Goal: Task Accomplishment & Management: Use online tool/utility

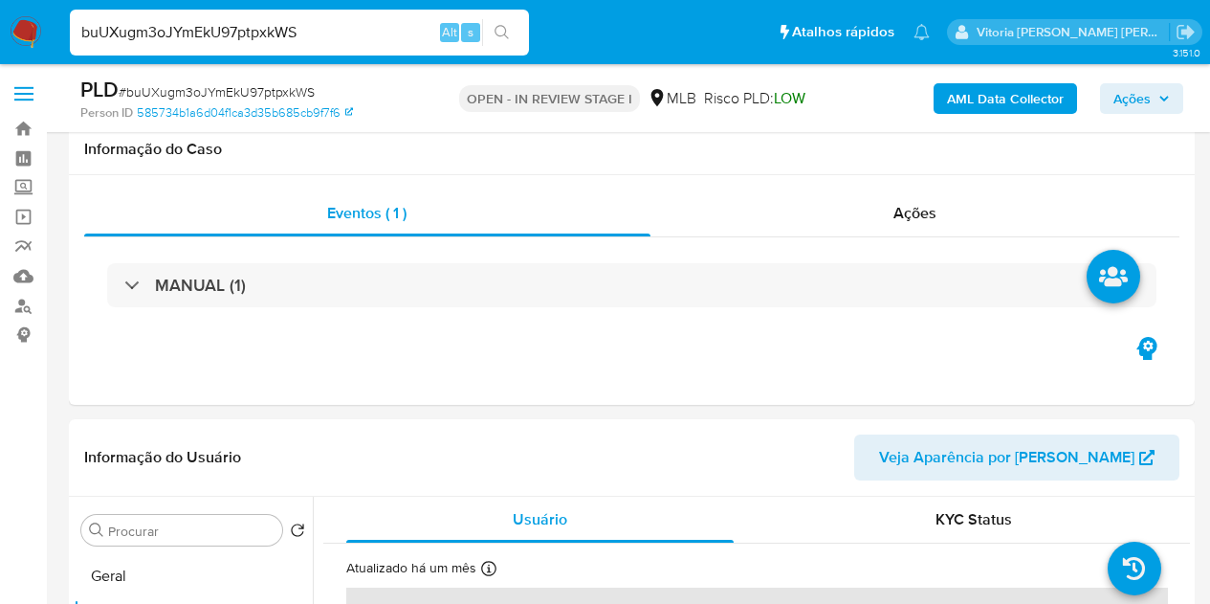
select select "10"
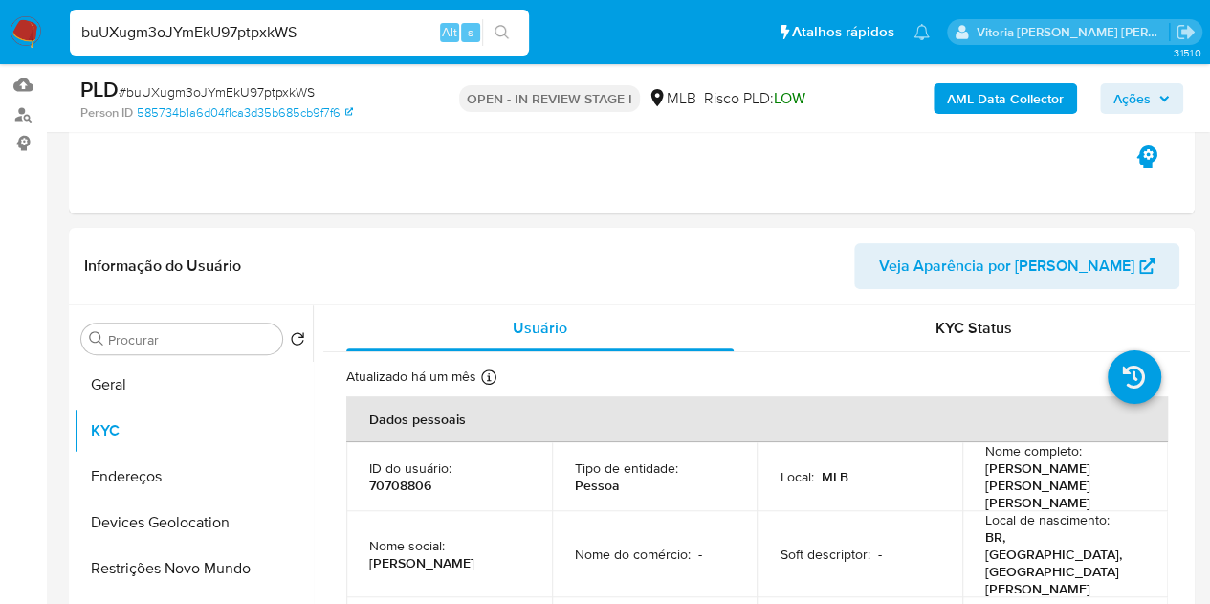
click at [253, 41] on input "buUXugm3oJYmEkU97ptpxkWS" at bounding box center [299, 32] width 459 height 25
paste input "TubOtB4FXgVyIAzPlACjTCZ3"
type input "TubOtB4FXgVyIAzPlACjTCZ3"
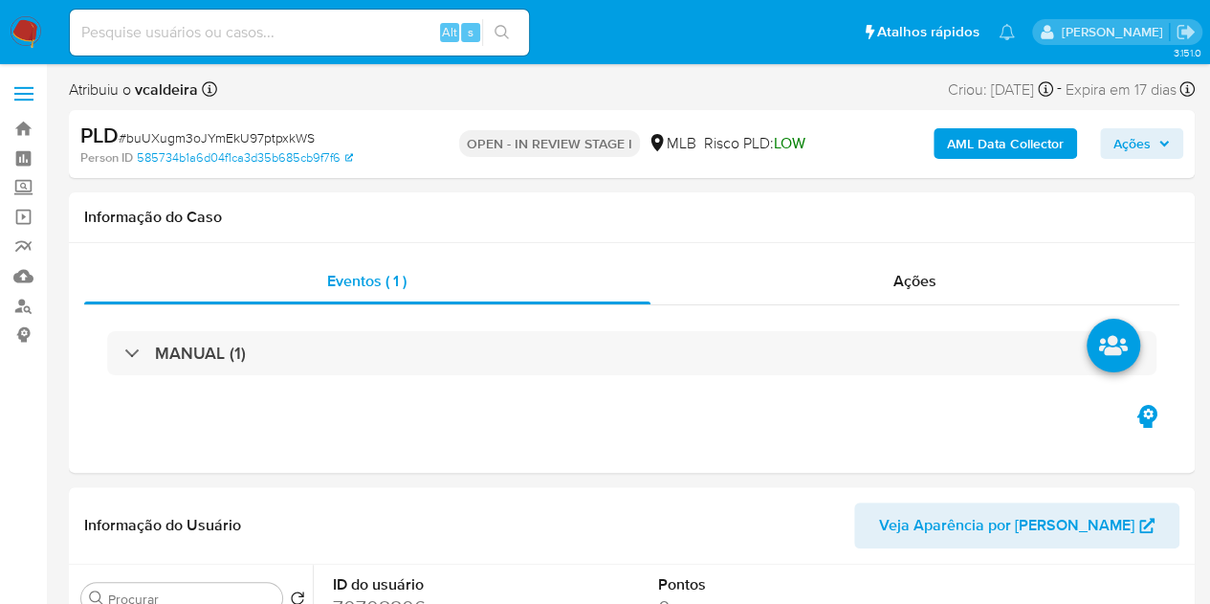
select select "10"
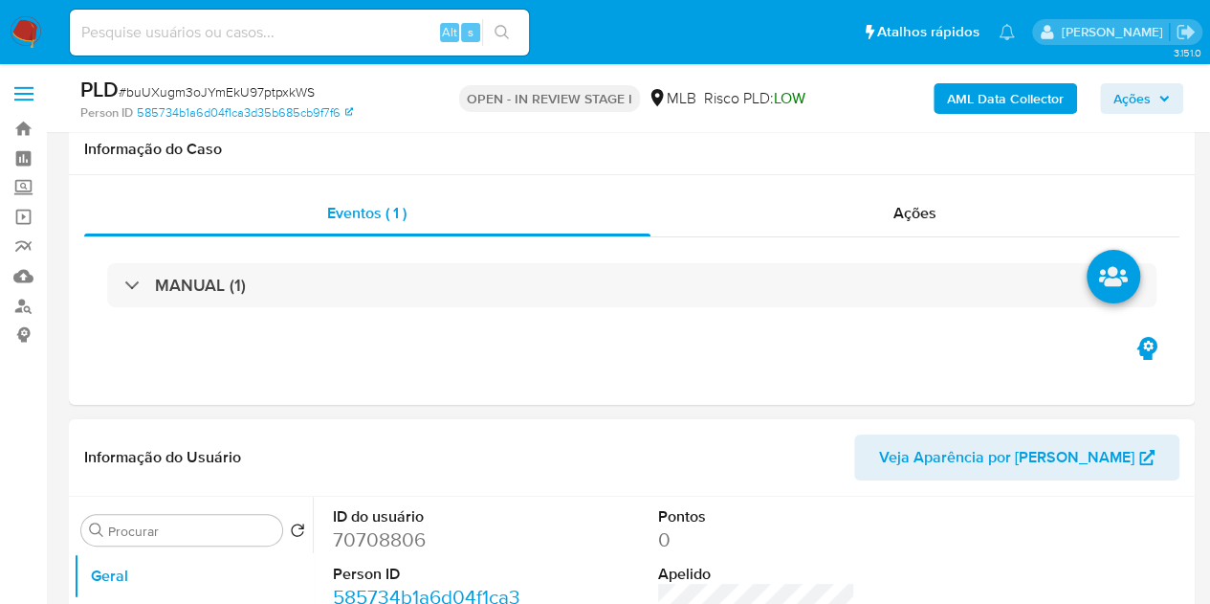
scroll to position [287, 0]
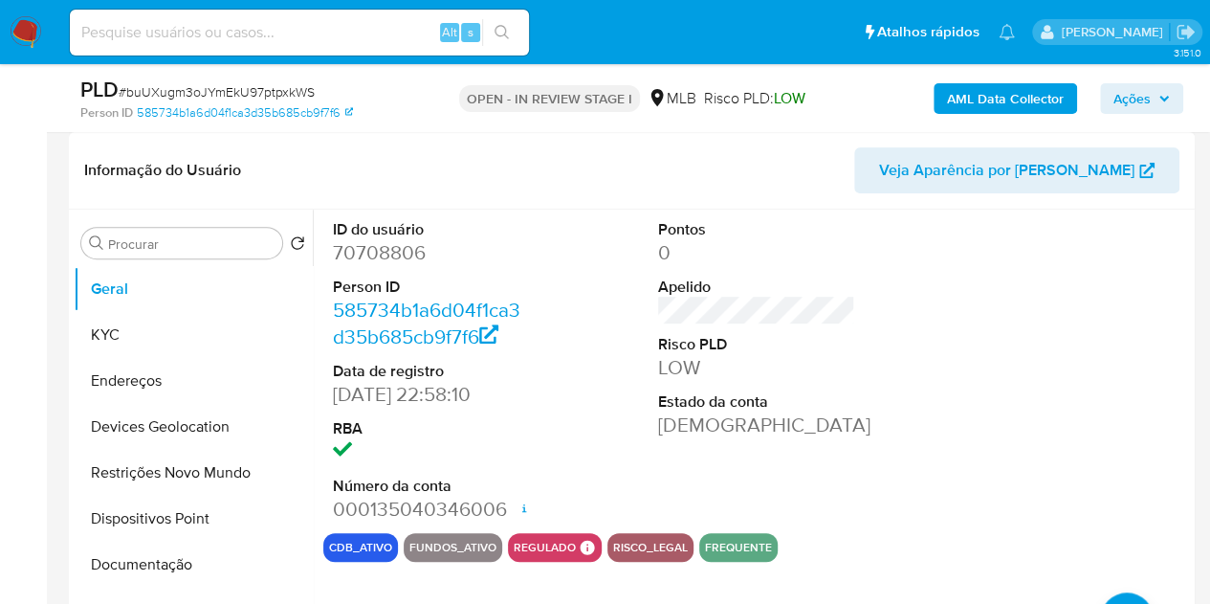
click at [396, 254] on dd "70708806" at bounding box center [432, 252] width 198 height 27
copy dd "70708806"
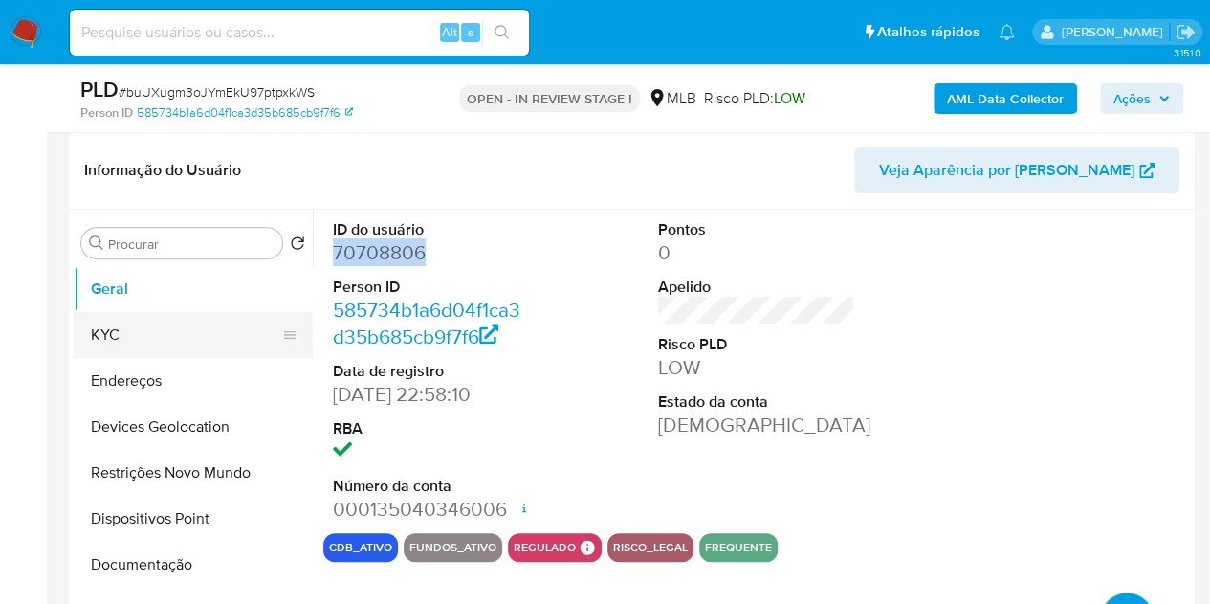
click at [113, 338] on button "KYC" at bounding box center [186, 335] width 224 height 46
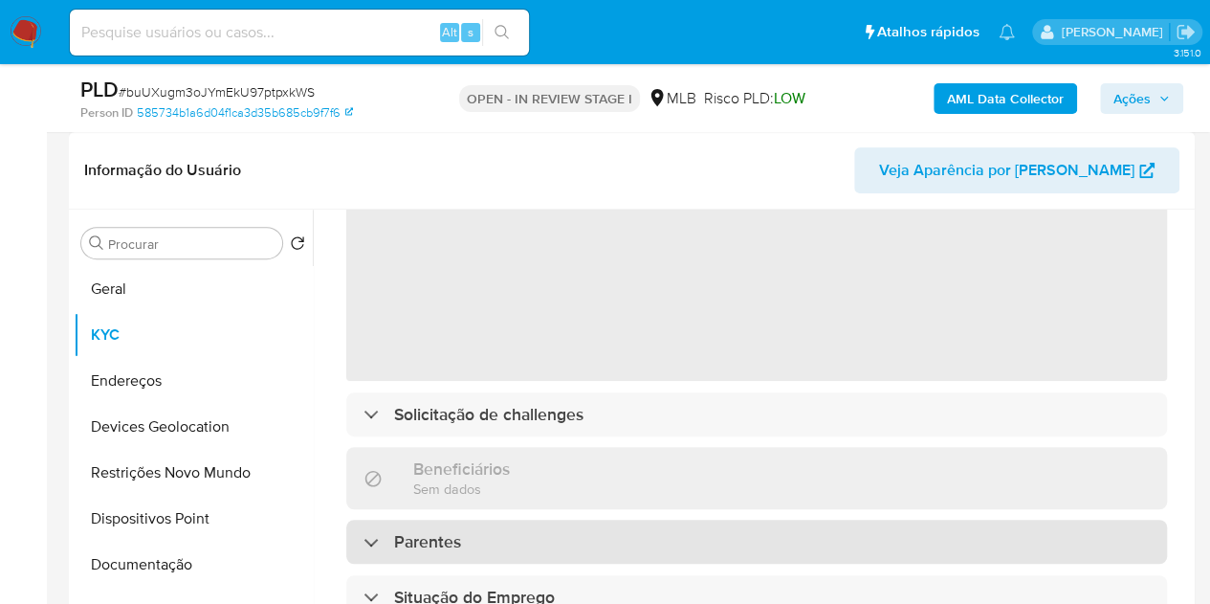
scroll to position [96, 0]
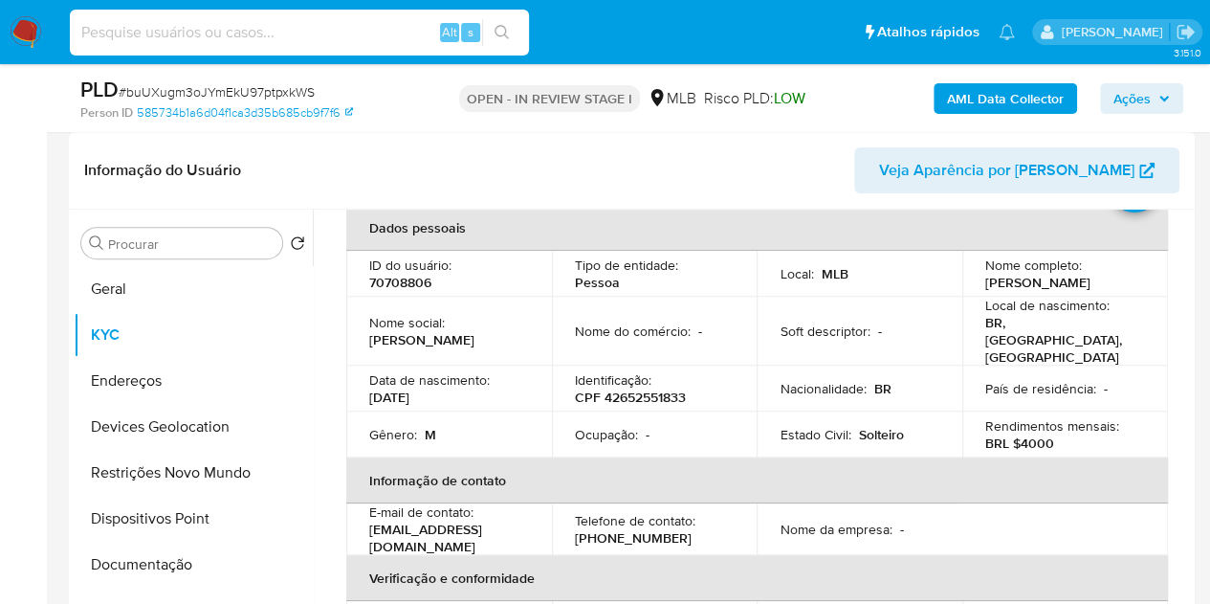
click at [213, 29] on input at bounding box center [299, 32] width 459 height 25
paste input "TubOtB4FXgVyIAzPlACjTCZ3"
type input "TubOtB4FXgVyIAzPlACjTCZ3"
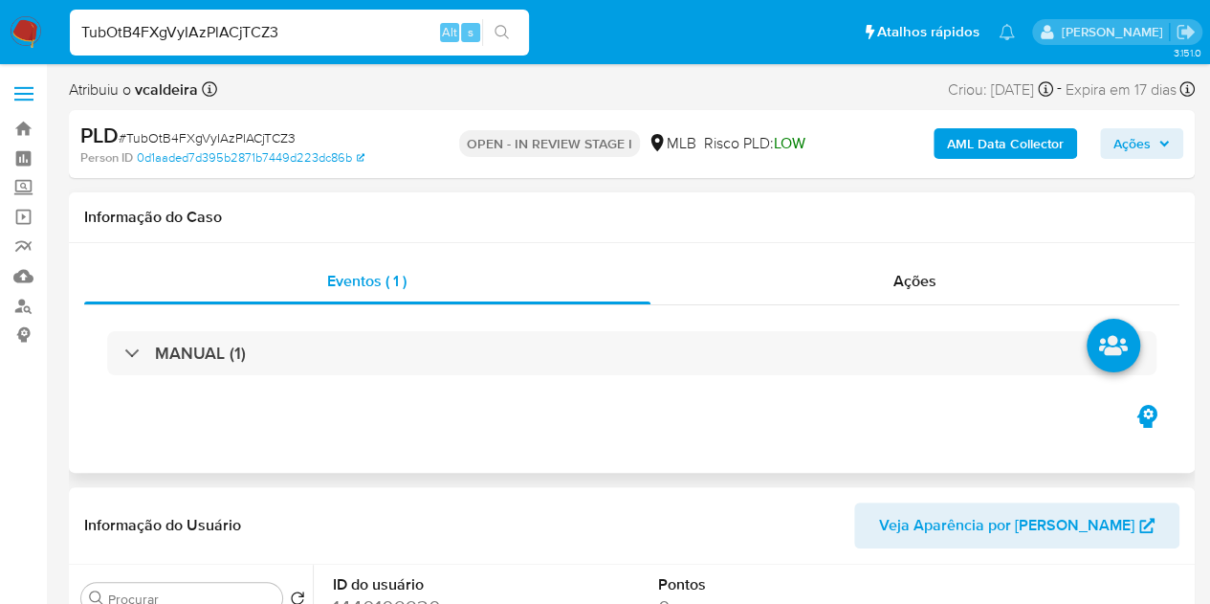
select select "10"
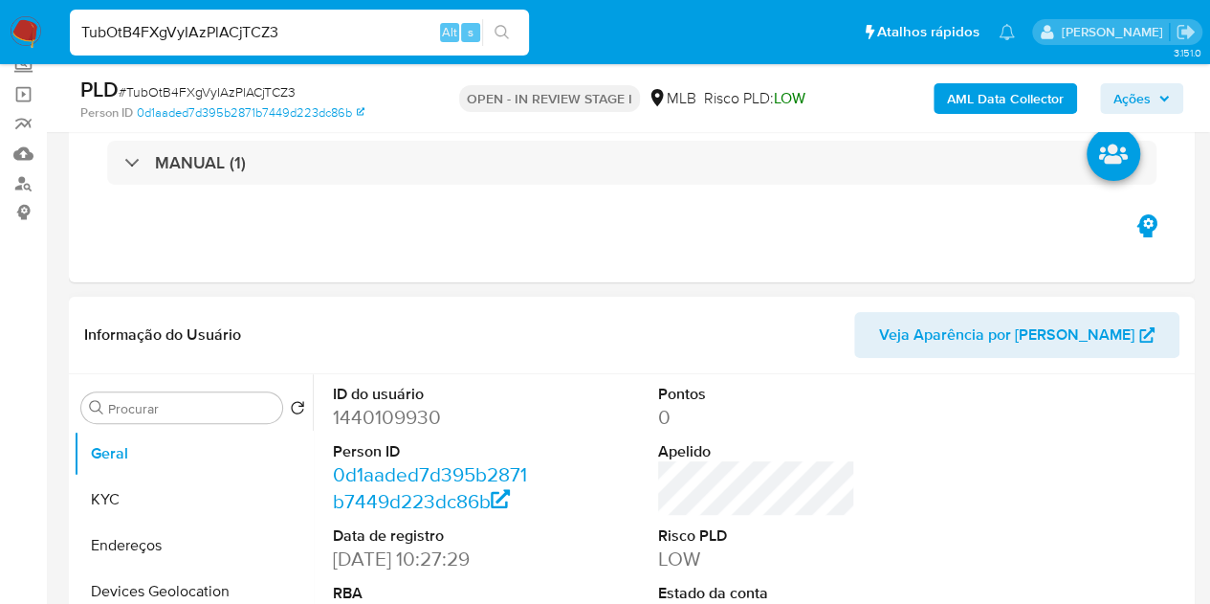
scroll to position [191, 0]
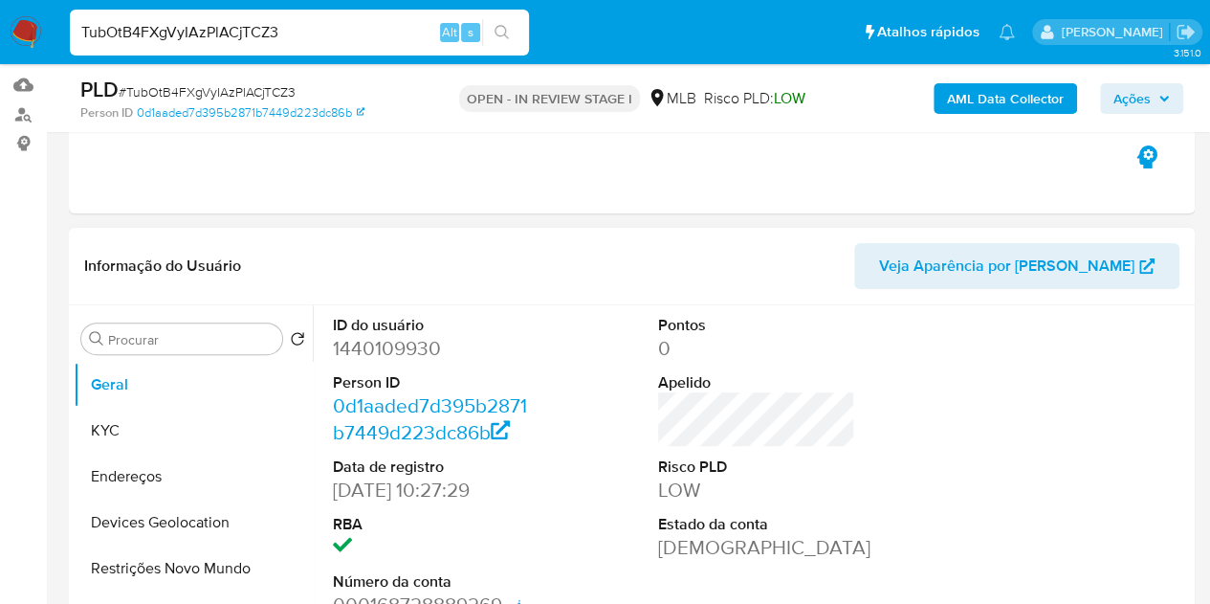
click at [388, 355] on dd "1440109930" at bounding box center [432, 348] width 198 height 27
copy dd "1440109930"
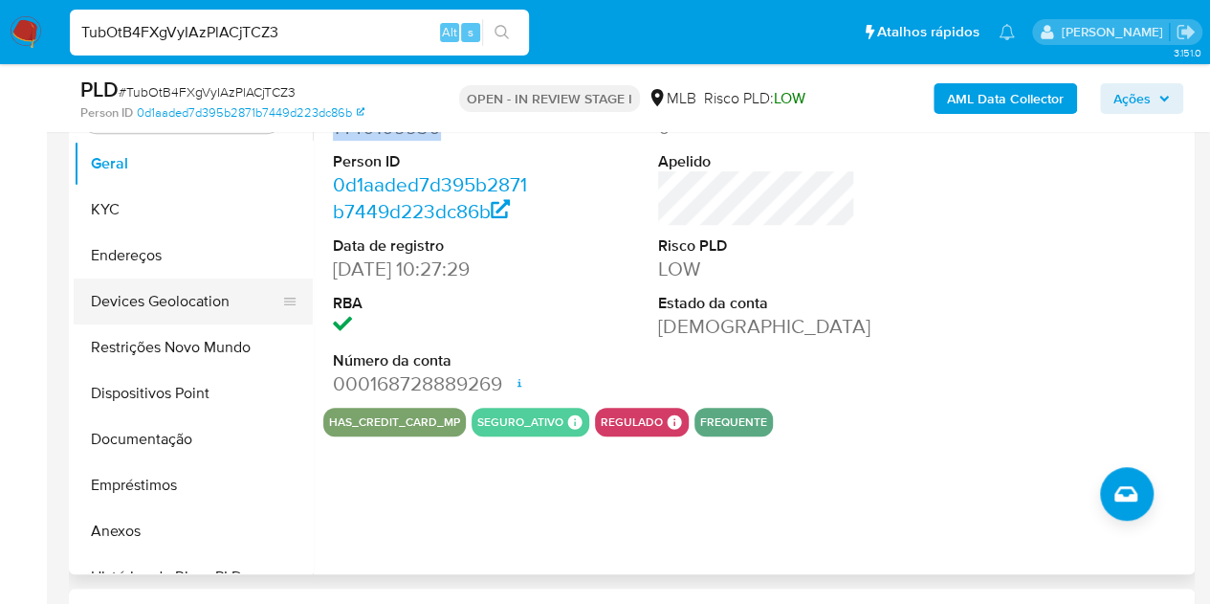
scroll to position [383, 0]
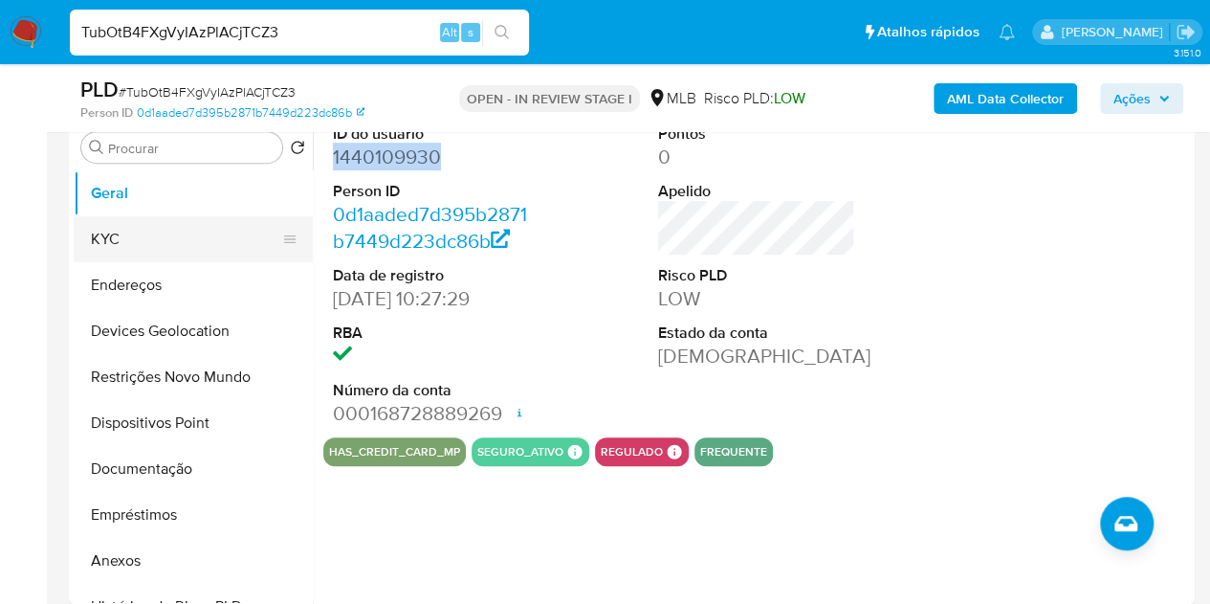
click at [150, 251] on button "KYC" at bounding box center [186, 239] width 224 height 46
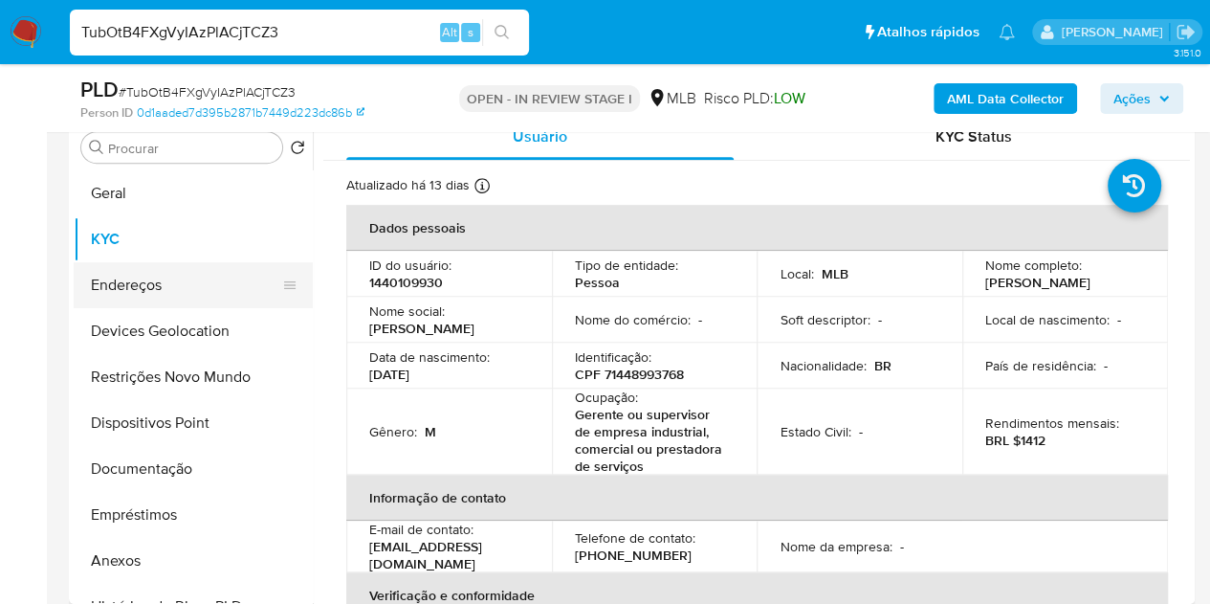
click at [165, 271] on button "Endereços" at bounding box center [186, 285] width 224 height 46
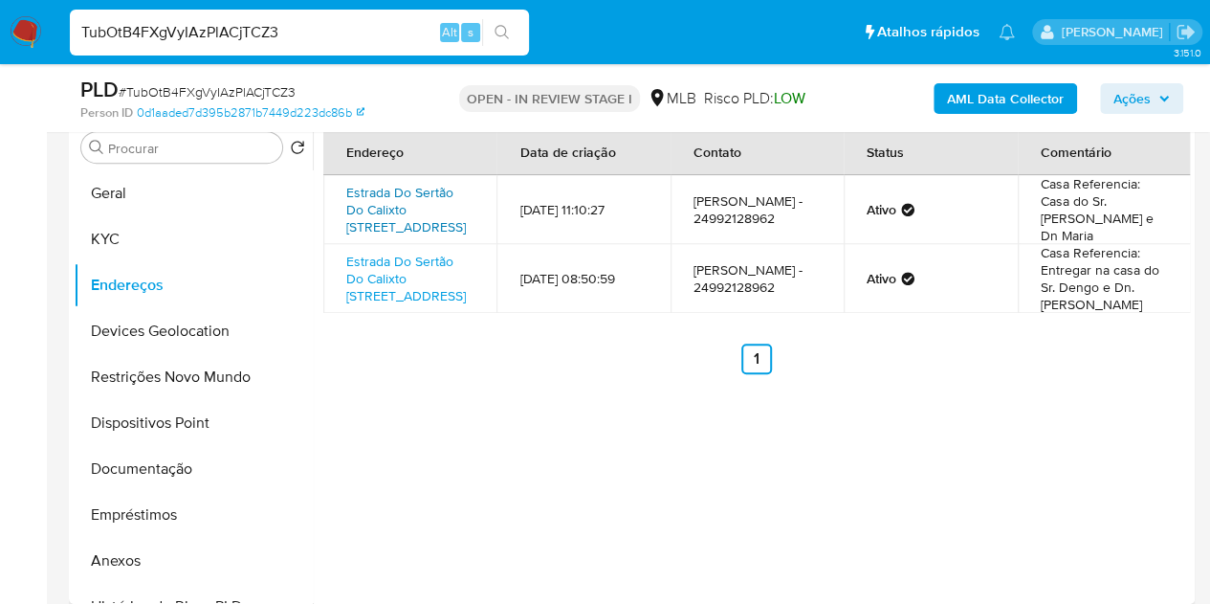
click at [389, 202] on link "Estrada Do Sertão Do Calixto 3111, Avelar, Rio De Janeiro, 26980000, Brasil 3111" at bounding box center [406, 210] width 120 height 54
click at [409, 292] on link "Estrada Do Sertão Do Calixto 3111, Avelar, Rio De Janeiro, 26980000, Brasil 3111" at bounding box center [406, 279] width 120 height 54
click at [402, 215] on link "Estrada Do Sertão Do Calixto 3111, Avelar, Rio De Janeiro, 26980000, Brasil 3111" at bounding box center [406, 210] width 120 height 54
drag, startPoint x: 417, startPoint y: 332, endPoint x: 336, endPoint y: 271, distance: 101.8
click at [336, 271] on td "Estrada Do Sertão Do Calixto 3111, Avelar, Rio De Janeiro, 26980000, Brasil 3111" at bounding box center [409, 278] width 173 height 69
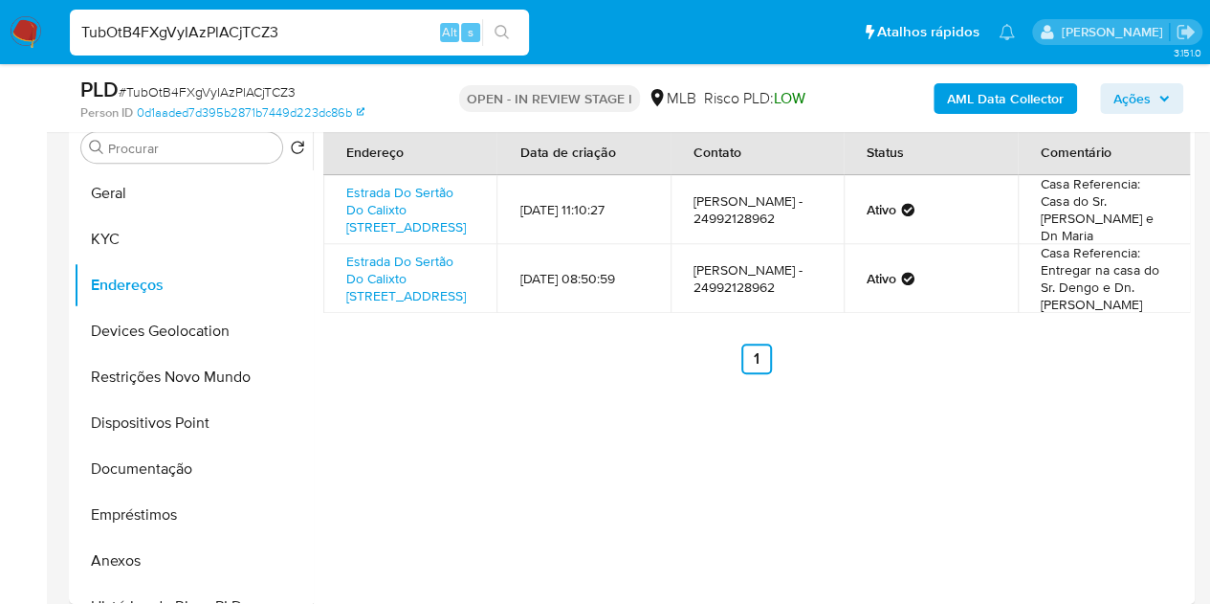
copy link "Estrada Do Sertão Do Calixto 3111, Avelar, Rio De Janeiro, 26980000, Brasil 3111"
click at [373, 195] on link "Estrada Do Sertão Do Calixto 3111, Avelar, Rio De Janeiro, 26980000, Brasil 3111" at bounding box center [406, 210] width 120 height 54
copy link "Estrada Do Sertão Do Calixto 3111, Avelar, Rio De Janeiro, 26980000, Brasil 3111"
click at [110, 232] on button "KYC" at bounding box center [186, 239] width 224 height 46
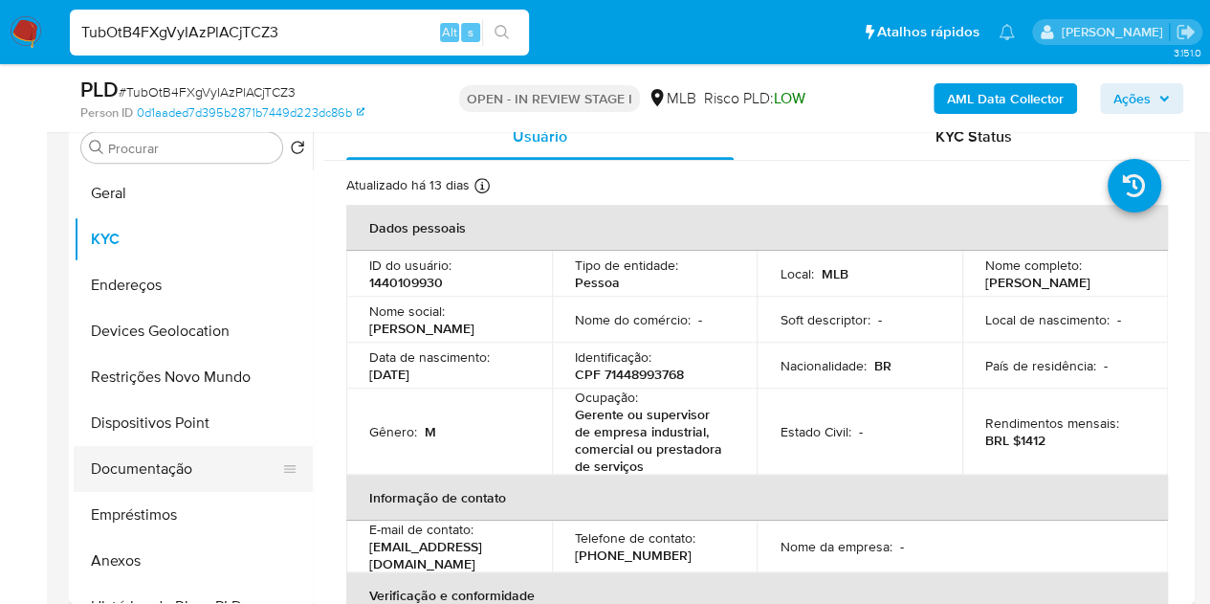
click at [142, 483] on button "Documentação" at bounding box center [186, 469] width 224 height 46
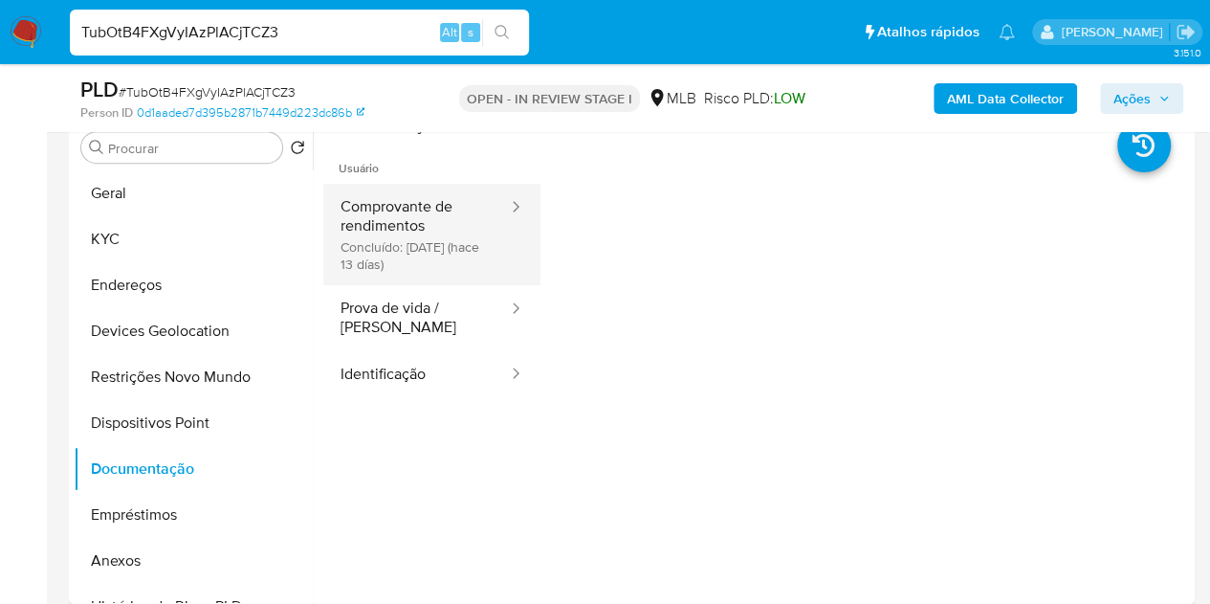
click at [390, 219] on button "Comprovante de rendimentos Concluído: 29/07/2025 (hace 13 días)" at bounding box center [416, 234] width 187 height 101
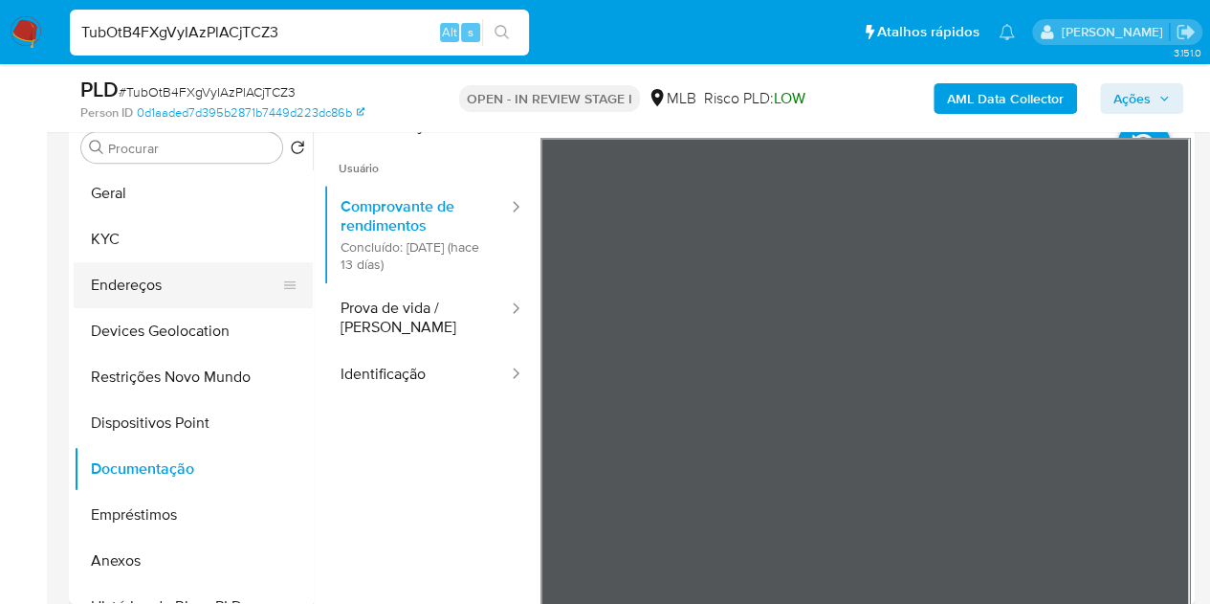
click at [109, 291] on button "Endereços" at bounding box center [186, 285] width 224 height 46
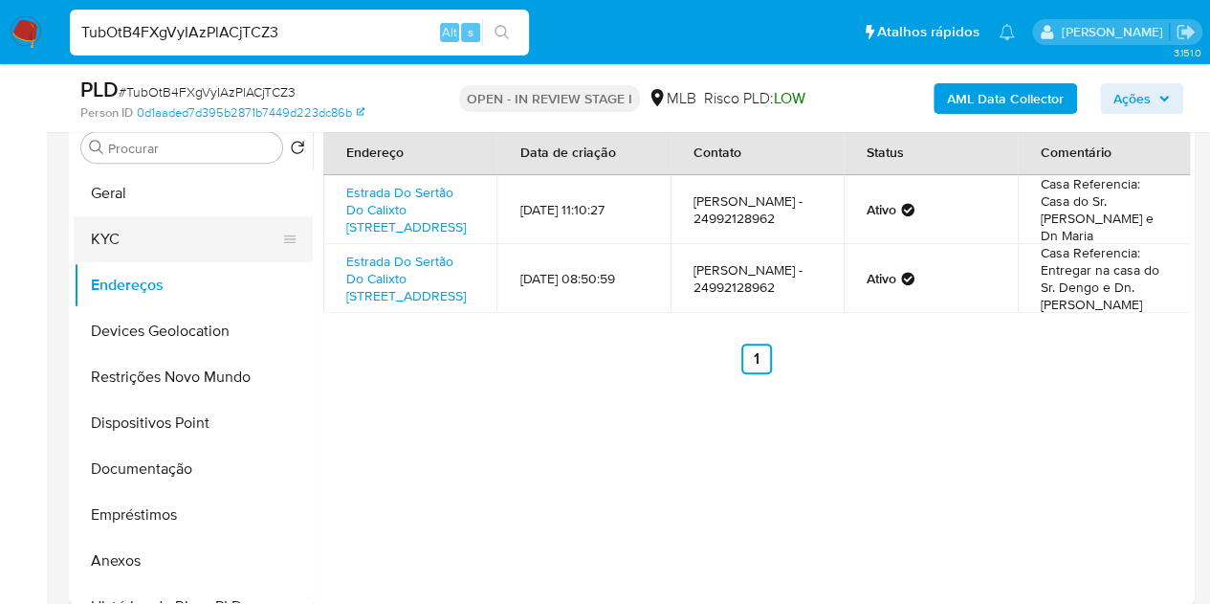
click at [132, 233] on button "KYC" at bounding box center [186, 239] width 224 height 46
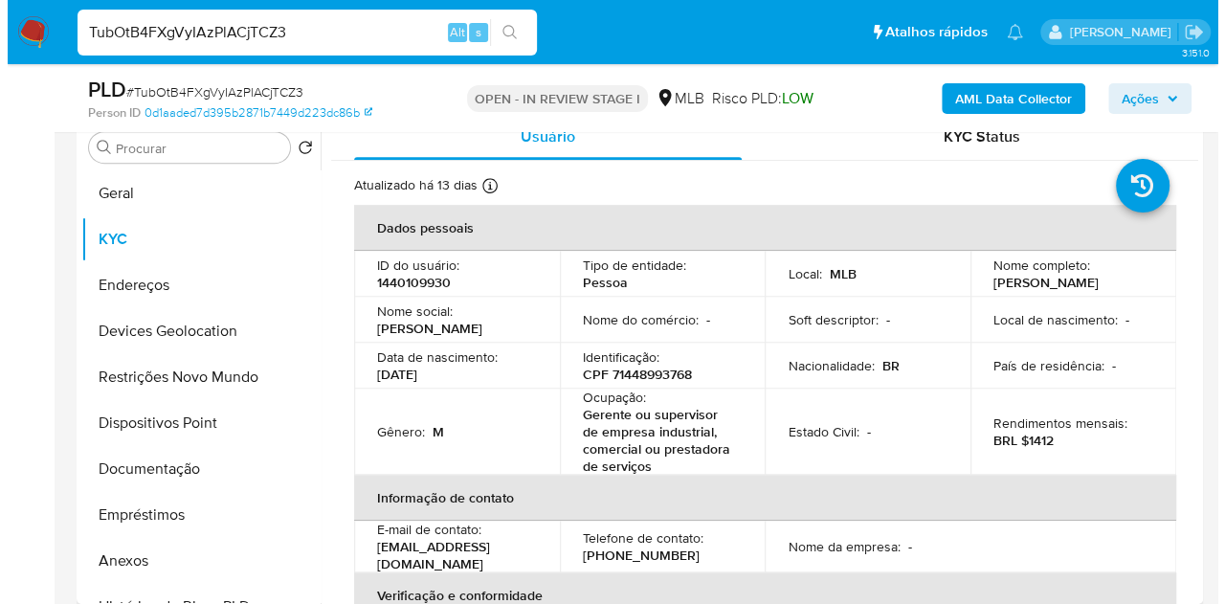
scroll to position [0, 0]
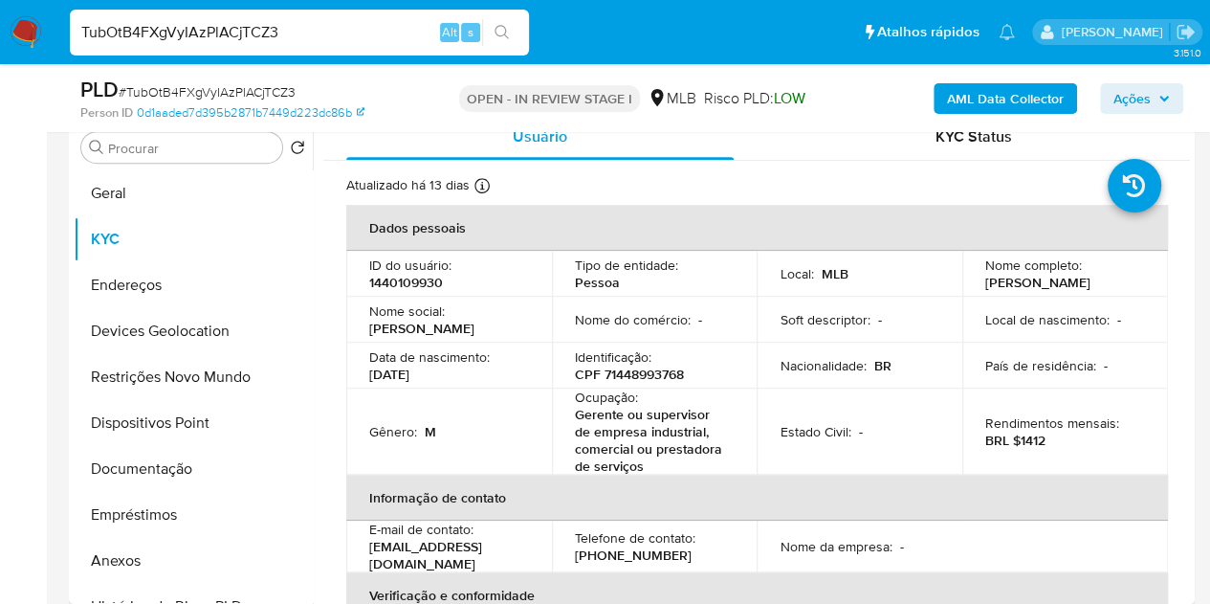
click at [658, 380] on p "CPF 71448993768" at bounding box center [629, 374] width 109 height 17
drag, startPoint x: 1137, startPoint y: 278, endPoint x: 968, endPoint y: 283, distance: 168.5
click at [968, 283] on td "Nome completo : Edgar de Carvalho Veiga" at bounding box center [1066, 274] width 206 height 46
copy p "Edgar de Carvalho Veiga"
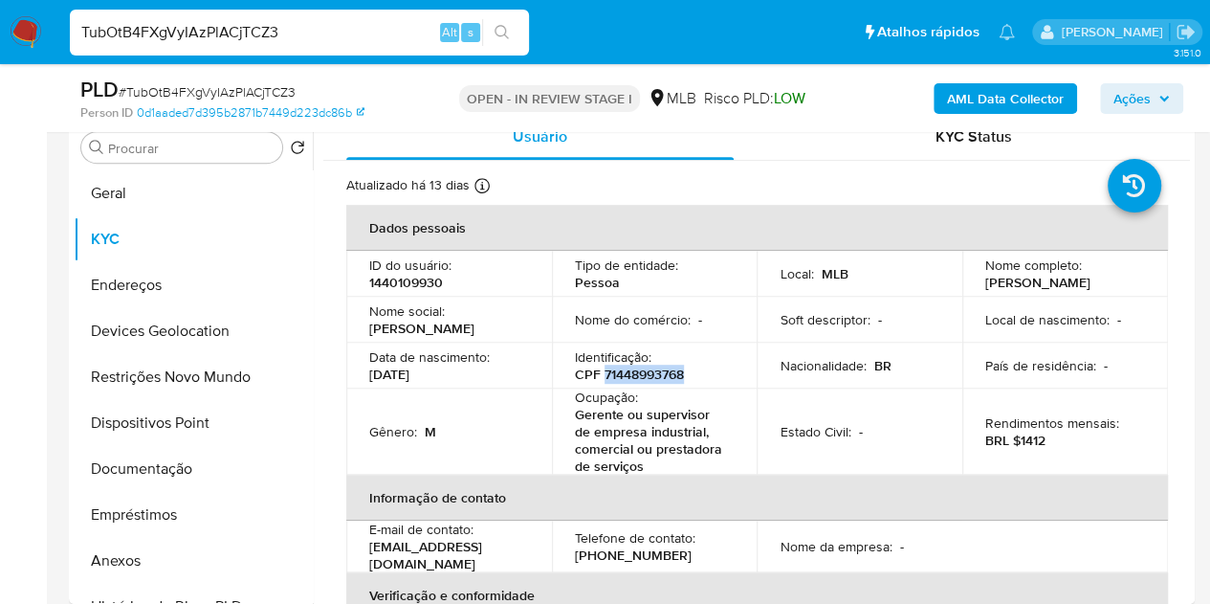
click at [995, 97] on b "AML Data Collector" at bounding box center [1005, 98] width 117 height 31
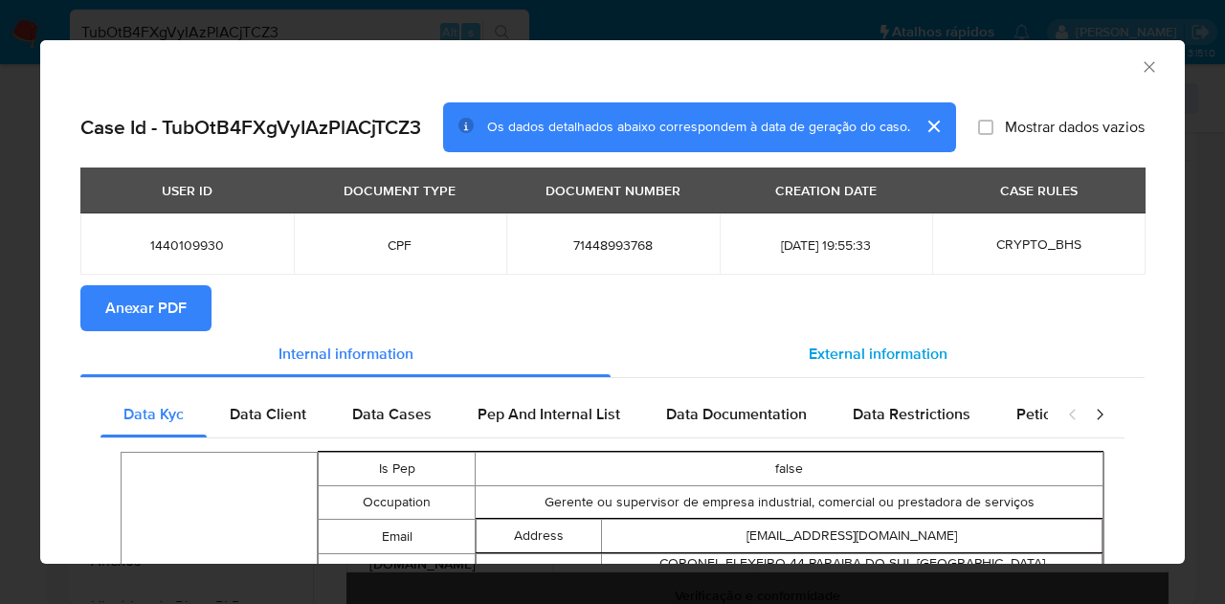
click at [834, 353] on span "External information" at bounding box center [878, 354] width 139 height 22
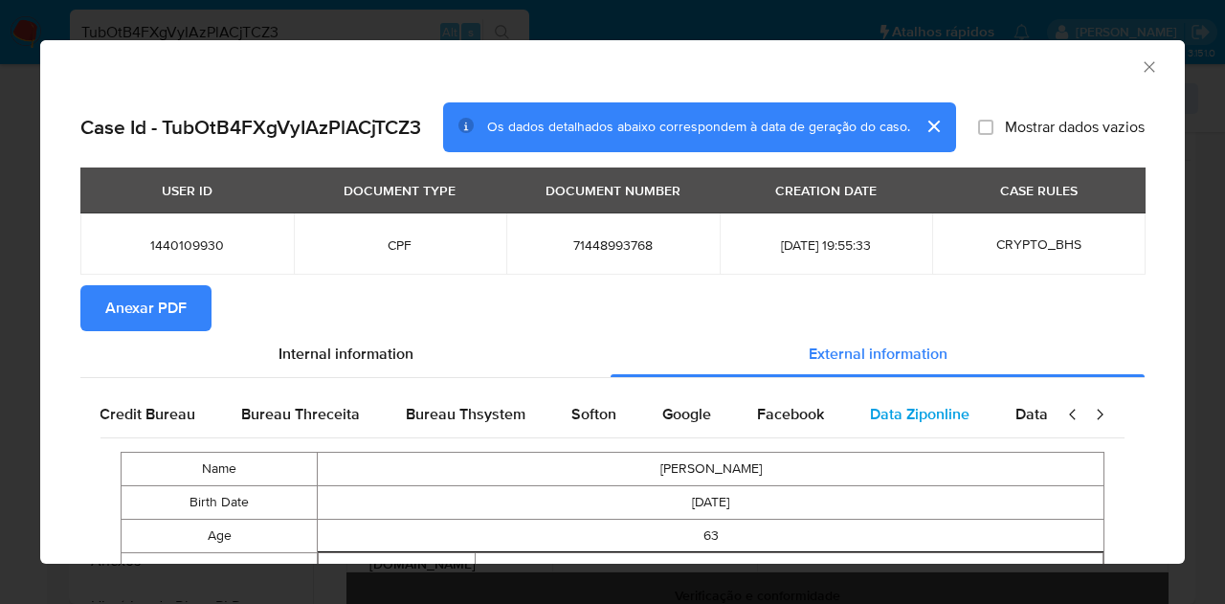
scroll to position [0, 647]
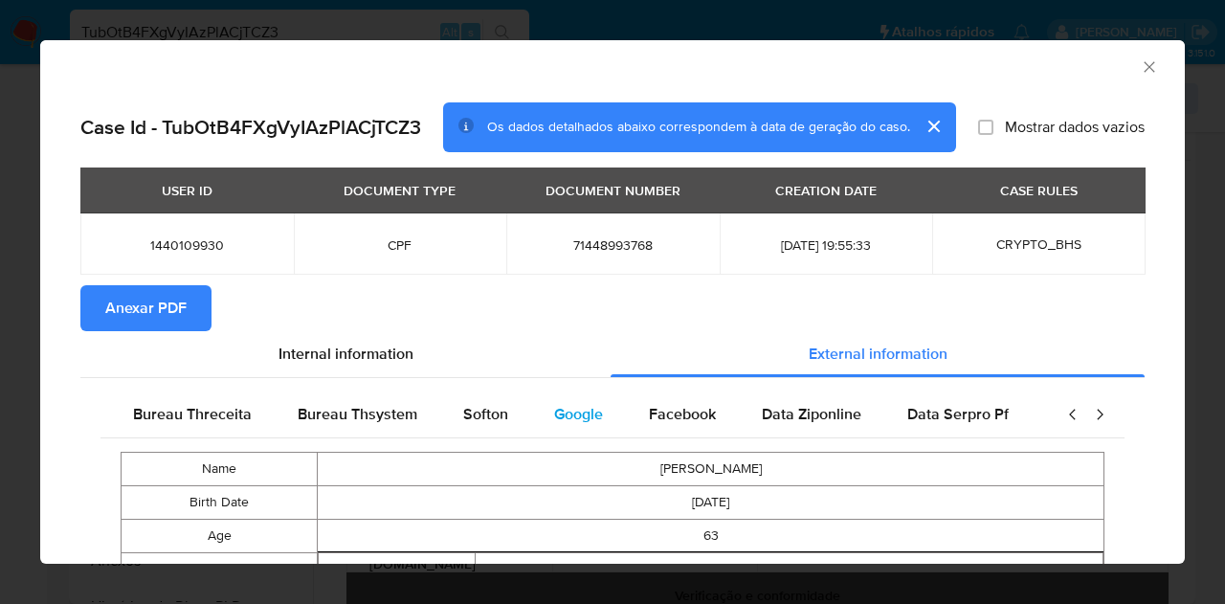
click at [591, 414] on span "Google" at bounding box center [578, 414] width 49 height 22
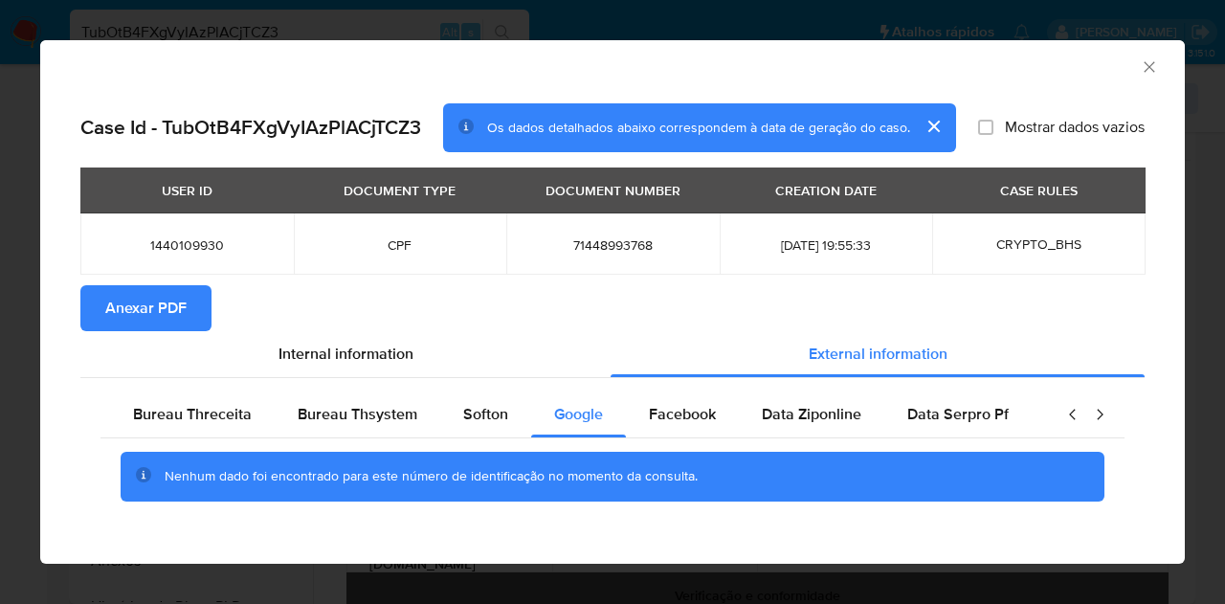
click at [664, 315] on section "Anexar PDF" at bounding box center [612, 308] width 1064 height 46
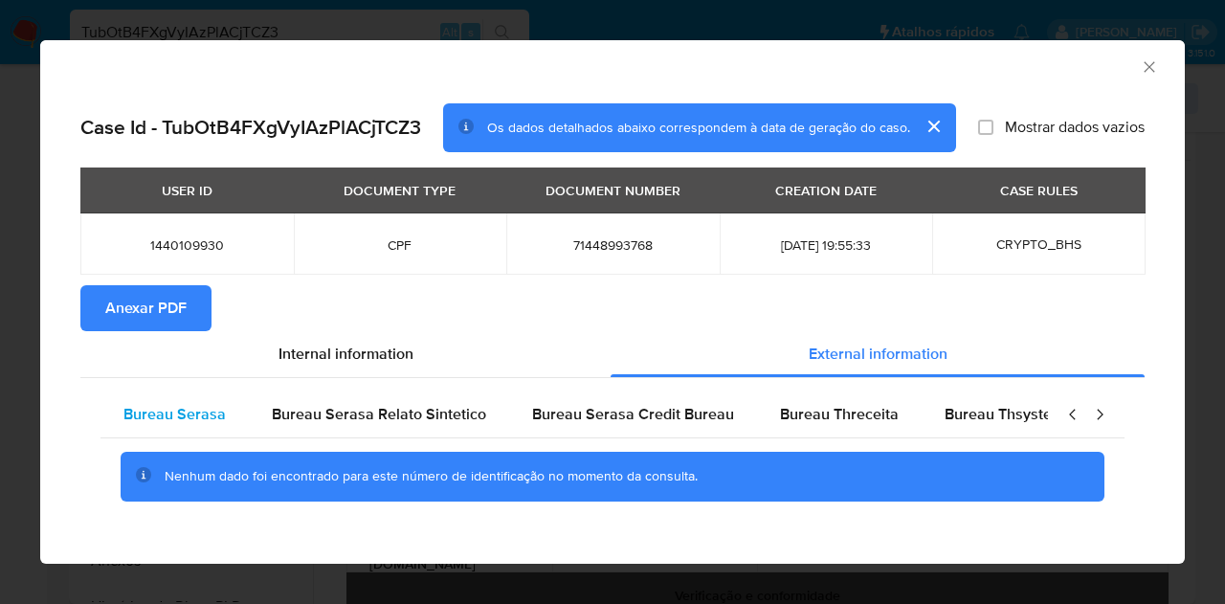
click at [197, 411] on span "Bureau Serasa" at bounding box center [174, 414] width 102 height 22
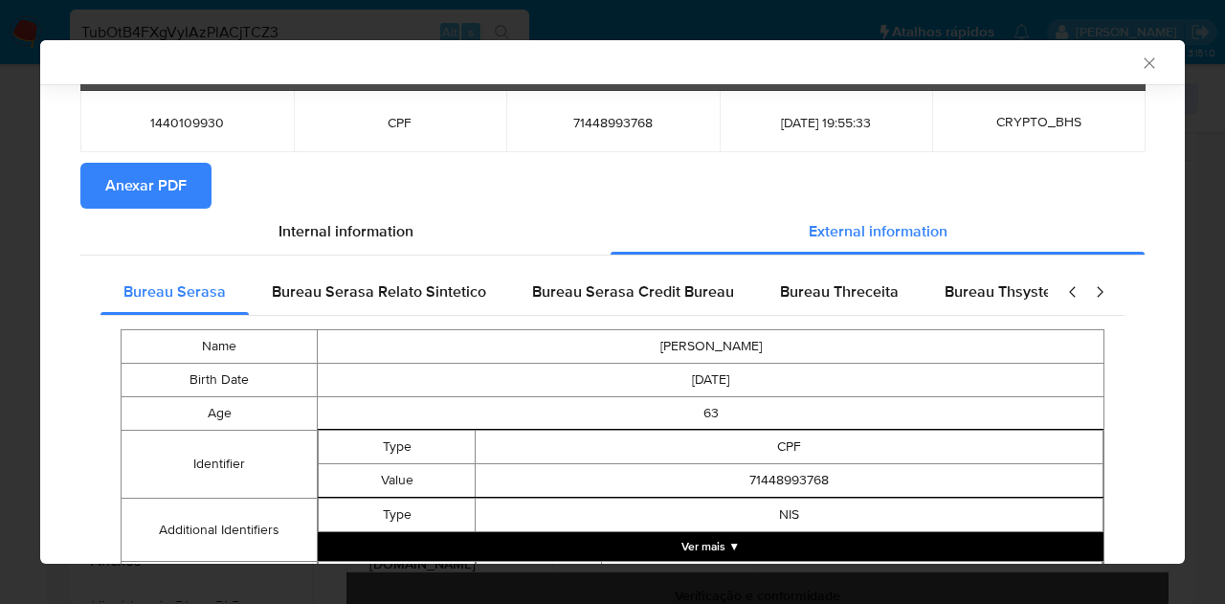
scroll to position [73, 0]
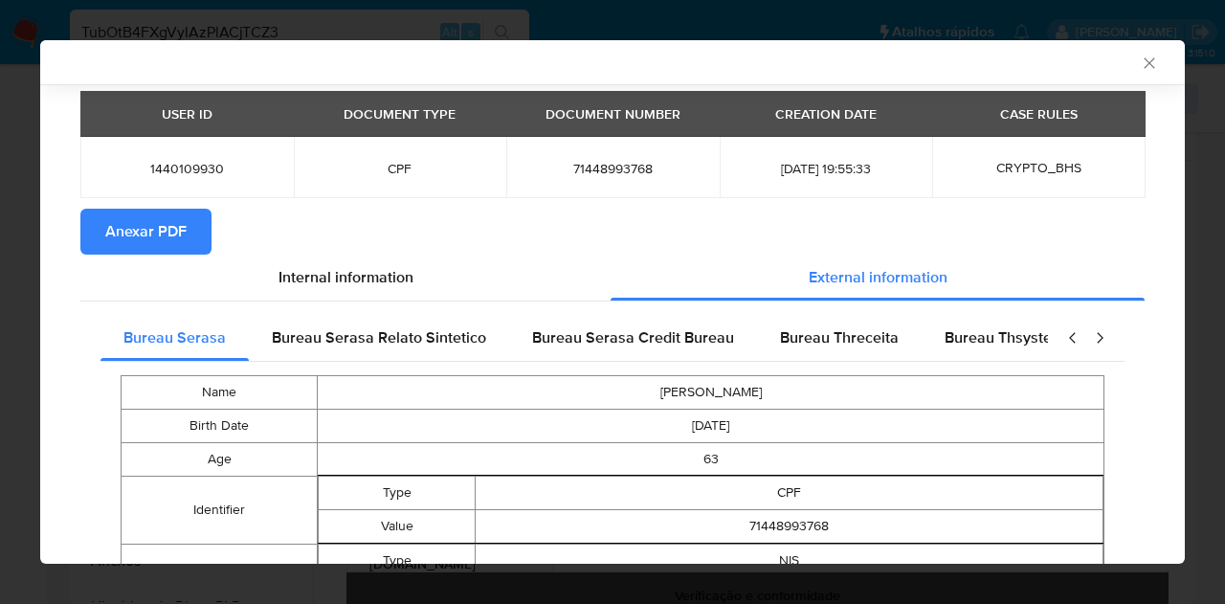
click at [578, 248] on section "Anexar PDF" at bounding box center [612, 232] width 1064 height 46
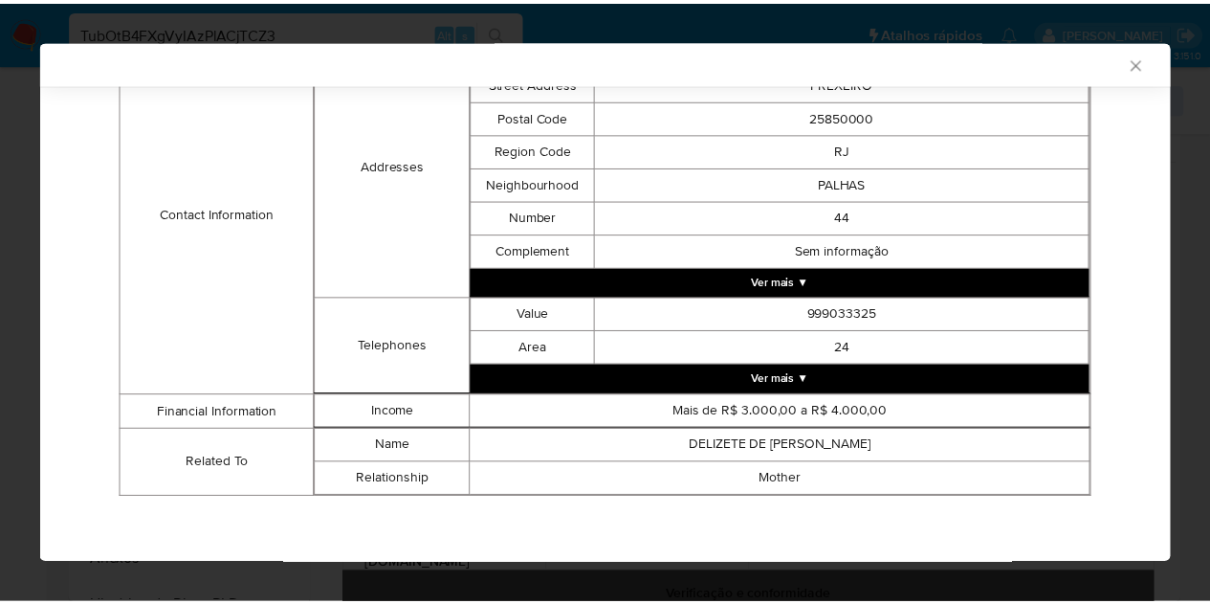
scroll to position [551, 0]
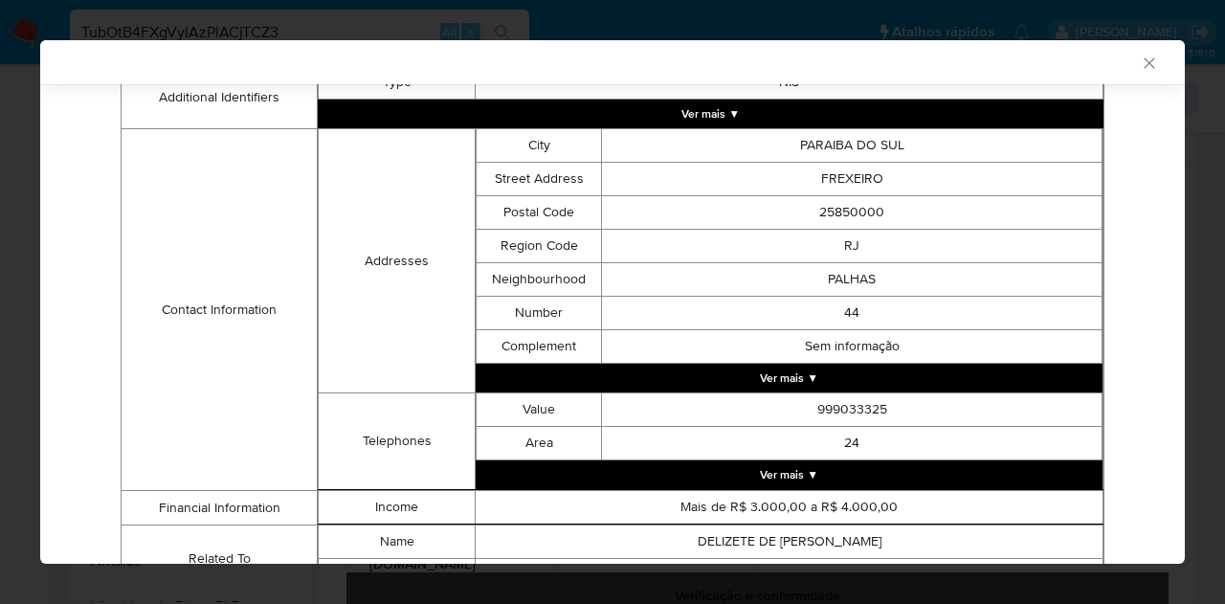
click at [1135, 298] on div "Case Id - TubOtB4FXgVyIAzPlACjTCZ3 Os dados detalhados abaixo correspondem à da…" at bounding box center [612, 97] width 1144 height 1128
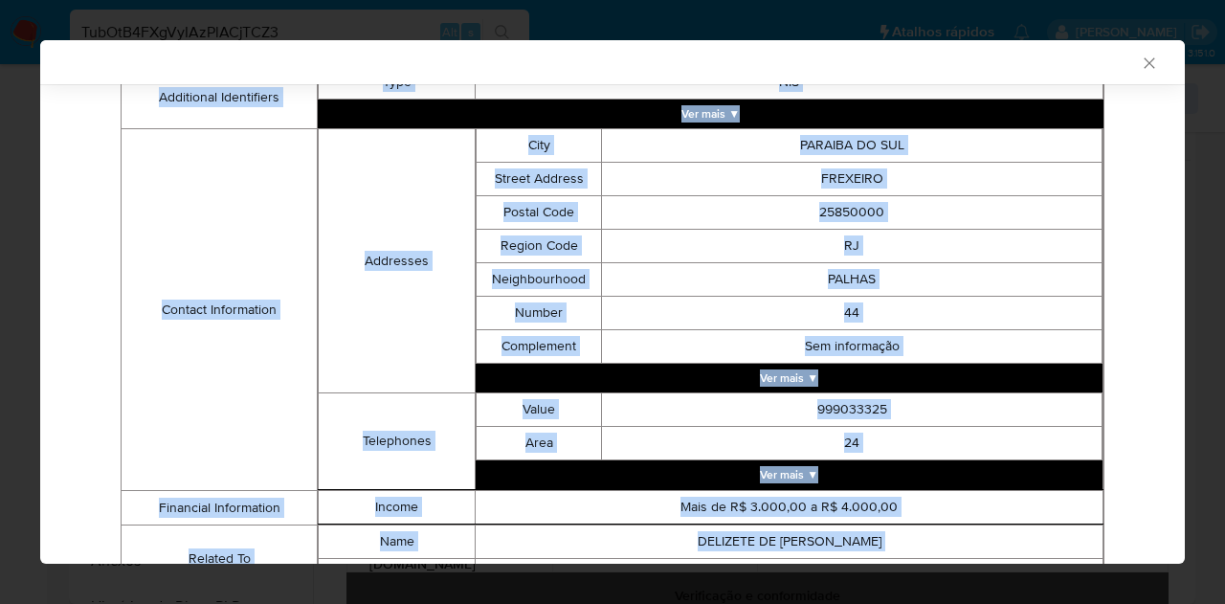
click at [1135, 298] on div "Case Id - TubOtB4FXgVyIAzPlACjTCZ3 Os dados detalhados abaixo correspondem à da…" at bounding box center [612, 97] width 1144 height 1128
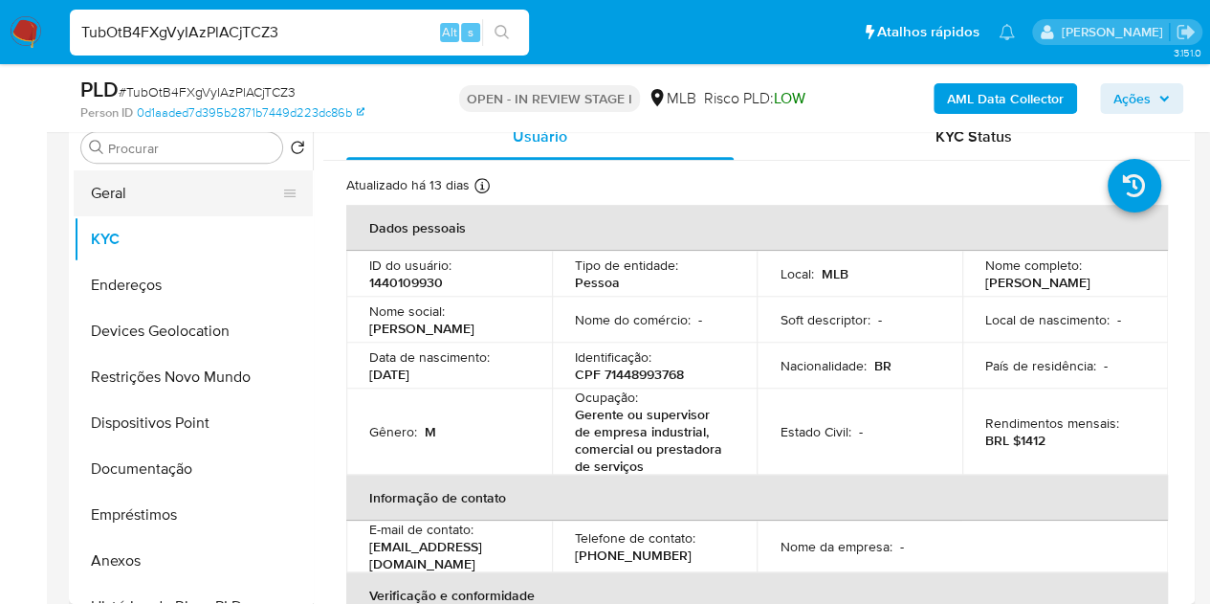
click at [177, 196] on button "Geral" at bounding box center [186, 193] width 224 height 46
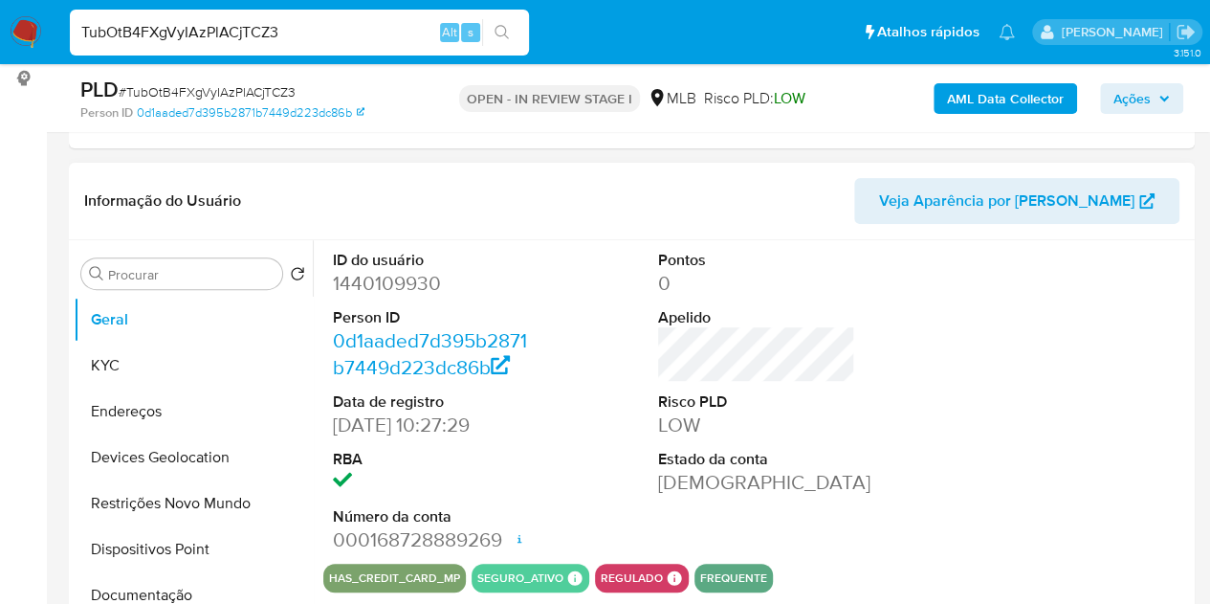
scroll to position [287, 0]
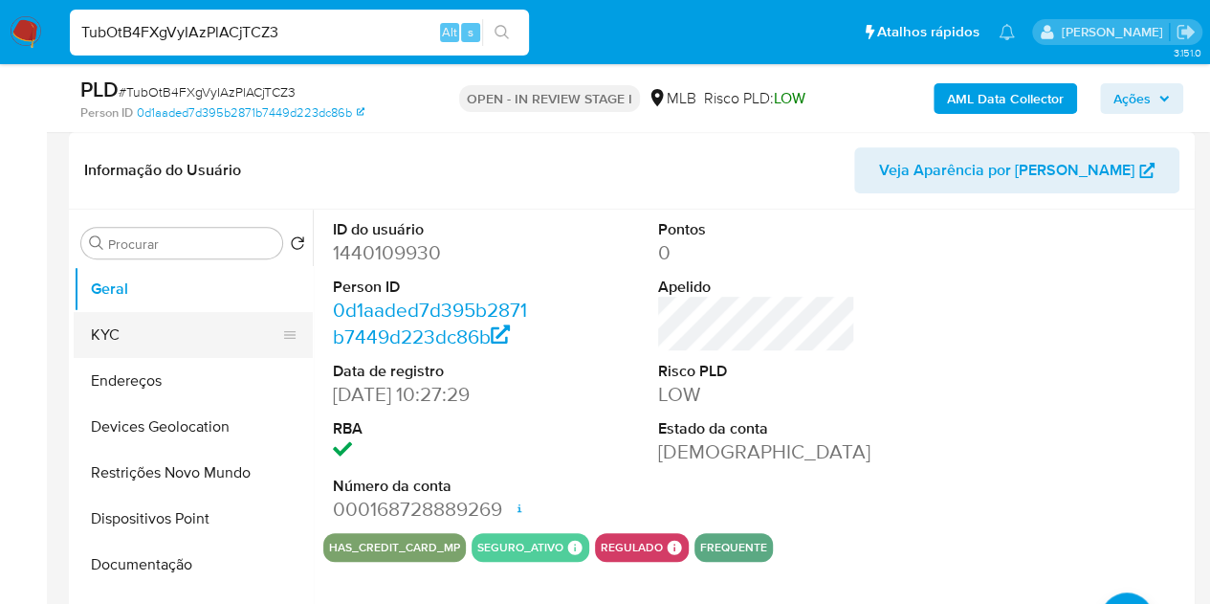
click at [173, 348] on button "KYC" at bounding box center [186, 335] width 224 height 46
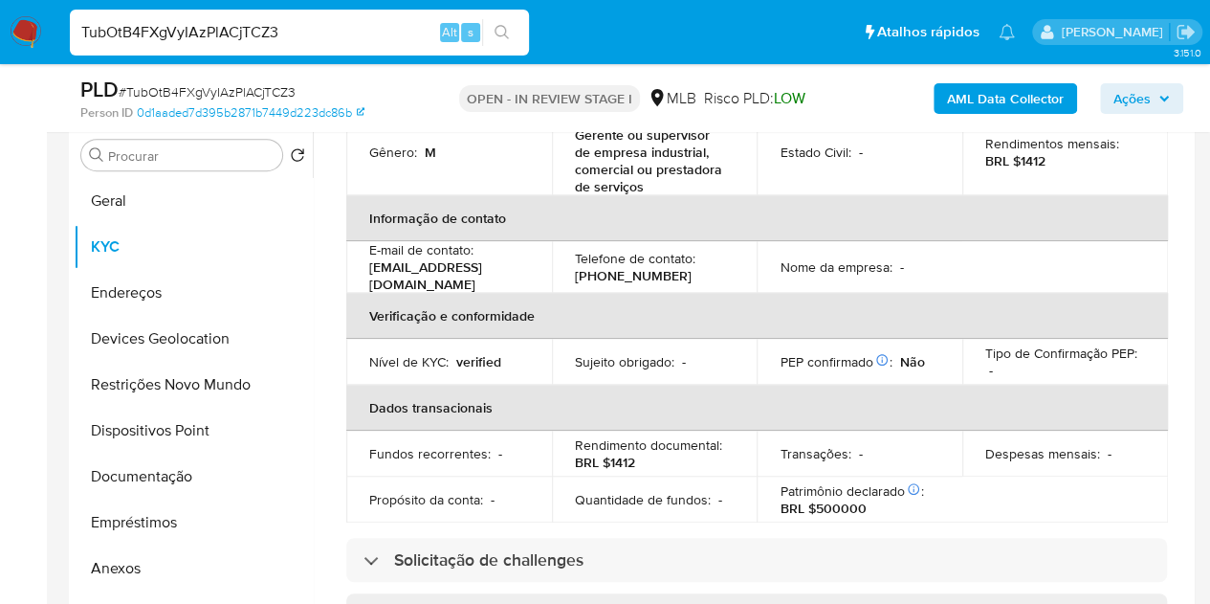
click at [1000, 255] on table "Dados pessoais ID do usuário : 1440109930 Tipo de entidade : Pessoa Local : MLB…" at bounding box center [757, 223] width 822 height 597
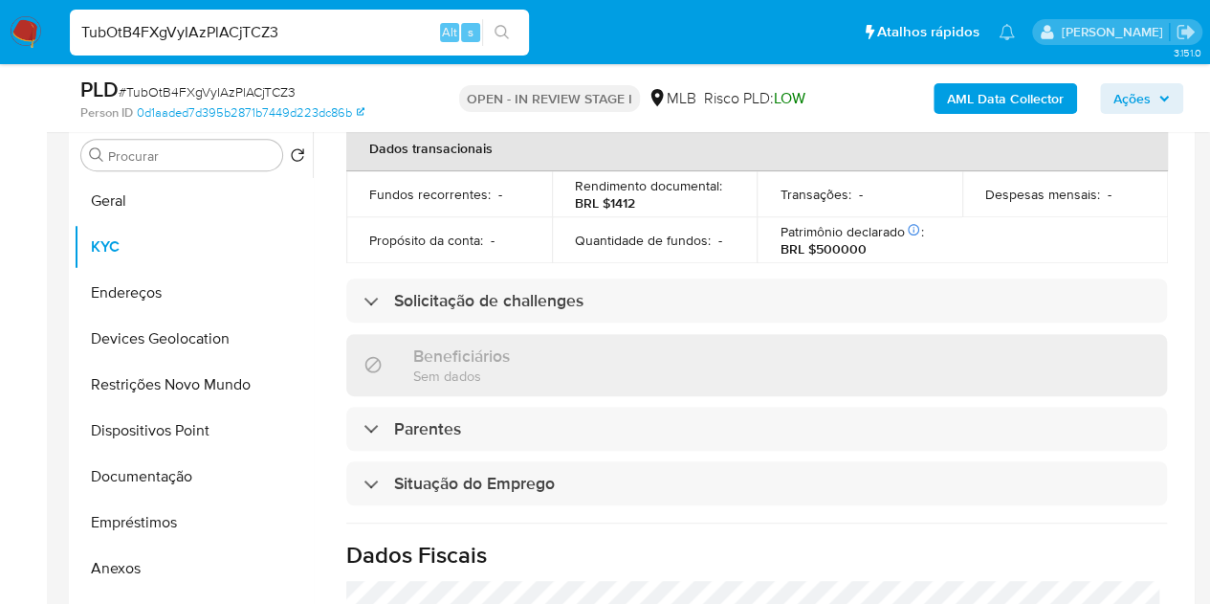
scroll to position [921, 0]
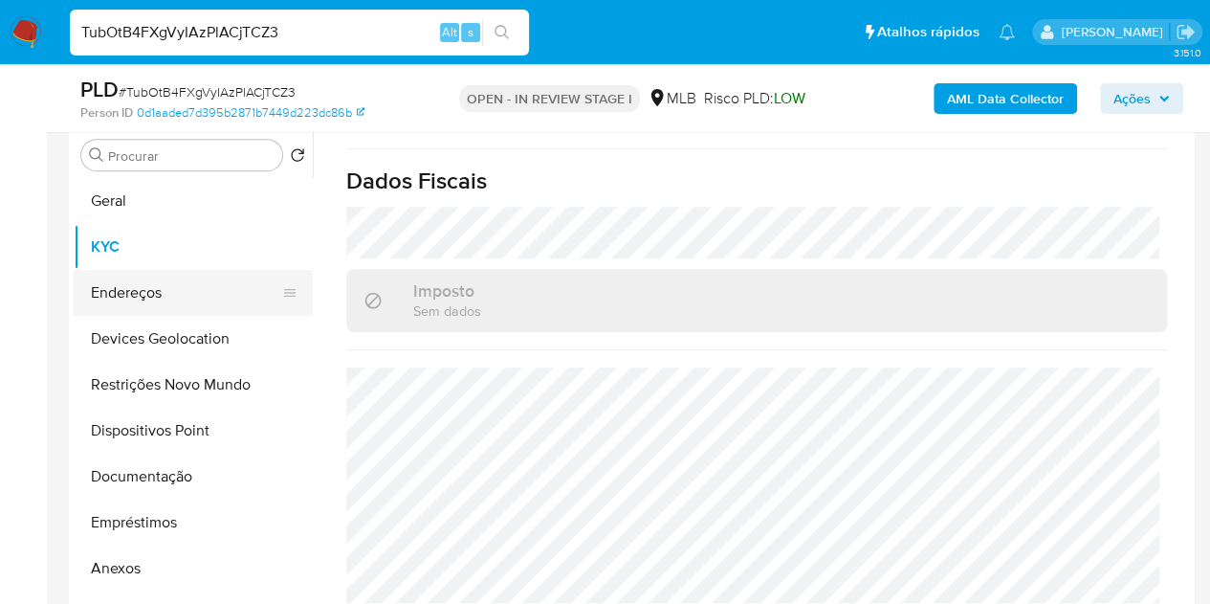
click at [157, 291] on button "Endereços" at bounding box center [186, 293] width 224 height 46
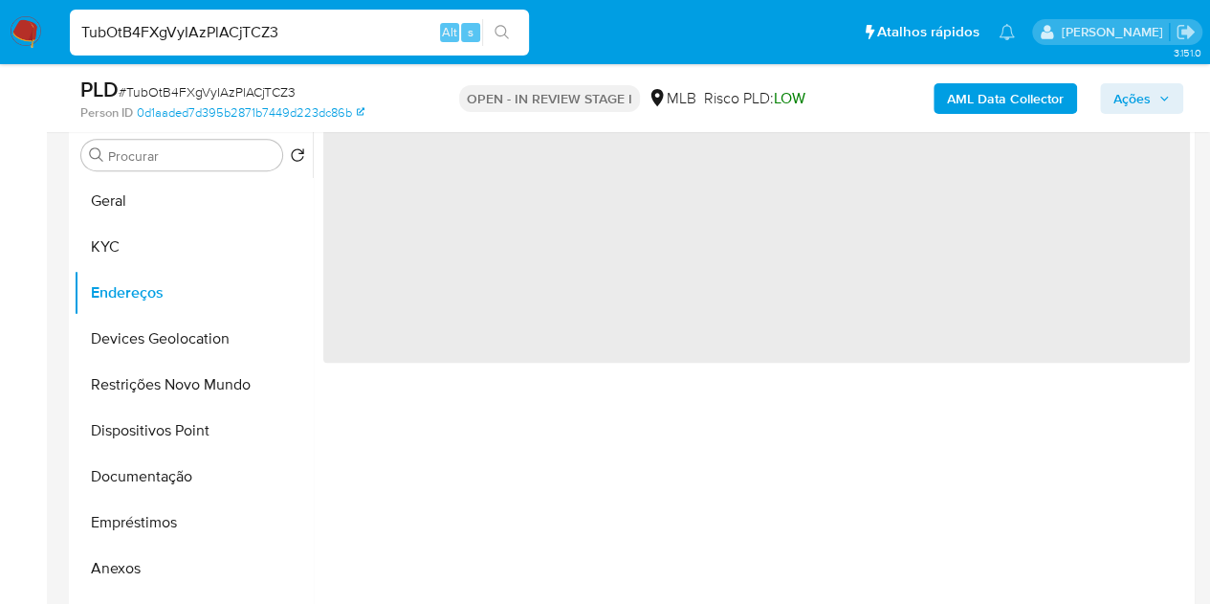
scroll to position [0, 0]
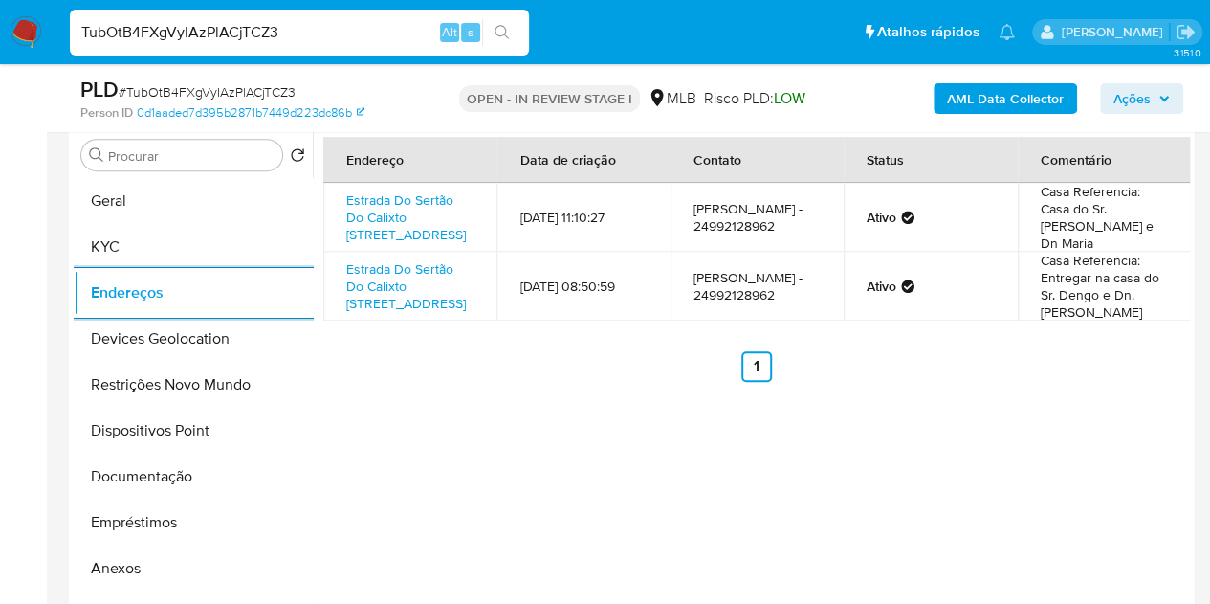
click at [456, 417] on div "Endereço Data de criação Contato Status Comentário Estrada Do Sertão Do Calixto…" at bounding box center [751, 367] width 877 height 490
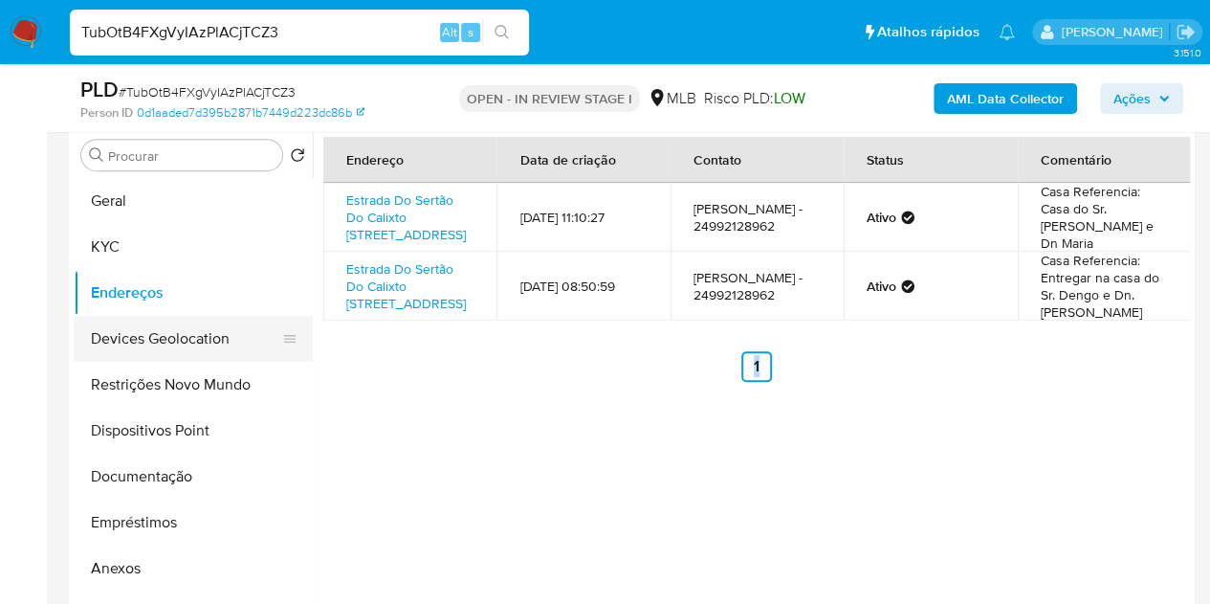
click at [156, 347] on button "Devices Geolocation" at bounding box center [186, 339] width 224 height 46
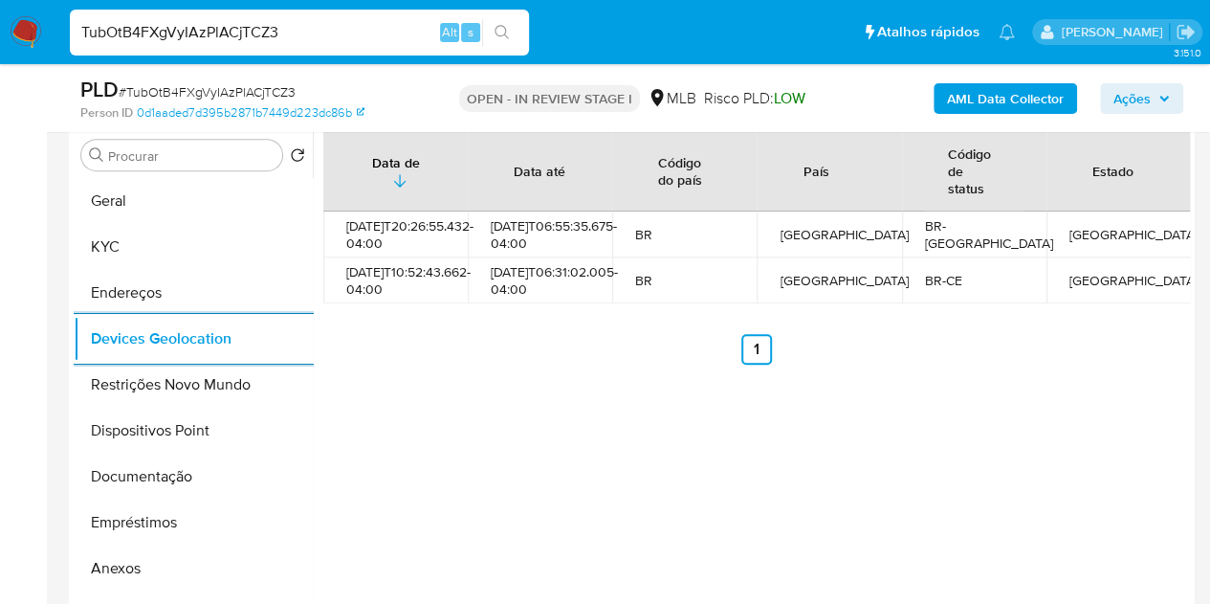
click at [575, 365] on ul "Anterior 1 Siguiente" at bounding box center [756, 349] width 867 height 31
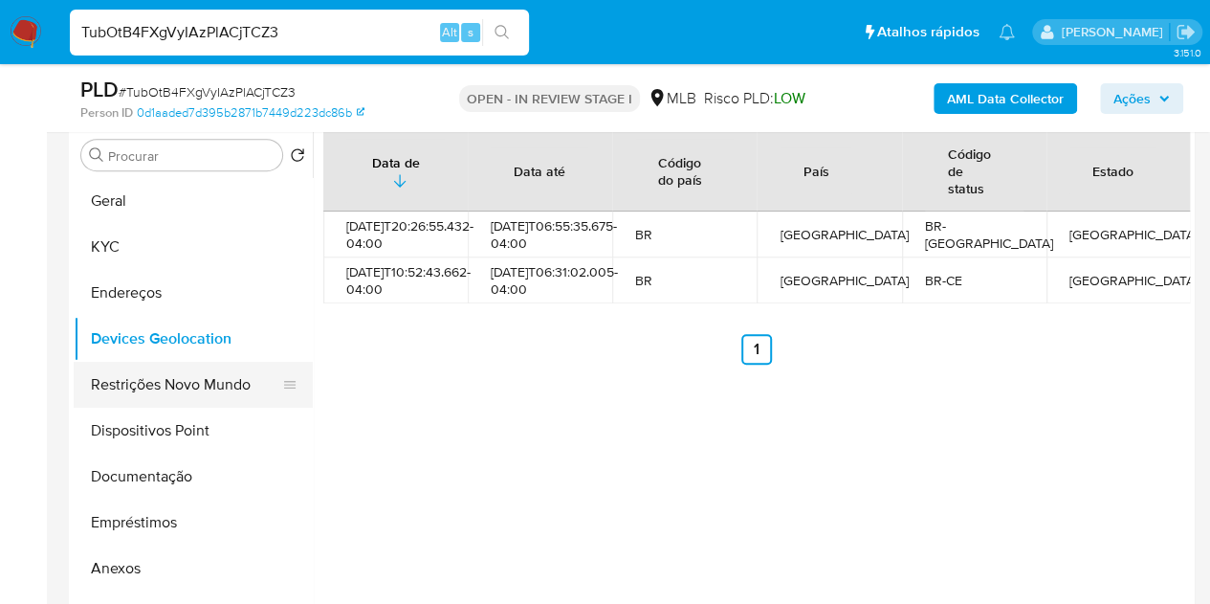
click at [151, 400] on button "Restrições Novo Mundo" at bounding box center [186, 385] width 224 height 46
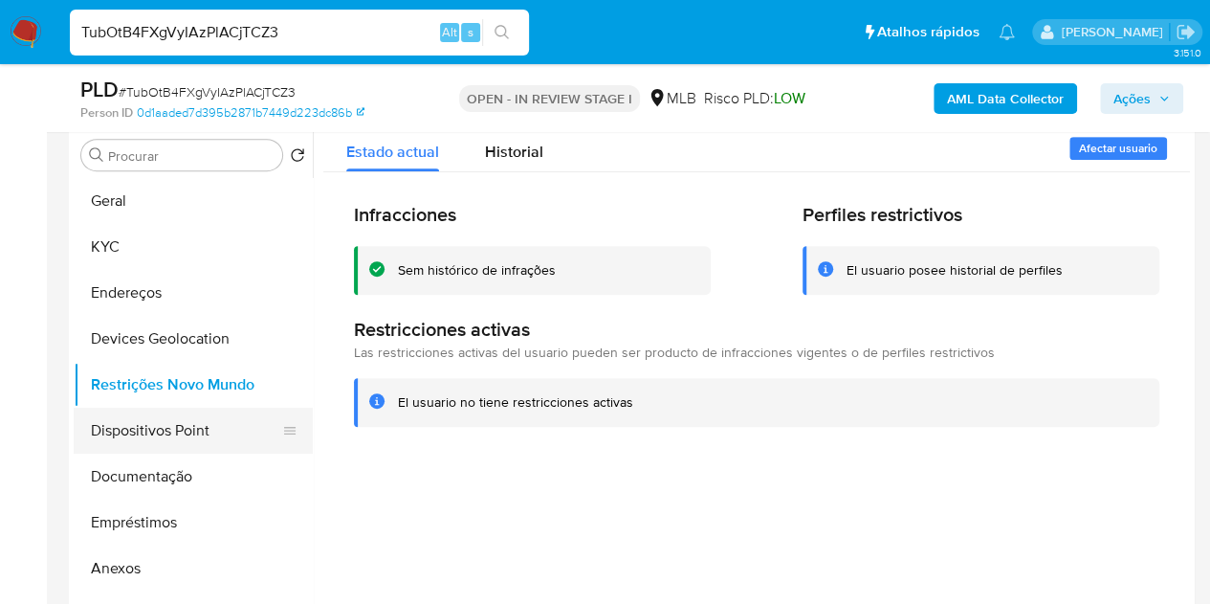
click at [153, 431] on button "Dispositivos Point" at bounding box center [186, 431] width 224 height 46
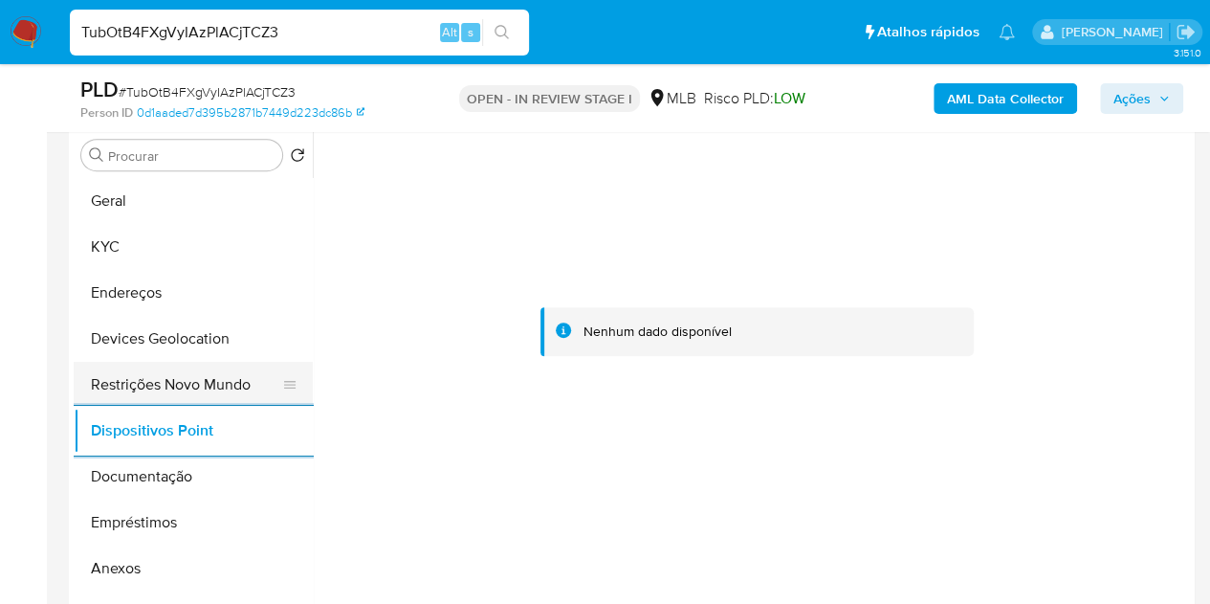
click at [128, 379] on button "Restrições Novo Mundo" at bounding box center [186, 385] width 224 height 46
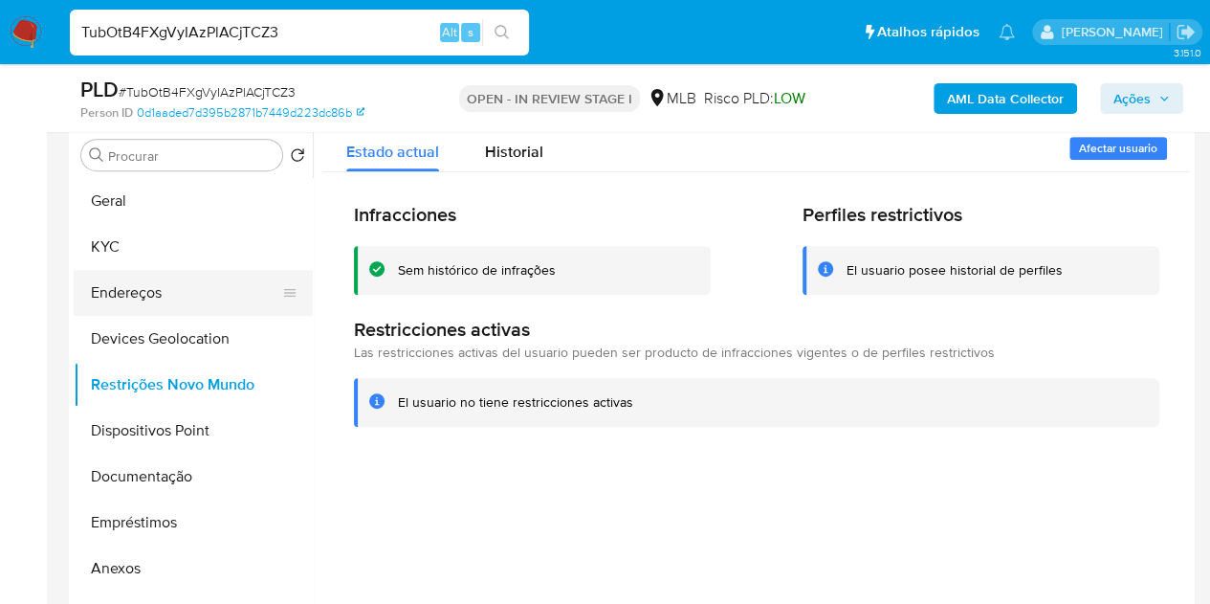
click at [147, 297] on button "Endereços" at bounding box center [186, 293] width 224 height 46
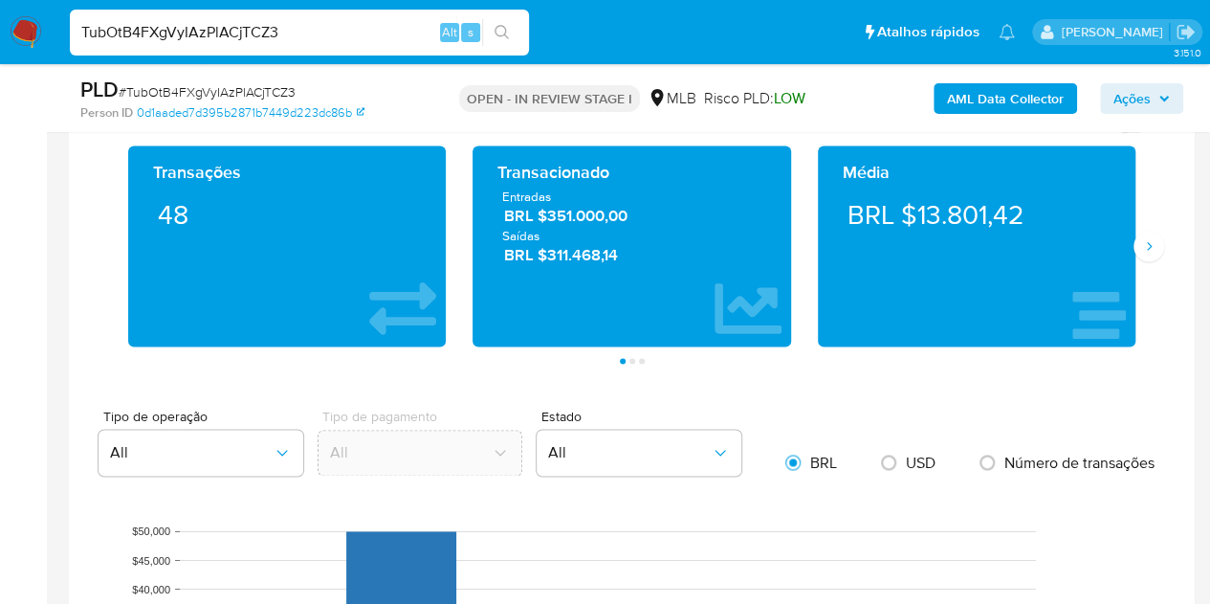
scroll to position [1236, 0]
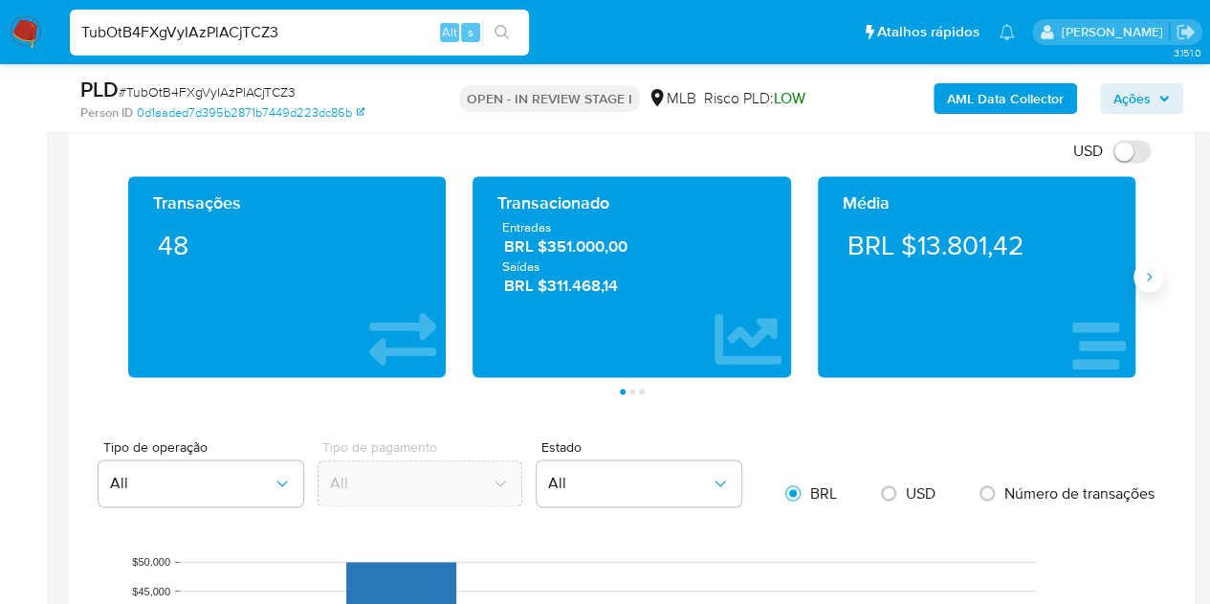
click at [1145, 277] on icon "Siguiente" at bounding box center [1149, 276] width 15 height 15
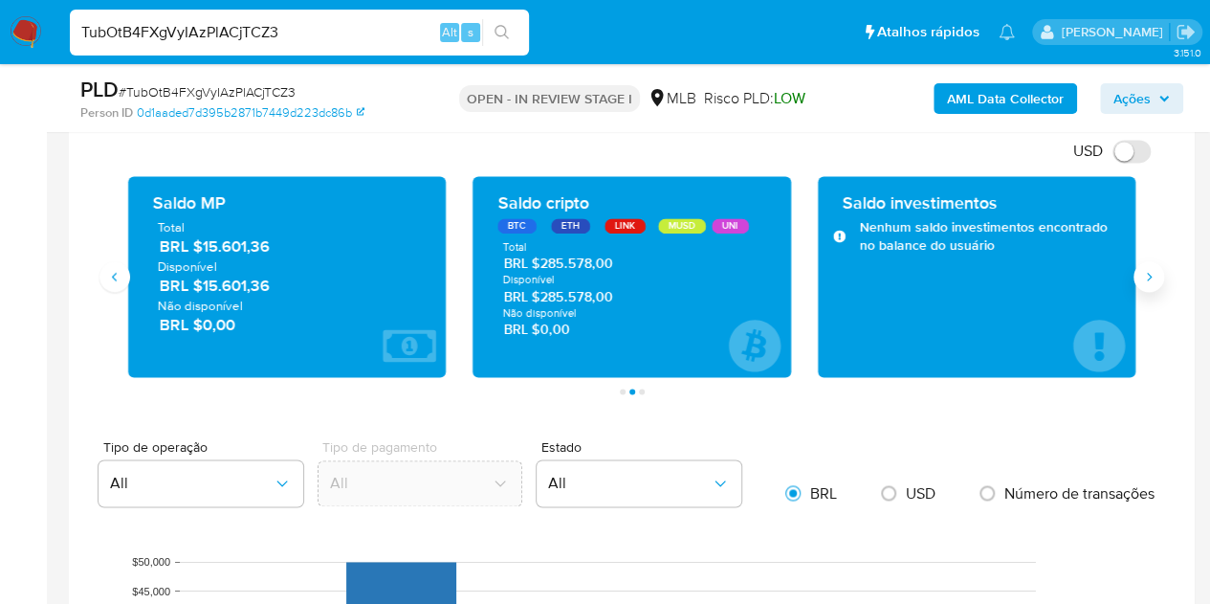
click at [1150, 278] on icon "Siguiente" at bounding box center [1149, 276] width 15 height 15
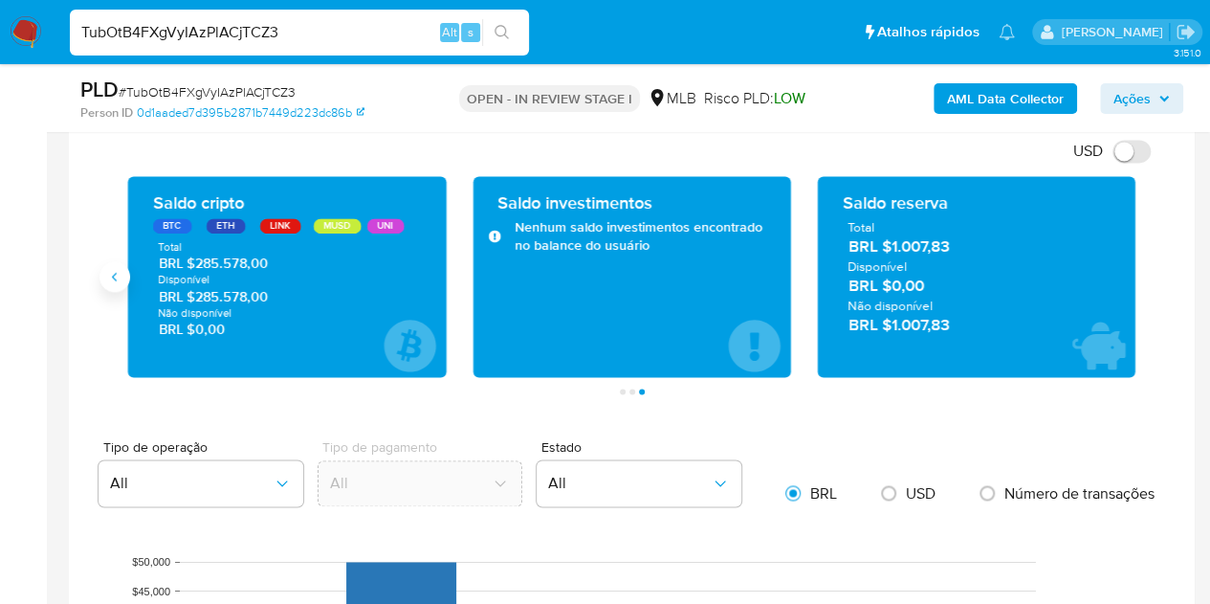
click at [122, 277] on button "Anterior" at bounding box center [115, 276] width 31 height 31
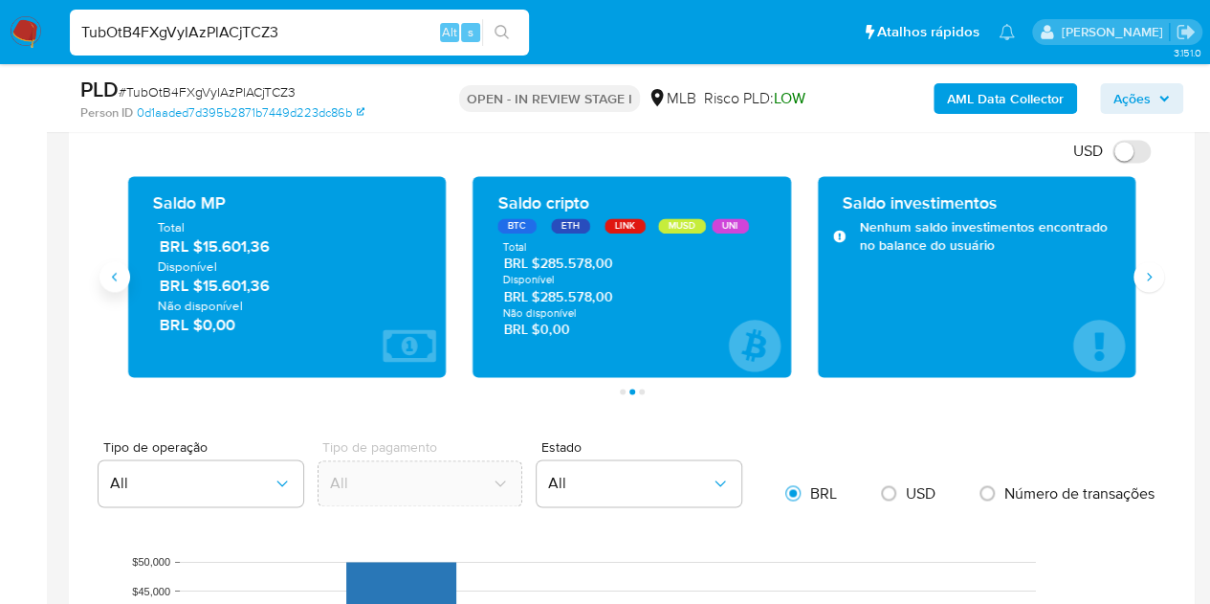
click at [122, 277] on button "Anterior" at bounding box center [115, 276] width 31 height 31
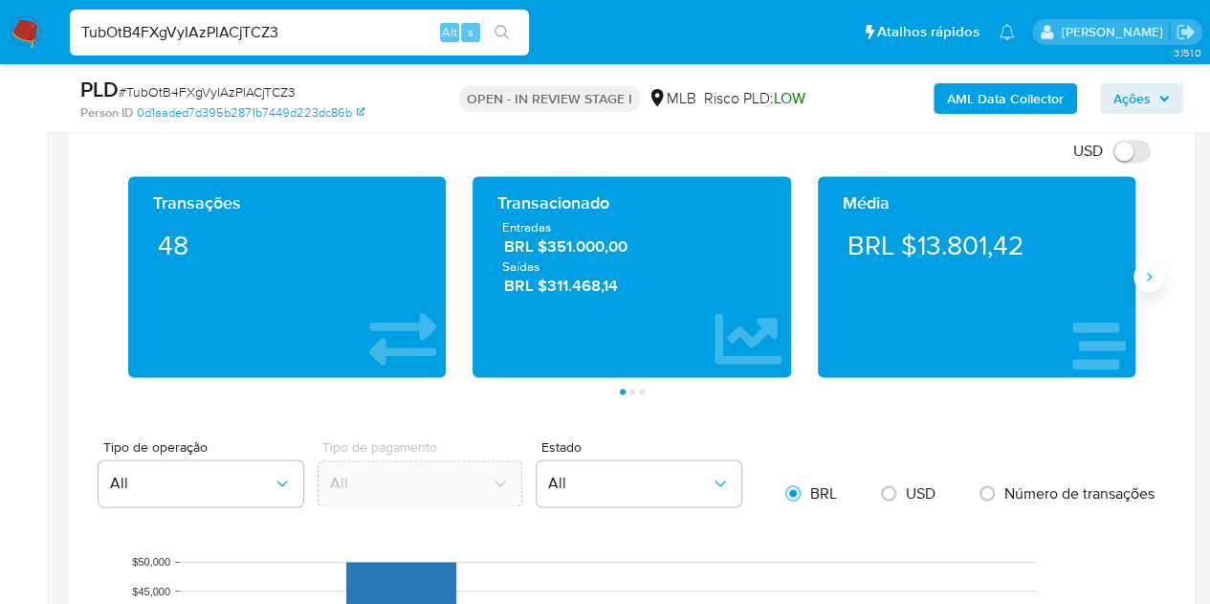
click at [1148, 269] on icon "Siguiente" at bounding box center [1149, 276] width 15 height 15
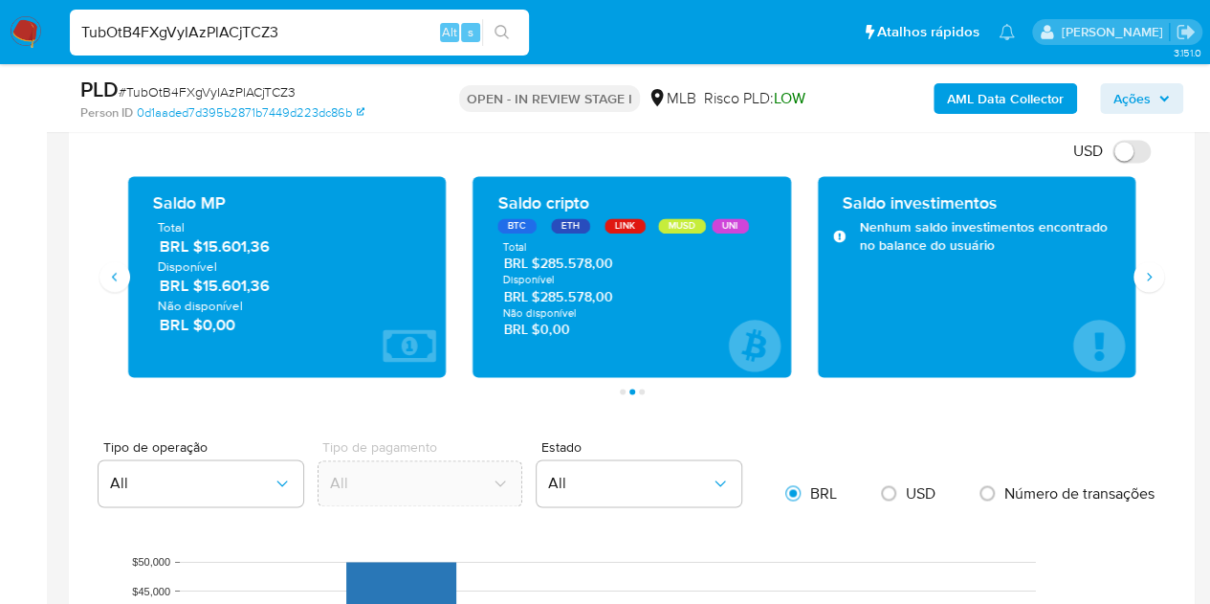
drag, startPoint x: 292, startPoint y: 288, endPoint x: 208, endPoint y: 290, distance: 84.2
click at [208, 290] on span "BRL $15.601,36" at bounding box center [288, 286] width 257 height 22
drag, startPoint x: 610, startPoint y: 292, endPoint x: 540, endPoint y: 294, distance: 69.9
click at [540, 294] on span "BRL $285.578,00" at bounding box center [632, 297] width 257 height 18
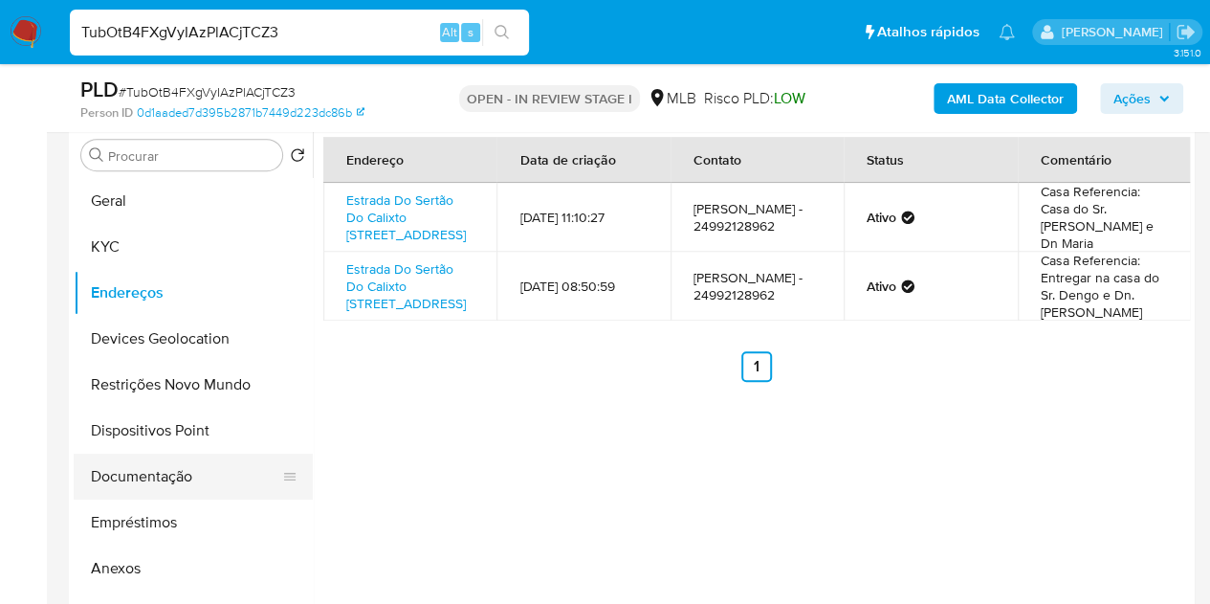
scroll to position [96, 0]
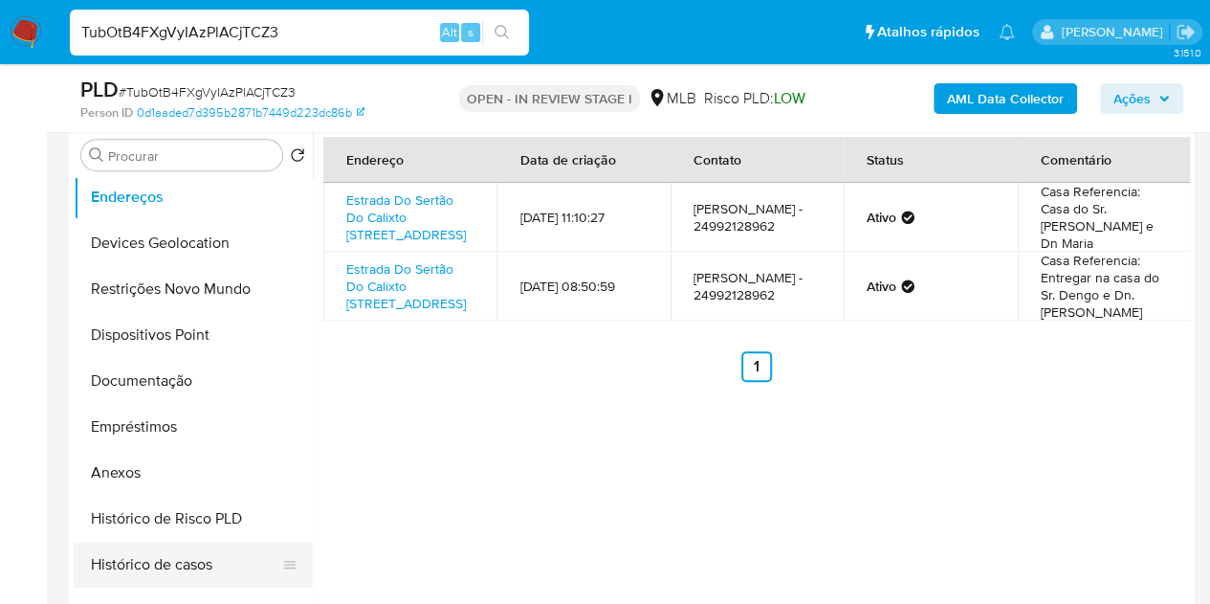
click at [189, 570] on button "Histórico de casos" at bounding box center [186, 565] width 224 height 46
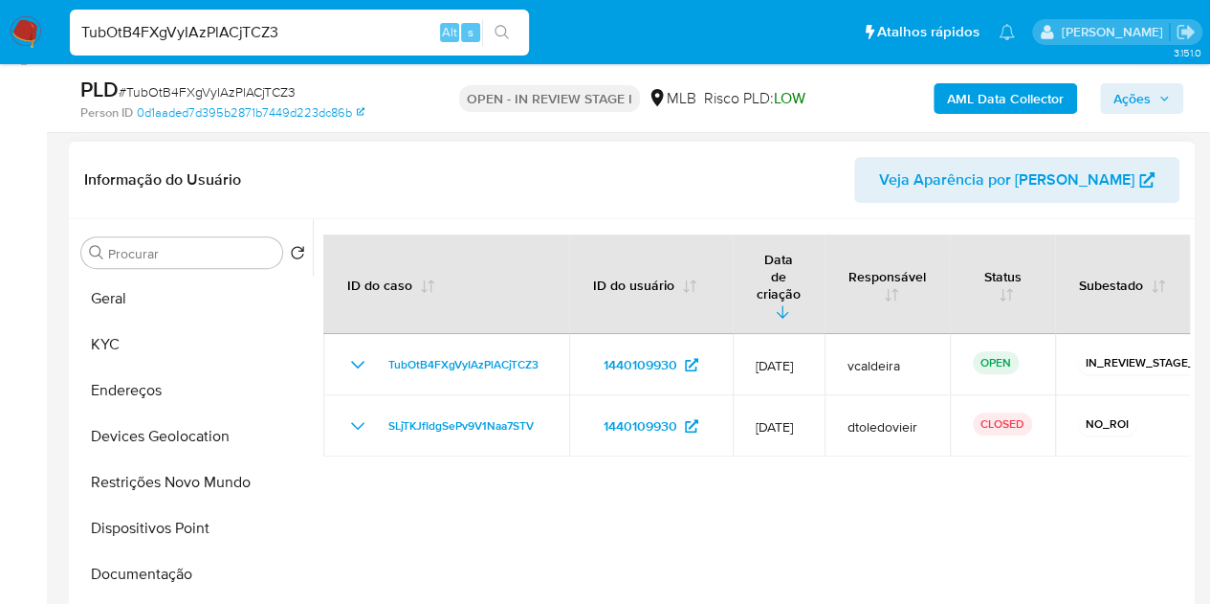
scroll to position [184, 0]
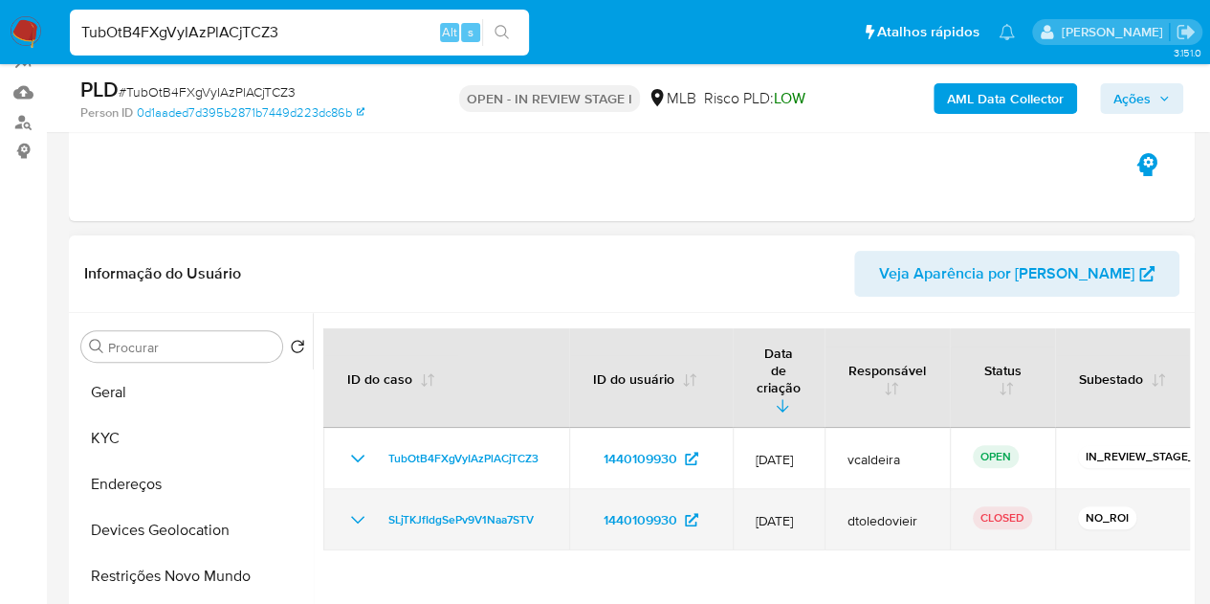
click at [354, 508] on icon "Mostrar/Ocultar" at bounding box center [357, 519] width 23 height 23
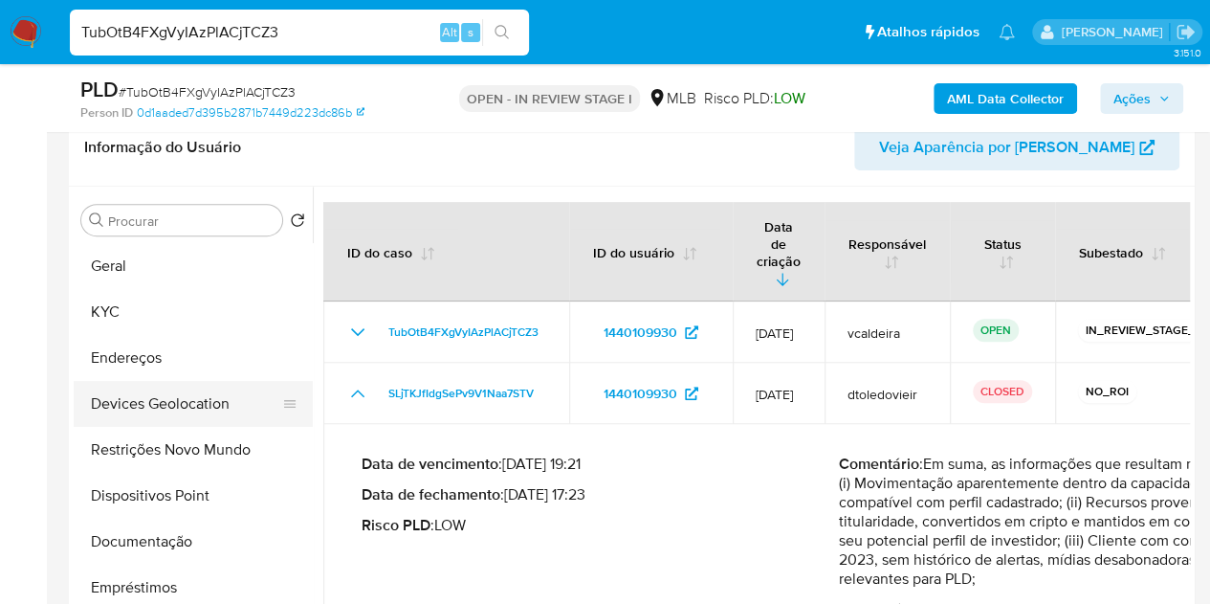
scroll to position [279, 0]
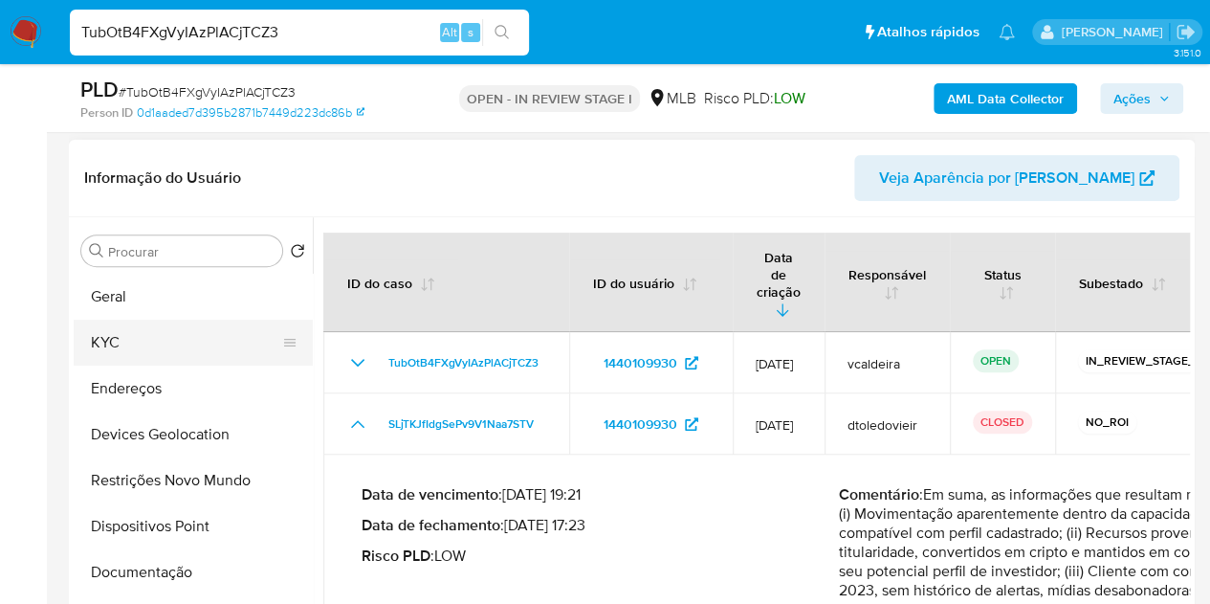
click at [119, 344] on button "KYC" at bounding box center [186, 343] width 224 height 46
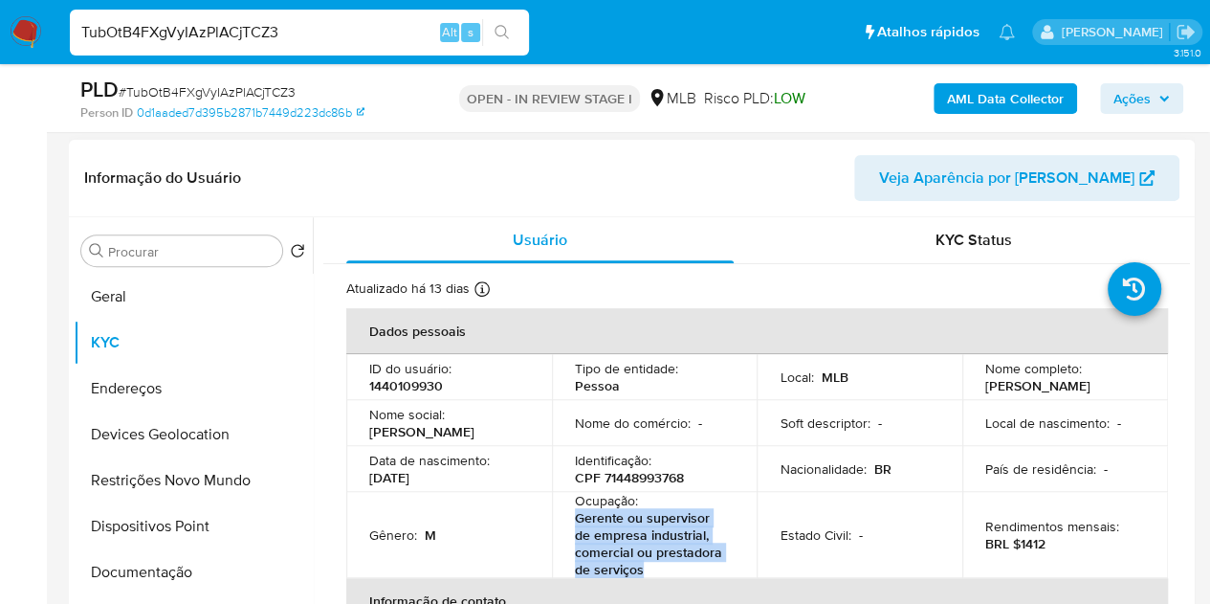
drag, startPoint x: 570, startPoint y: 518, endPoint x: 639, endPoint y: 574, distance: 89.1
click at [639, 574] on td "Ocupação : Gerente ou supervisor de empresa industrial, comercial ou prestadora…" at bounding box center [655, 535] width 206 height 86
copy p "Gerente ou supervisor de empresa industrial, comercial ou prestadora de serviços"
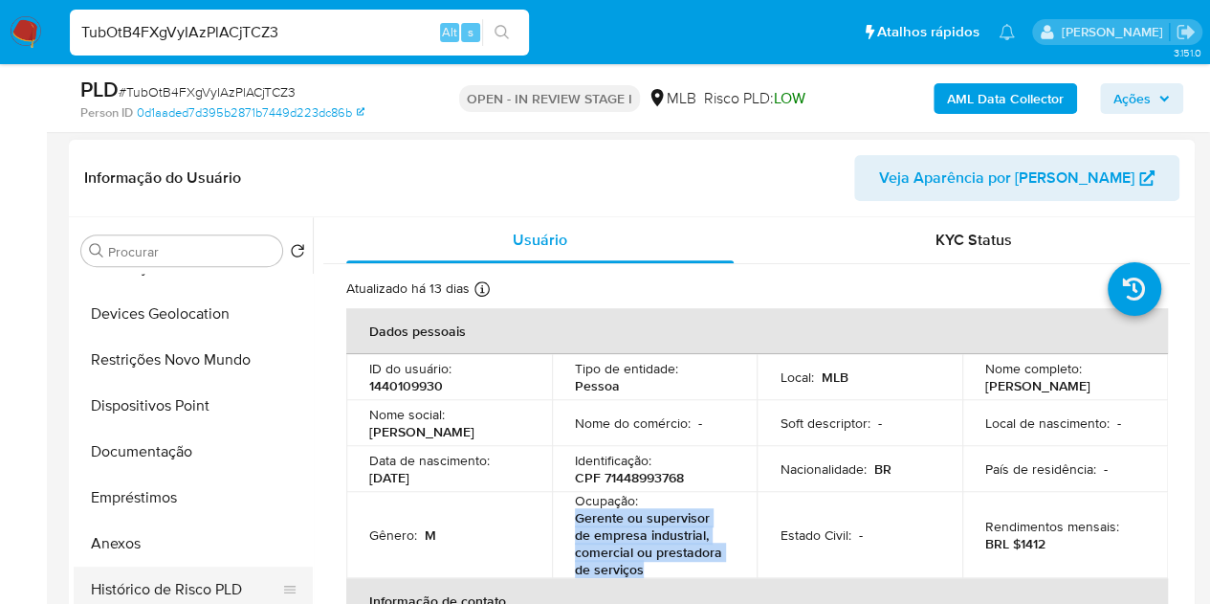
scroll to position [191, 0]
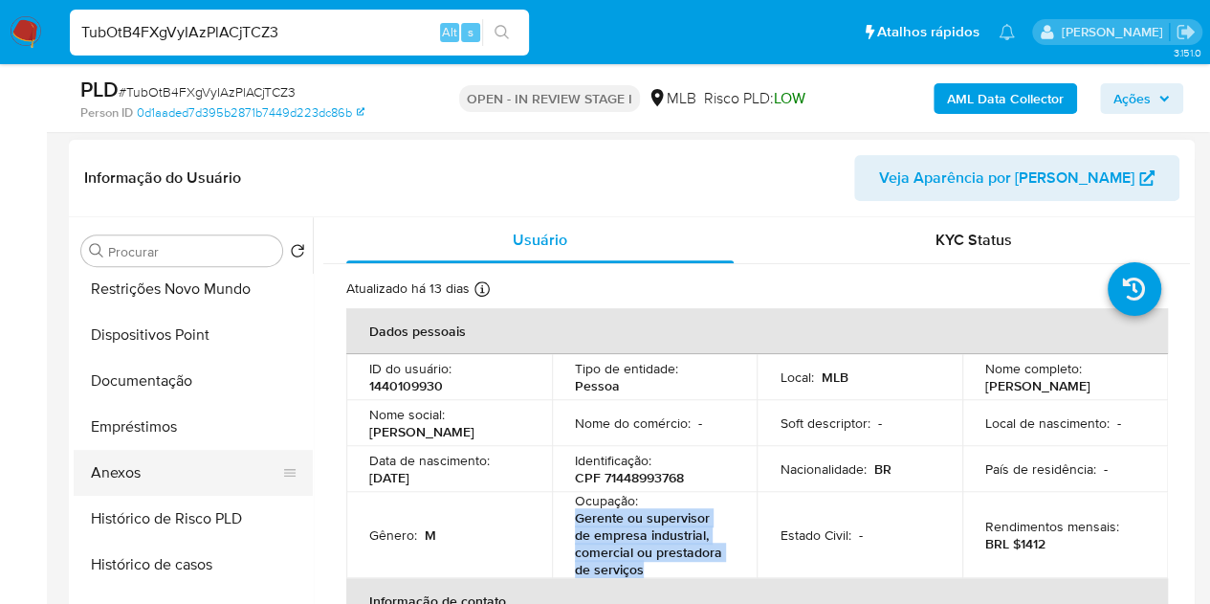
click at [146, 468] on button "Anexos" at bounding box center [186, 473] width 224 height 46
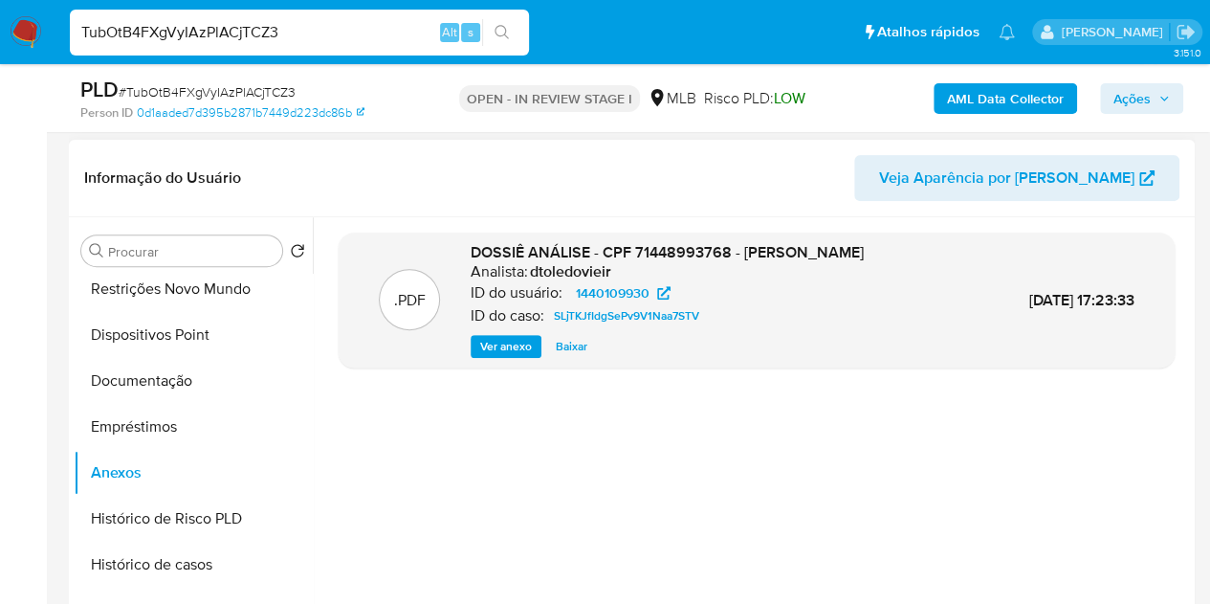
click at [492, 356] on span "Ver anexo" at bounding box center [506, 346] width 52 height 19
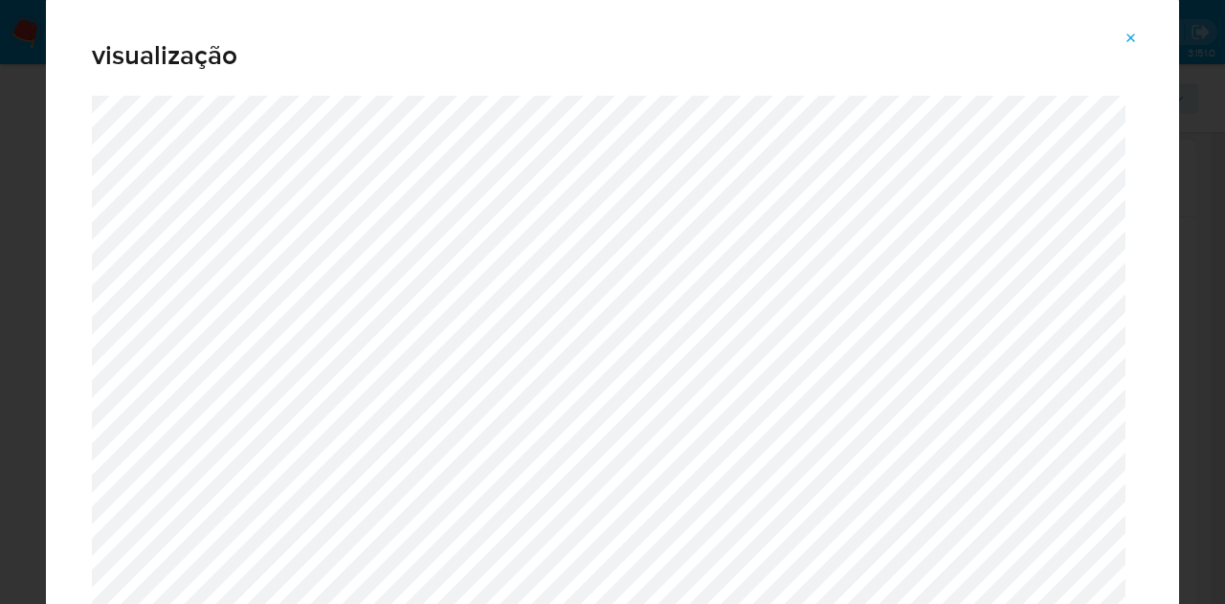
click at [1126, 35] on icon "Attachment preview" at bounding box center [1130, 38] width 15 height 15
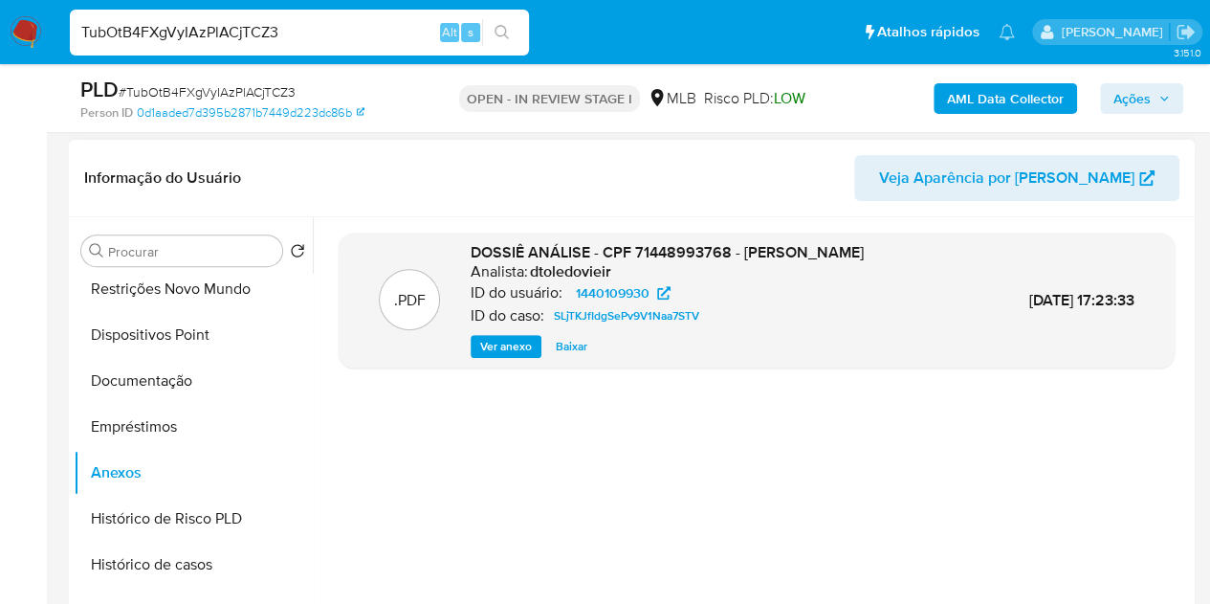
click at [1137, 100] on span "Ações" at bounding box center [1132, 98] width 37 height 31
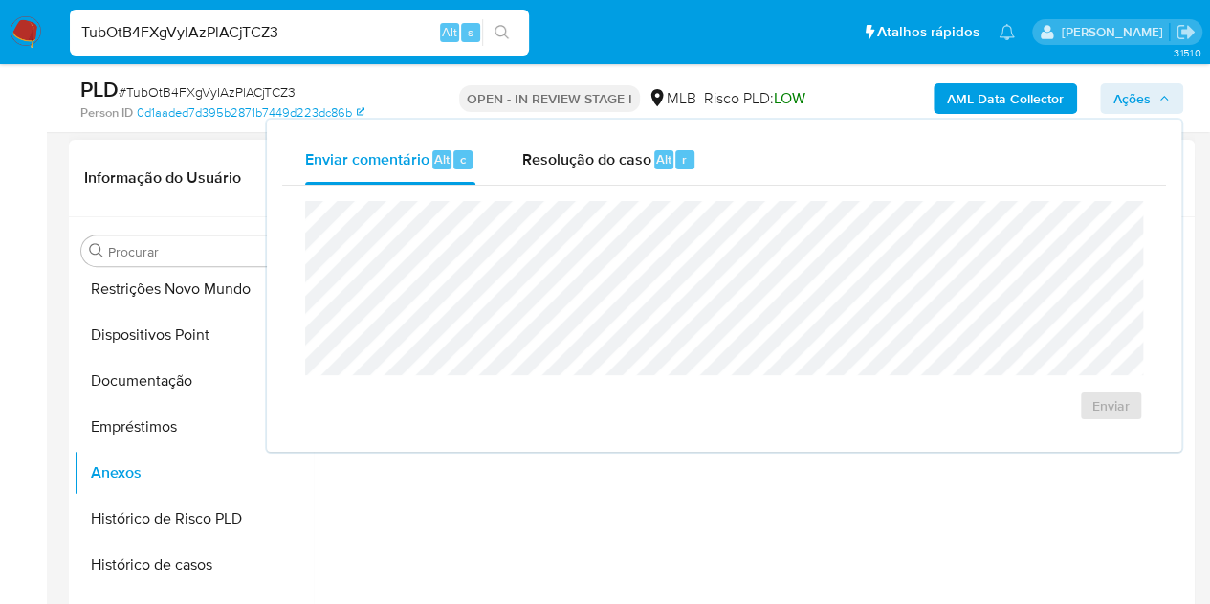
click at [566, 187] on div "Enviar" at bounding box center [724, 311] width 884 height 251
click at [570, 167] on span "Resolução do caso" at bounding box center [586, 158] width 129 height 22
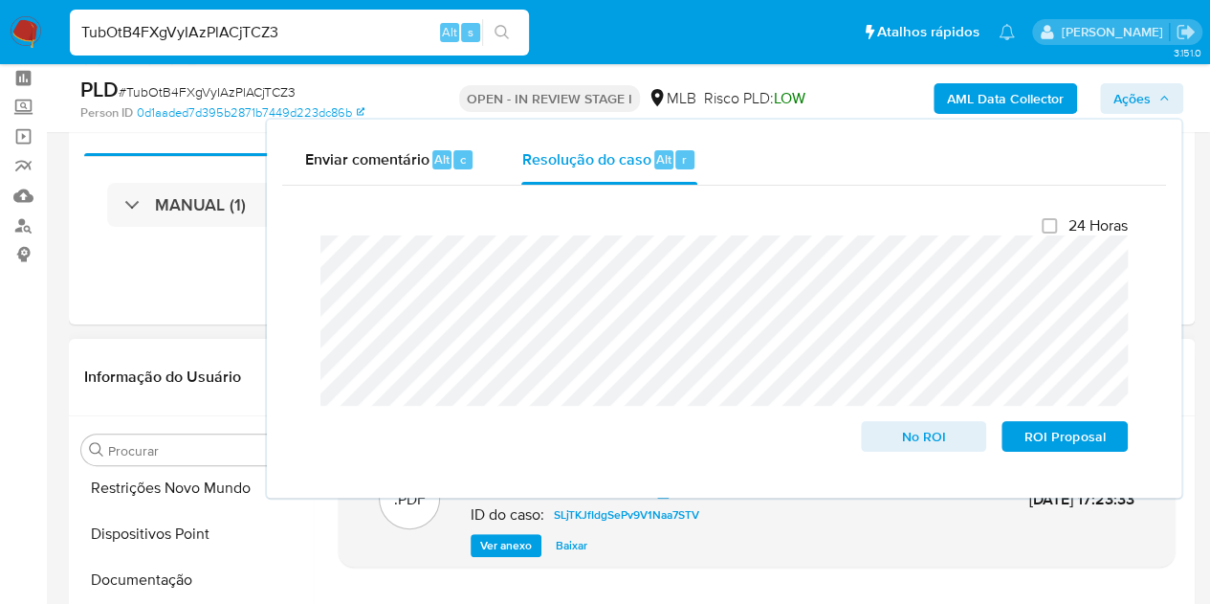
scroll to position [0, 0]
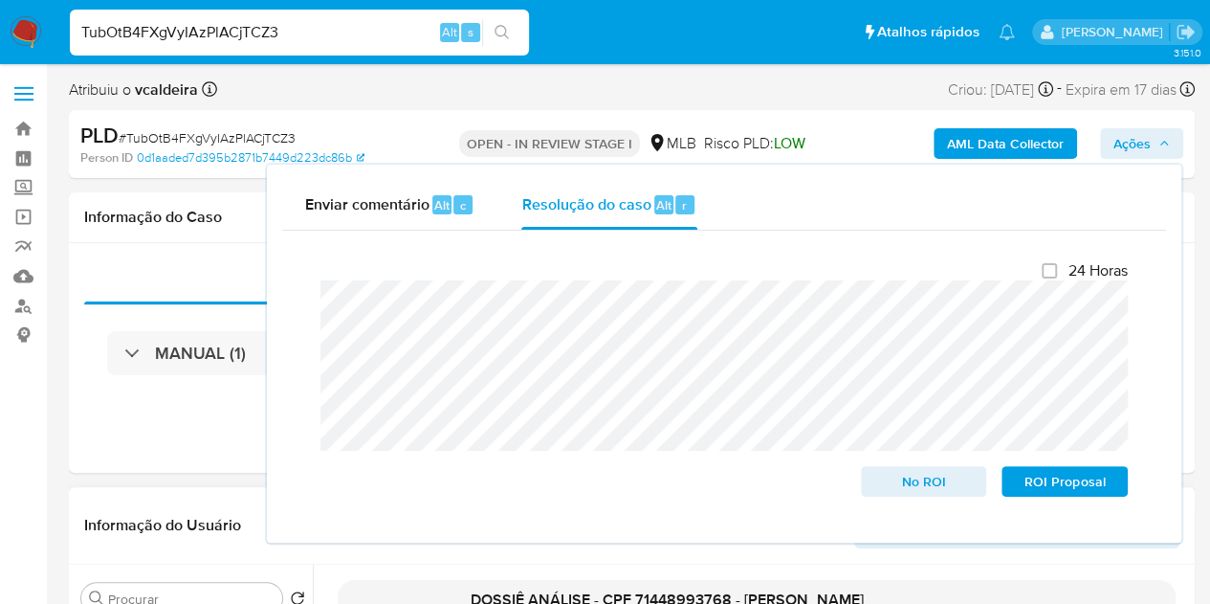
click at [120, 47] on div "TubOtB4FXgVyIAzPlACjTCZ3 Alt s" at bounding box center [299, 33] width 459 height 46
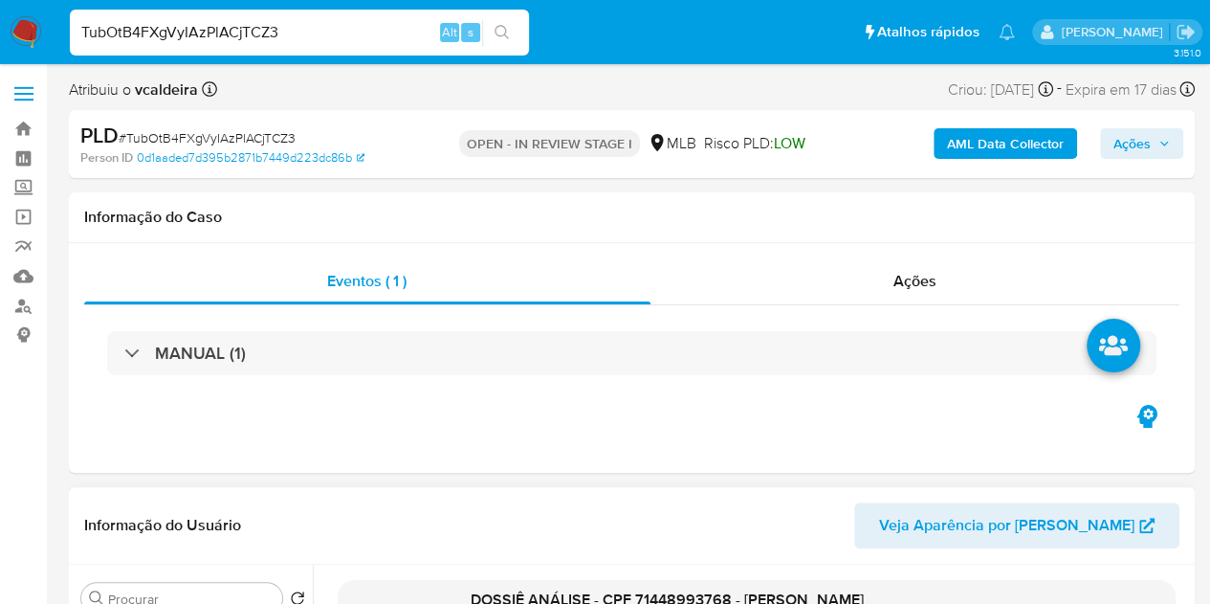
click at [128, 34] on input "TubOtB4FXgVyIAzPlACjTCZ3" at bounding box center [299, 32] width 459 height 25
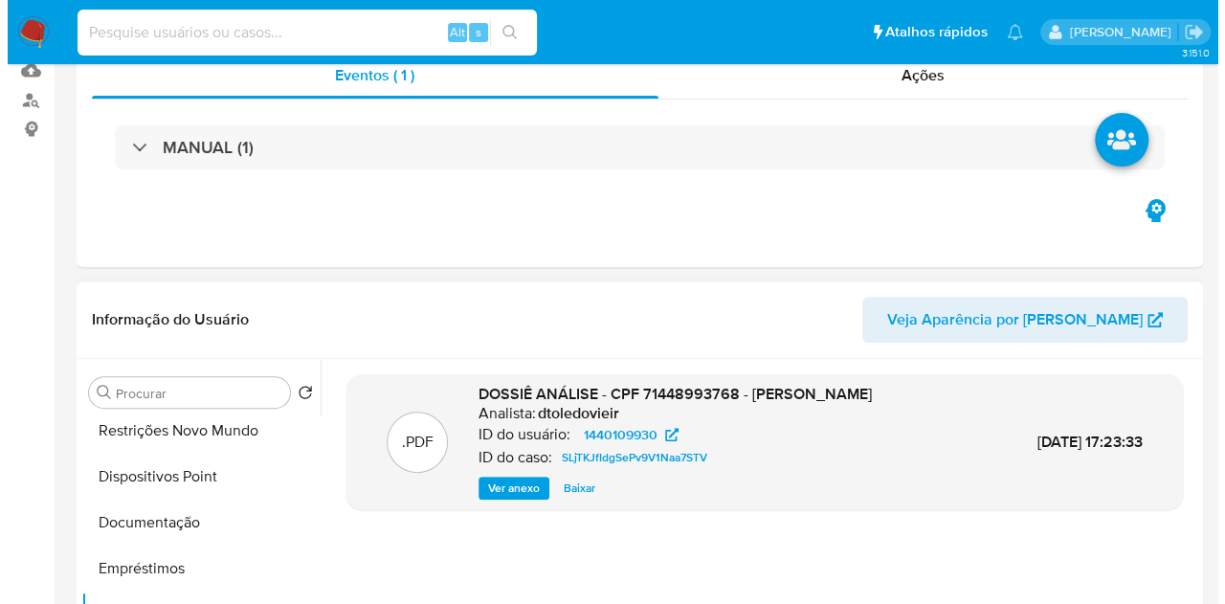
scroll to position [383, 0]
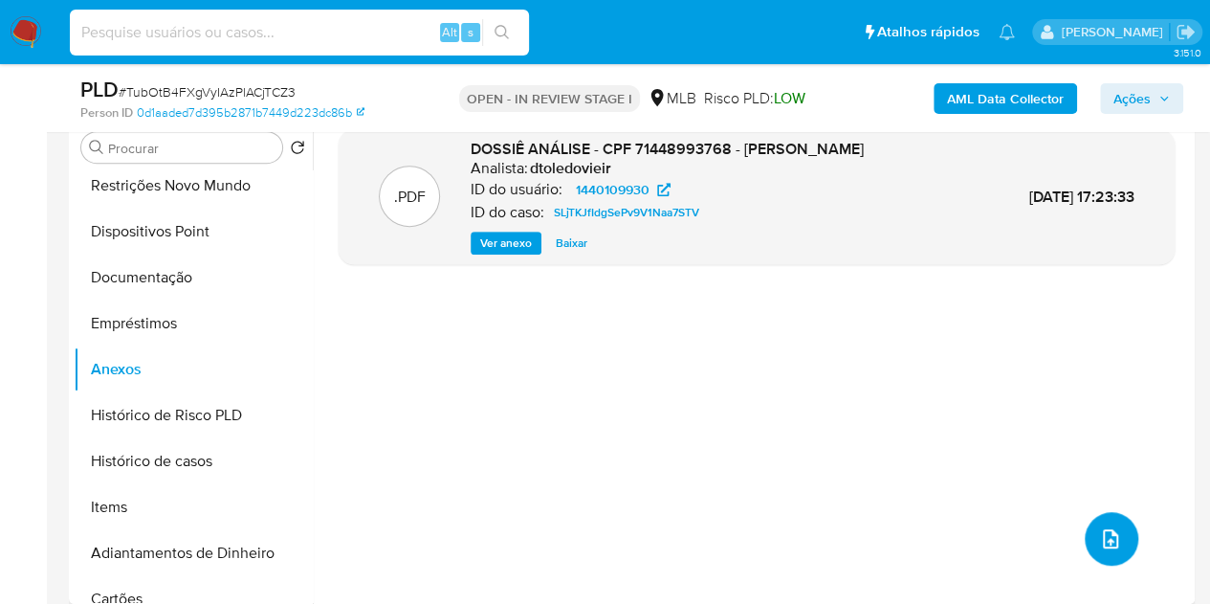
click at [1103, 541] on icon "upload-file" at bounding box center [1110, 538] width 15 height 19
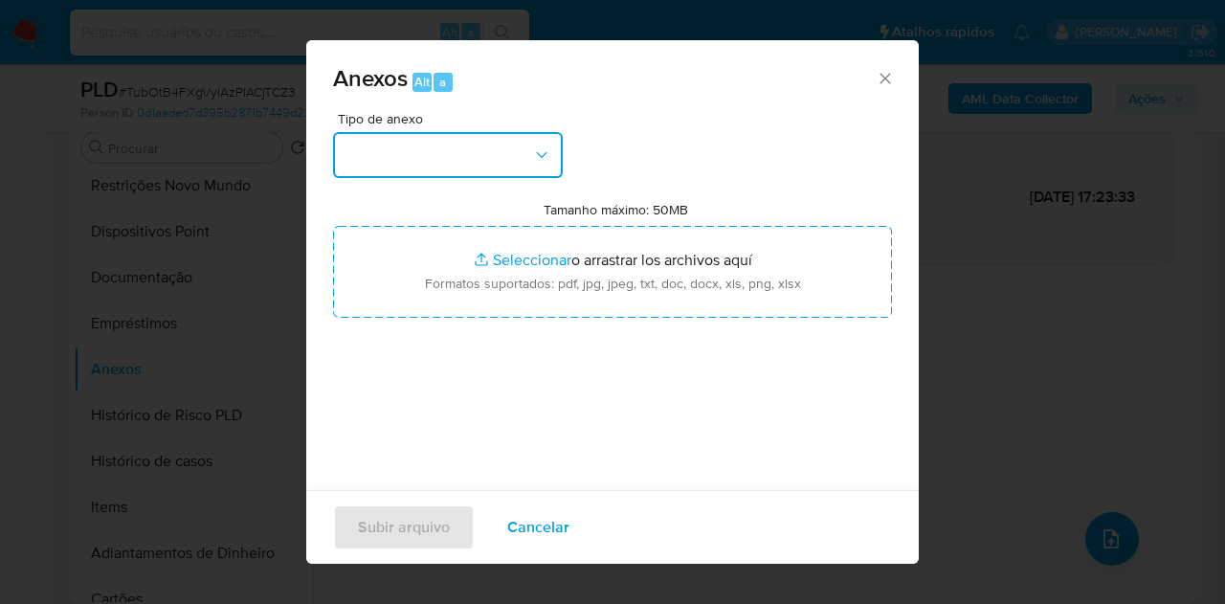
click at [513, 160] on button "button" at bounding box center [448, 155] width 230 height 46
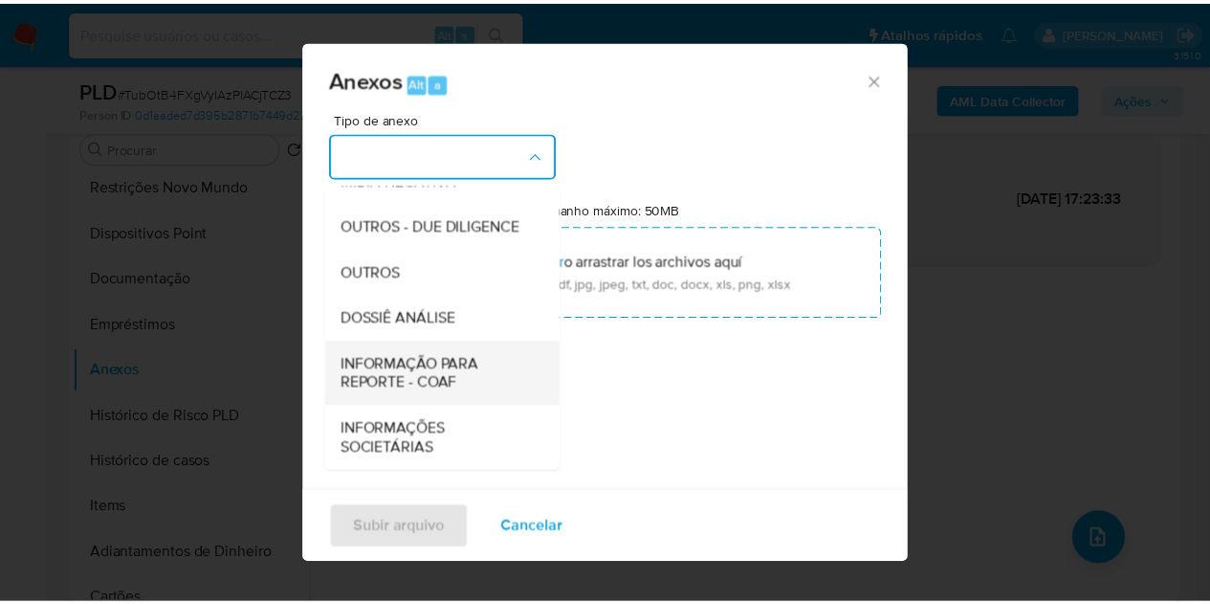
scroll to position [287, 0]
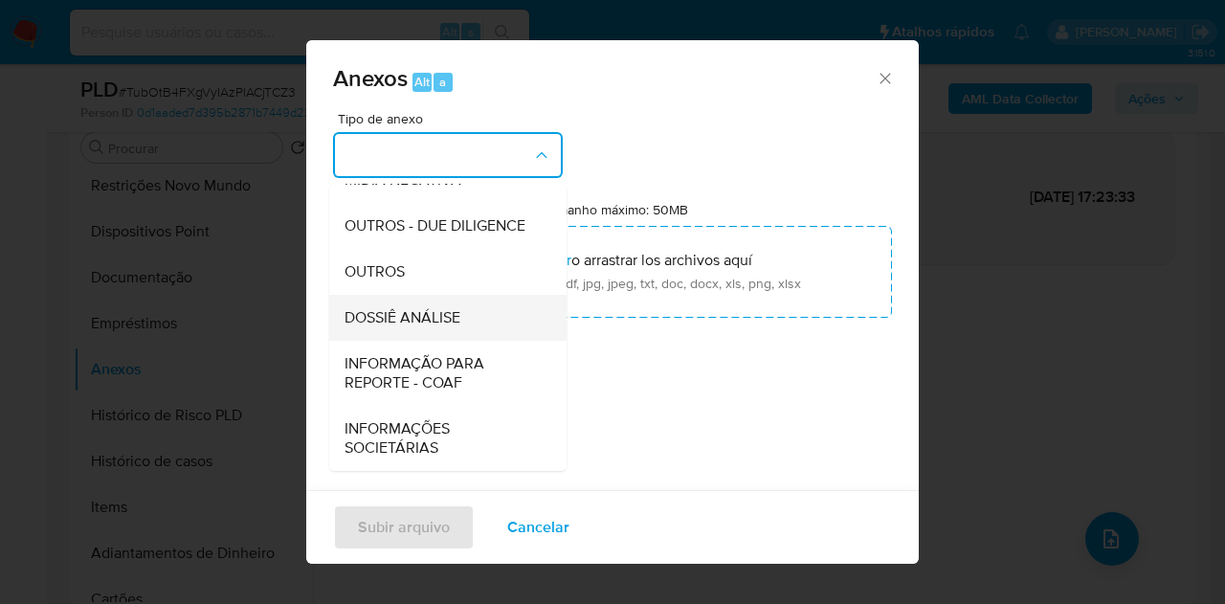
click at [426, 325] on span "DOSSIÊ ANÁLISE" at bounding box center [402, 317] width 116 height 19
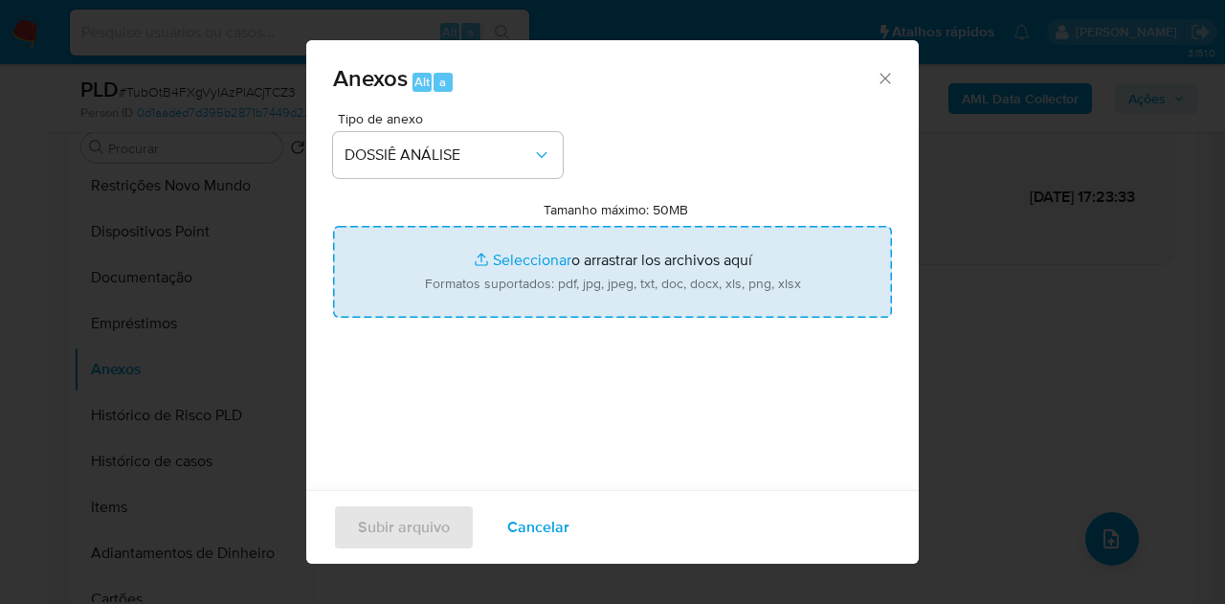
type input "C:\fakepath\Mulan 1440109930_2025_08_11_07_56_11.pdf"
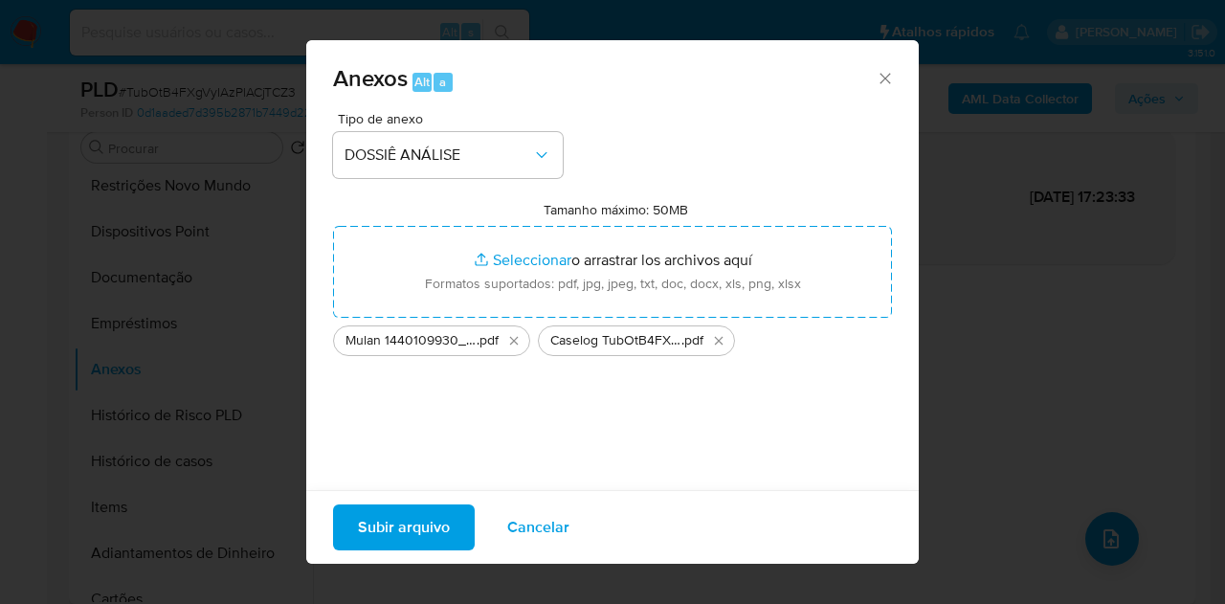
click at [421, 530] on span "Subir arquivo" at bounding box center [404, 527] width 92 height 42
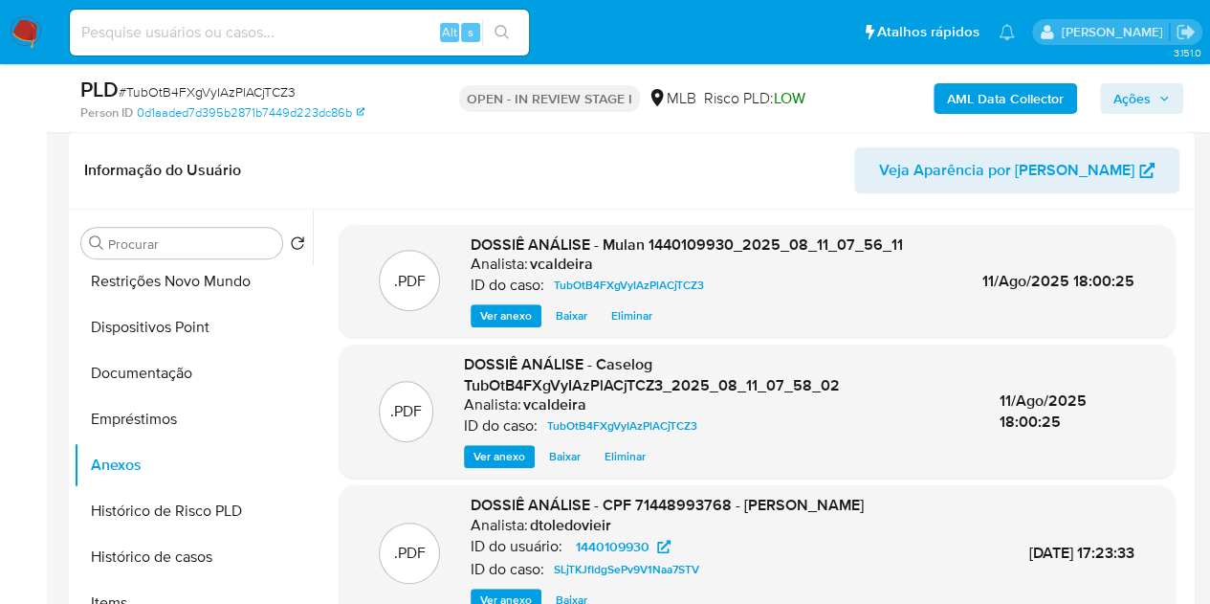
click at [1133, 100] on span "Ações" at bounding box center [1132, 98] width 37 height 31
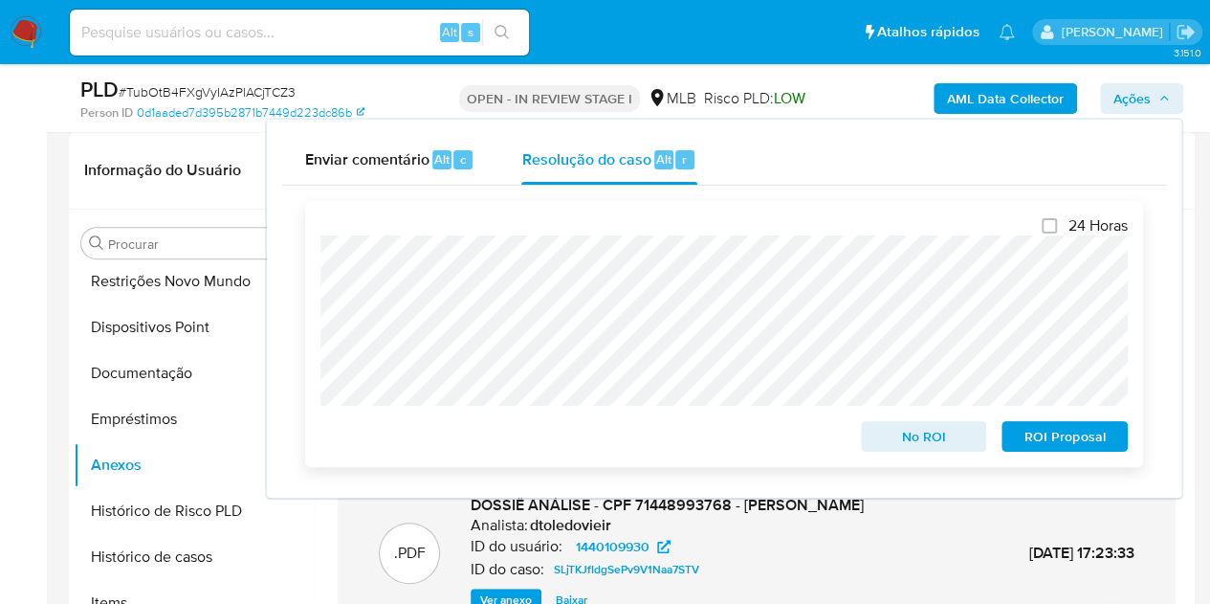
click at [903, 444] on span "No ROI" at bounding box center [925, 436] width 100 height 27
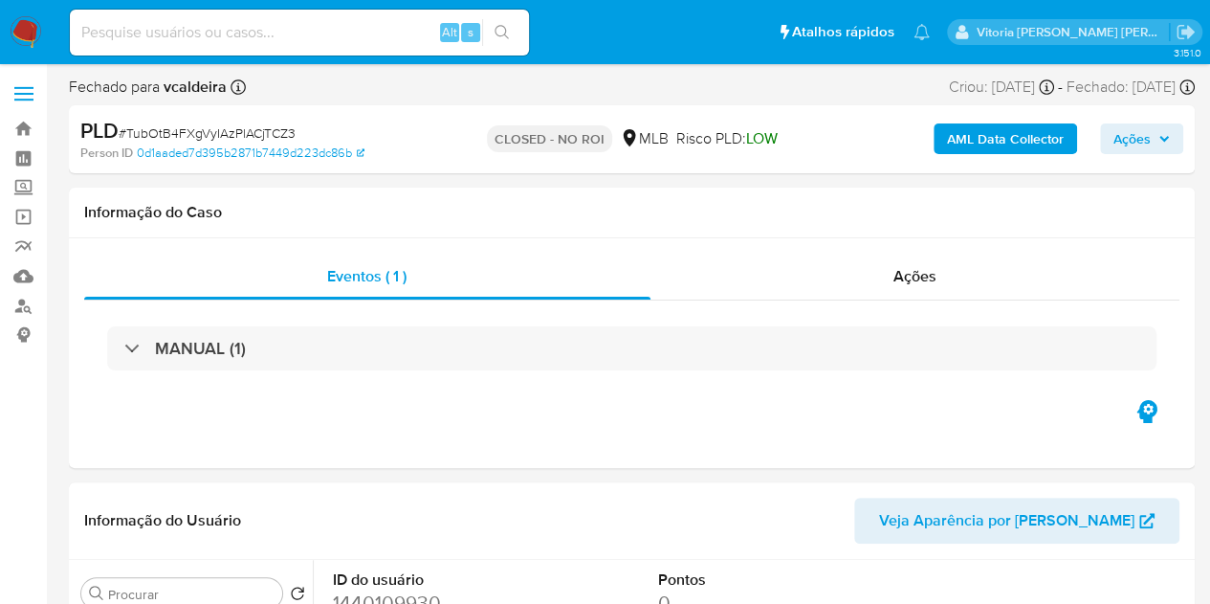
select select "10"
click at [300, 39] on input at bounding box center [299, 32] width 459 height 25
paste input "LXJC4qUy0Vk2gwUVOX8JutCD"
type input "LXJC4qUy0Vk2gwUVOX8JutCD"
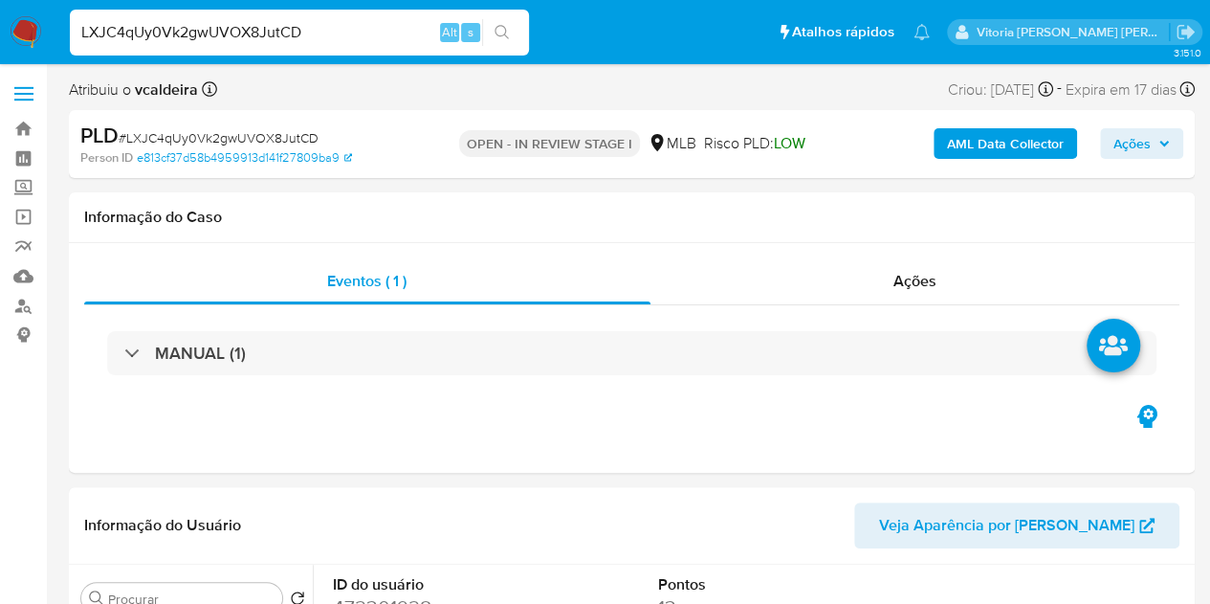
select select "10"
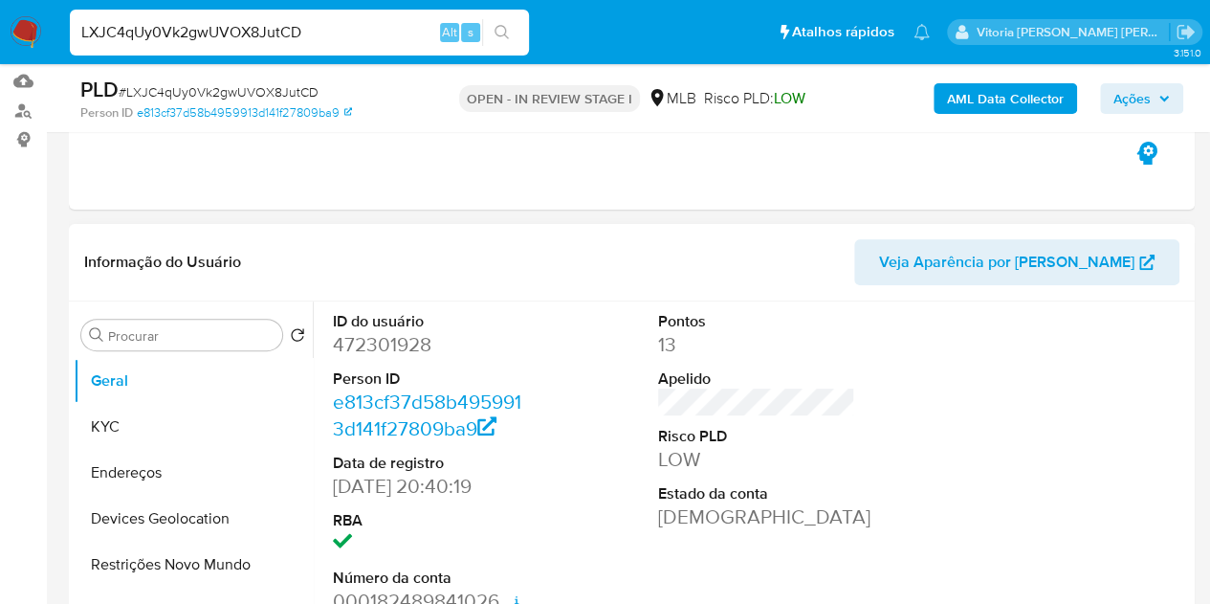
scroll to position [383, 0]
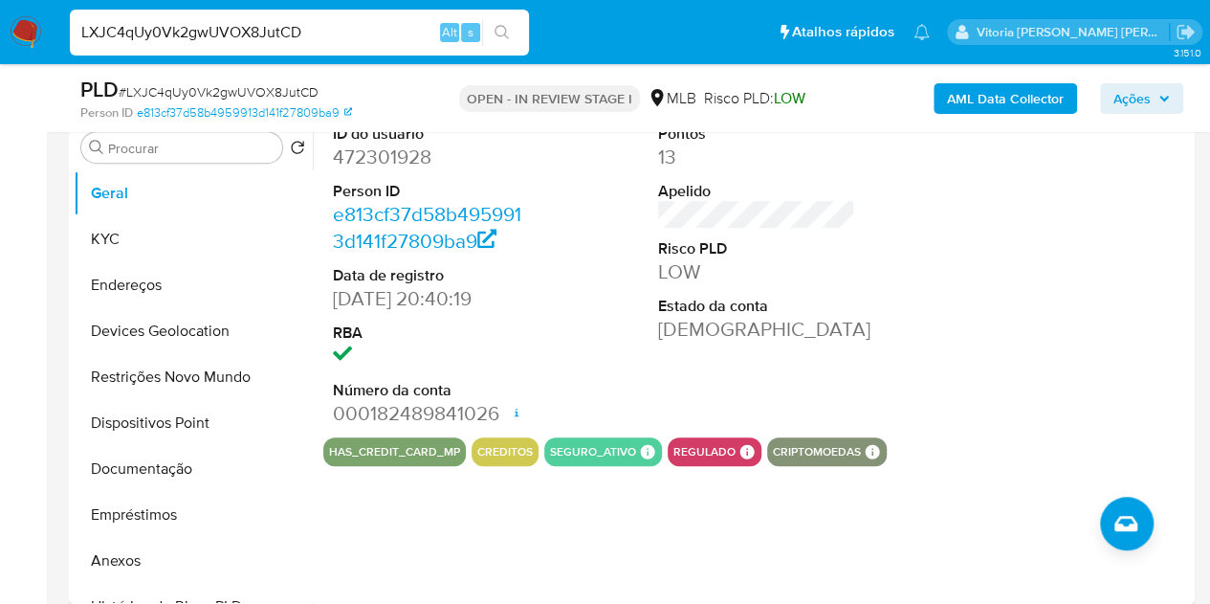
click at [377, 151] on dd "472301928" at bounding box center [432, 157] width 198 height 27
copy dd "472301928"
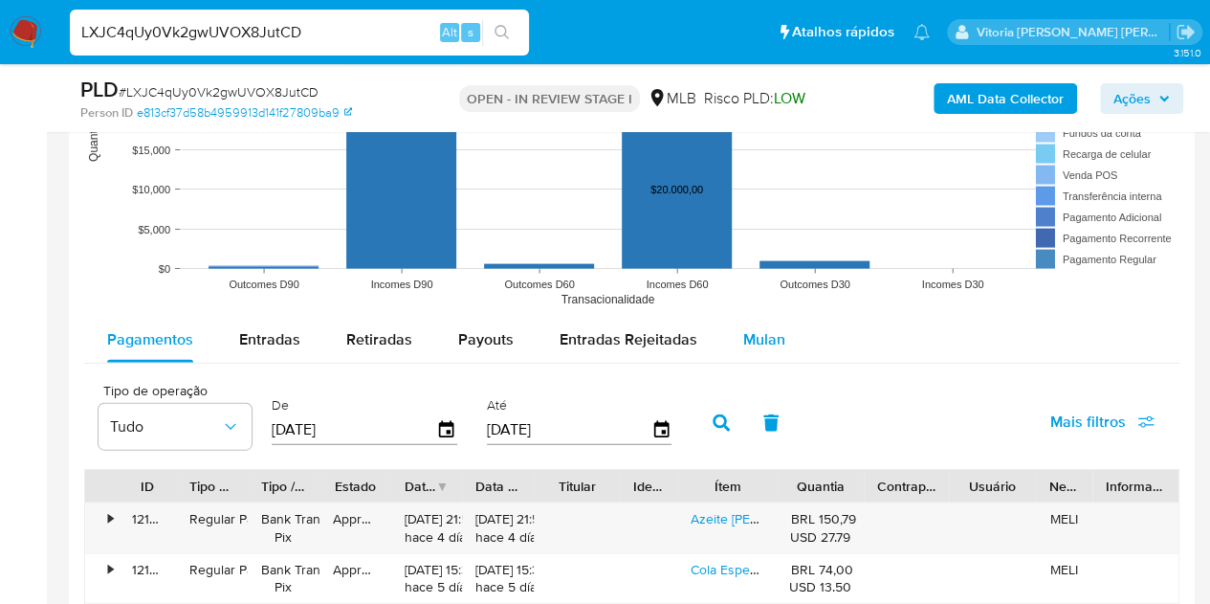
click at [761, 334] on span "Mulan" at bounding box center [765, 339] width 42 height 22
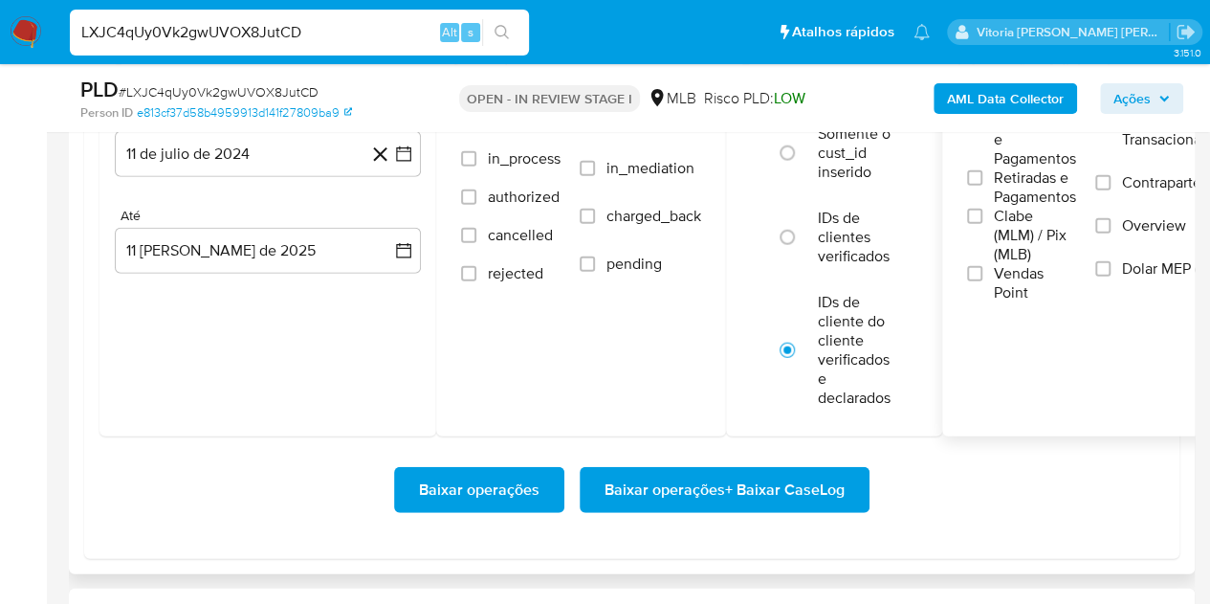
scroll to position [2297, 0]
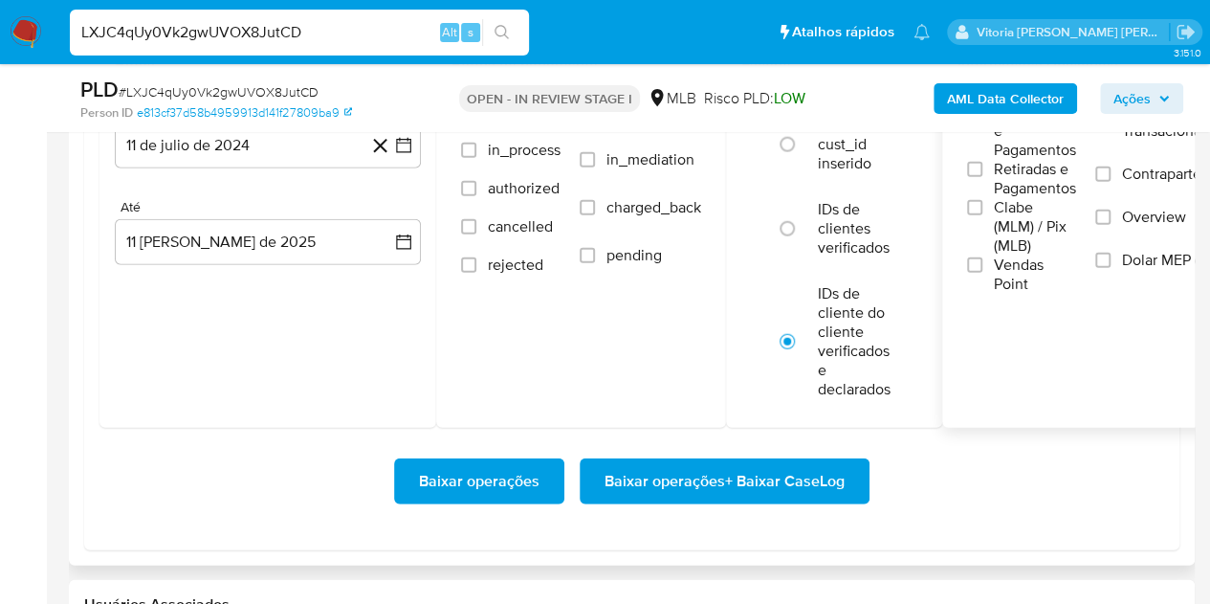
click at [1149, 177] on span "Contrapartes" at bounding box center [1165, 174] width 86 height 19
click at [1111, 177] on input "Contrapartes" at bounding box center [1103, 174] width 15 height 15
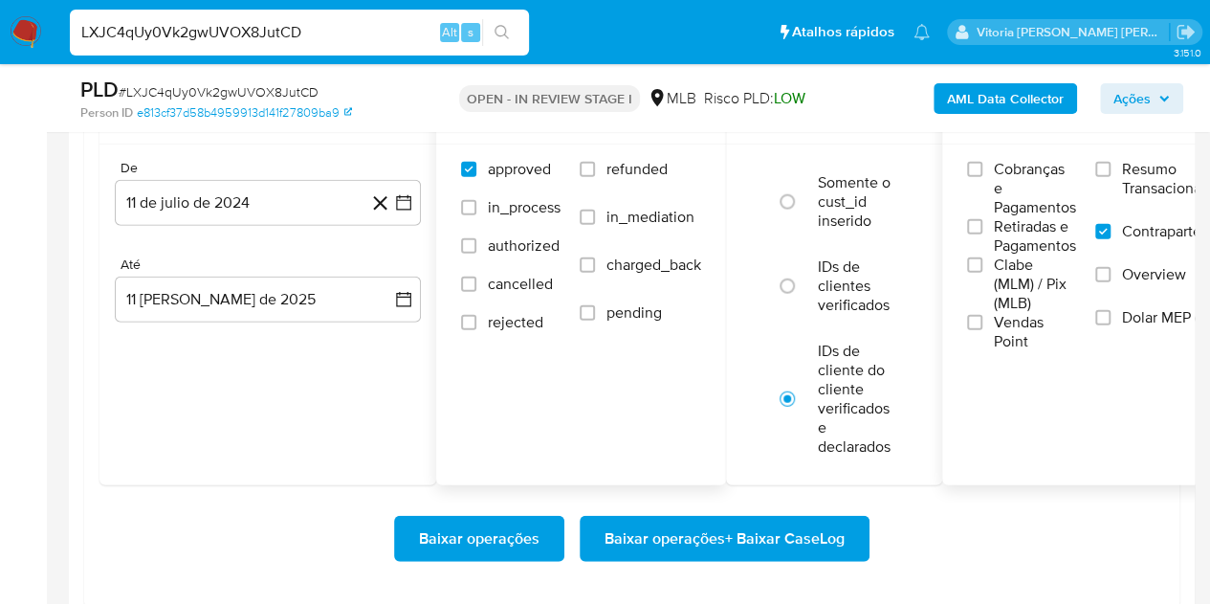
scroll to position [2201, 0]
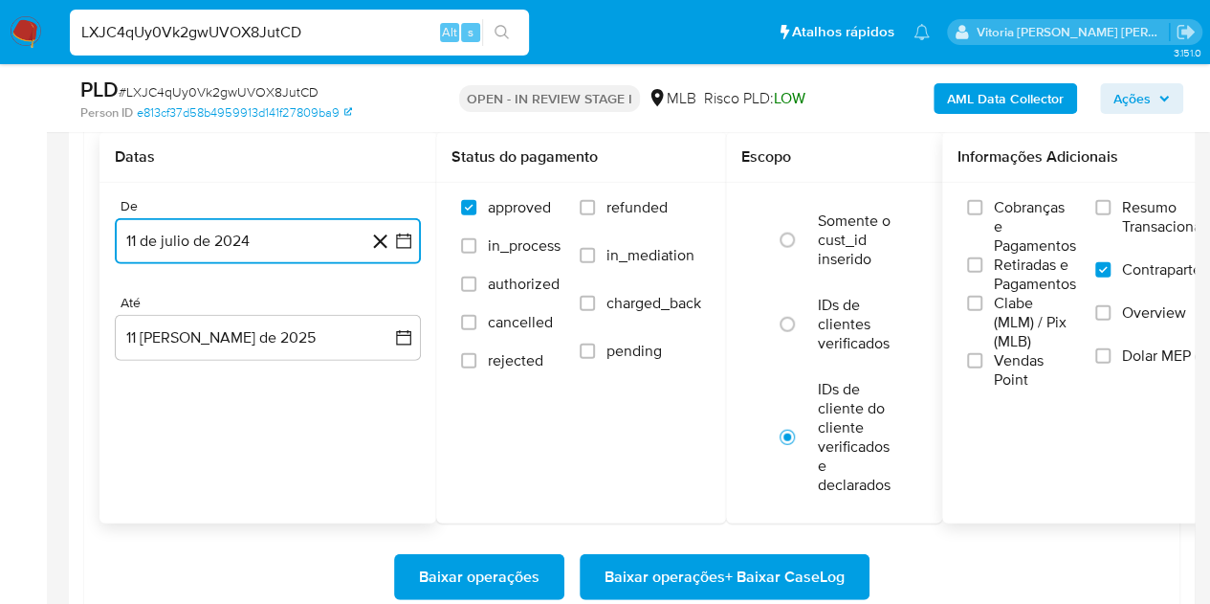
click at [275, 245] on button "11 de julio de 2024" at bounding box center [268, 241] width 306 height 46
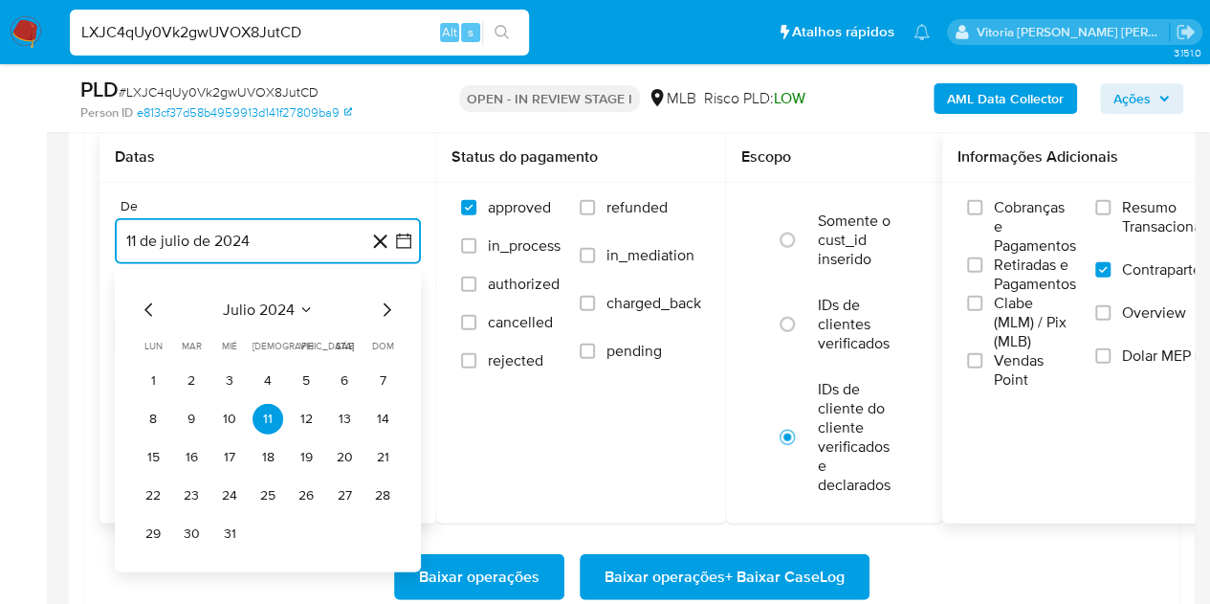
click at [308, 302] on icon "Seleccionar mes y año" at bounding box center [306, 309] width 15 height 15
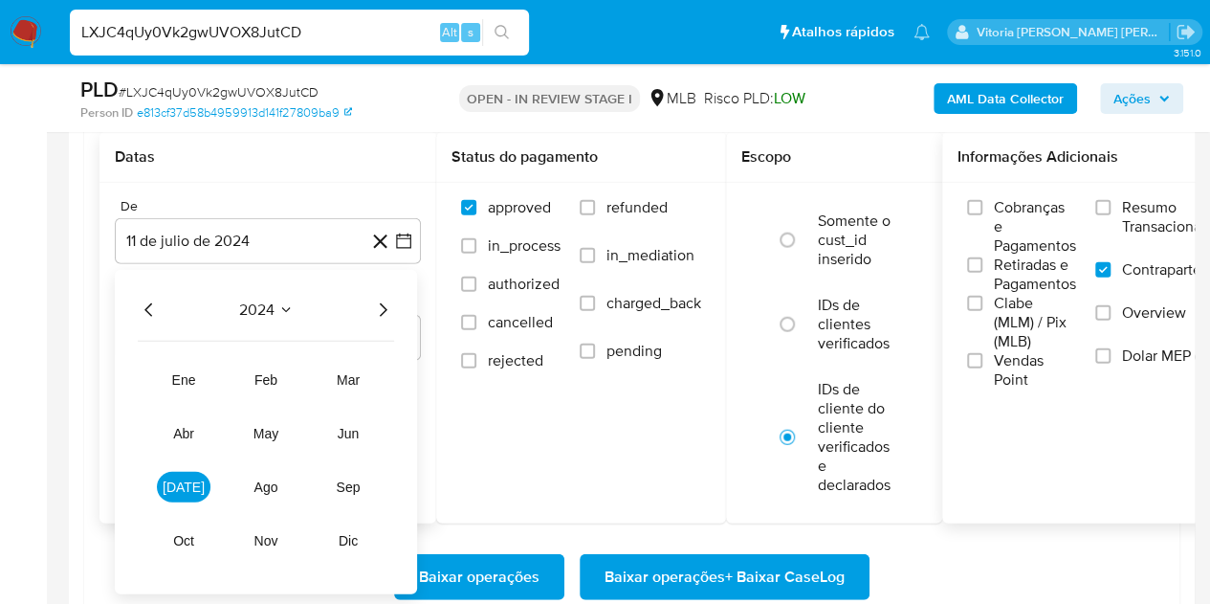
click at [386, 301] on icon "Año siguiente" at bounding box center [382, 310] width 23 height 23
click at [357, 434] on span "jun" at bounding box center [349, 433] width 22 height 15
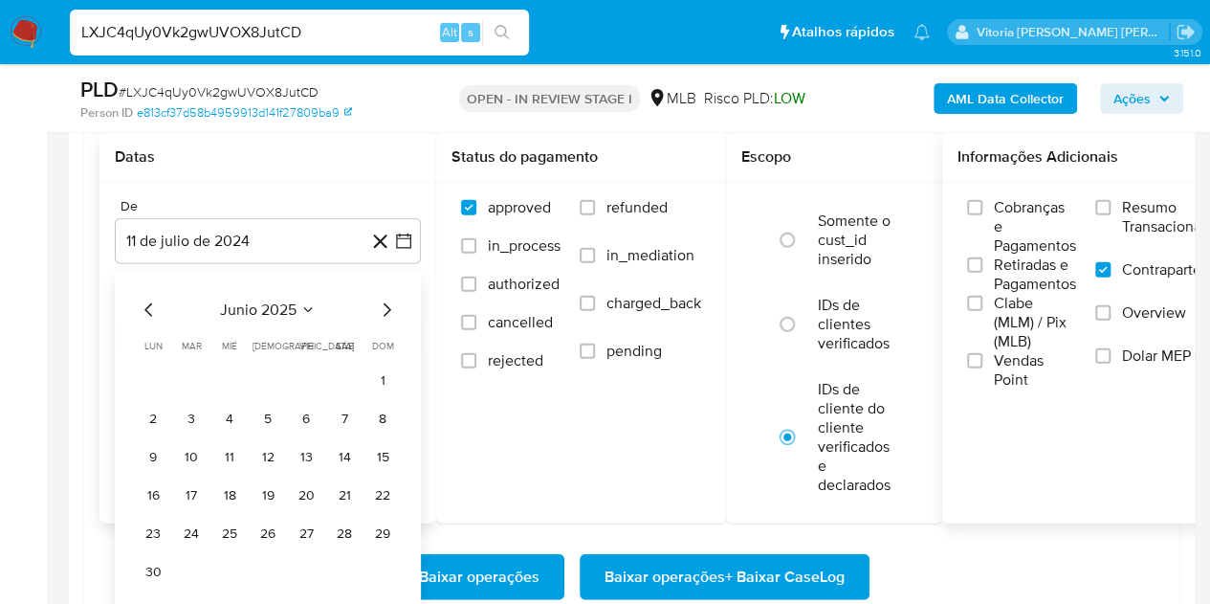
click at [294, 300] on span "junio 2025" at bounding box center [258, 309] width 77 height 19
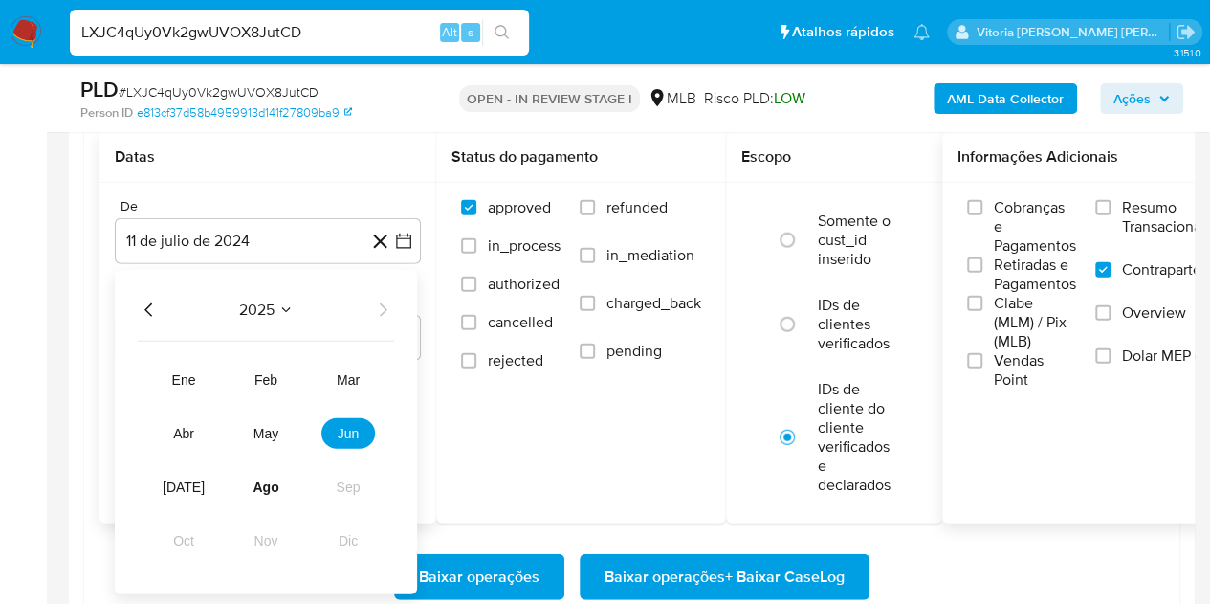
click at [372, 301] on div "2025" at bounding box center [266, 310] width 256 height 23
click at [394, 300] on div "2025 2025 ene feb mar abr may jun jul ago sep oct nov dic" at bounding box center [266, 432] width 302 height 324
click at [198, 441] on button "abr" at bounding box center [184, 433] width 54 height 31
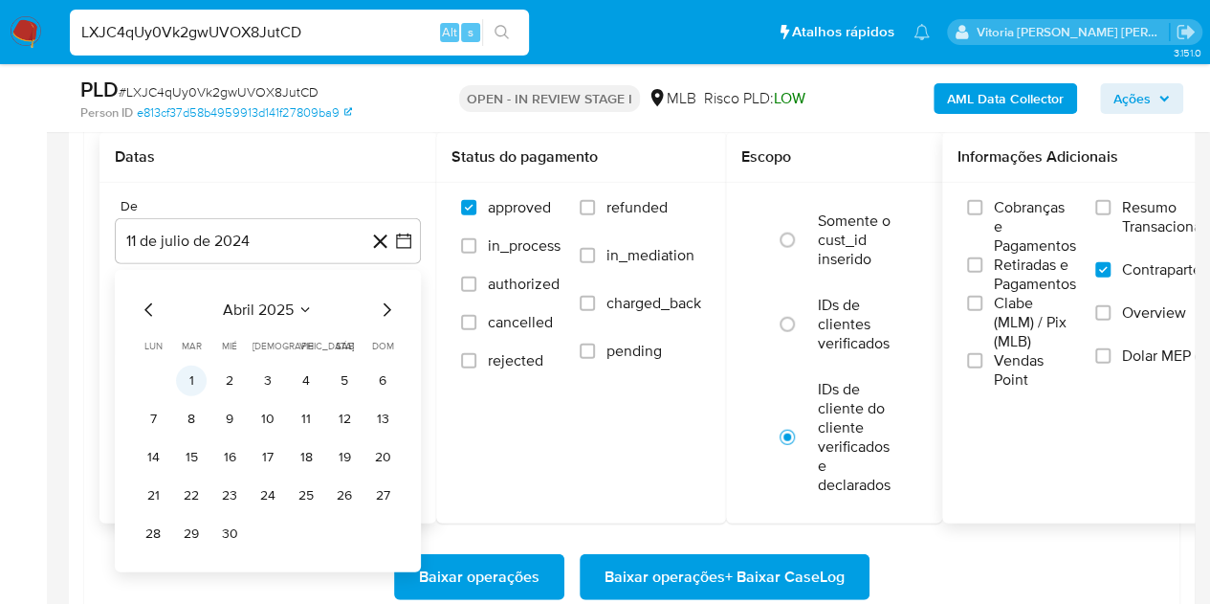
click at [195, 377] on button "1" at bounding box center [191, 381] width 31 height 31
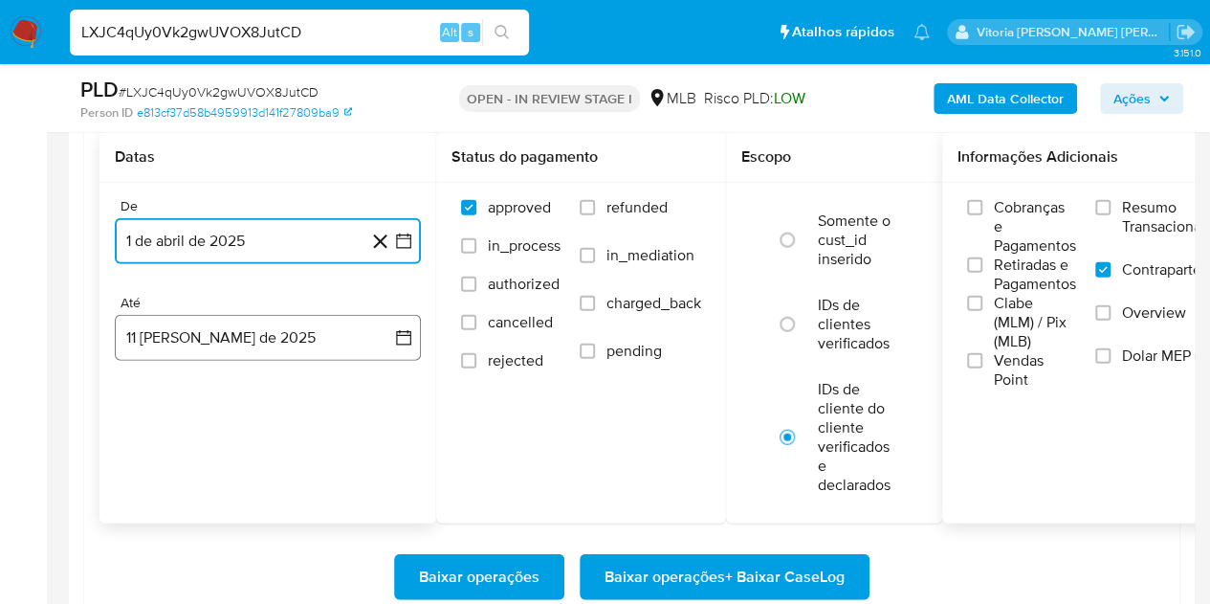
click at [237, 344] on button "11 de agosto de 2025" at bounding box center [268, 338] width 306 height 46
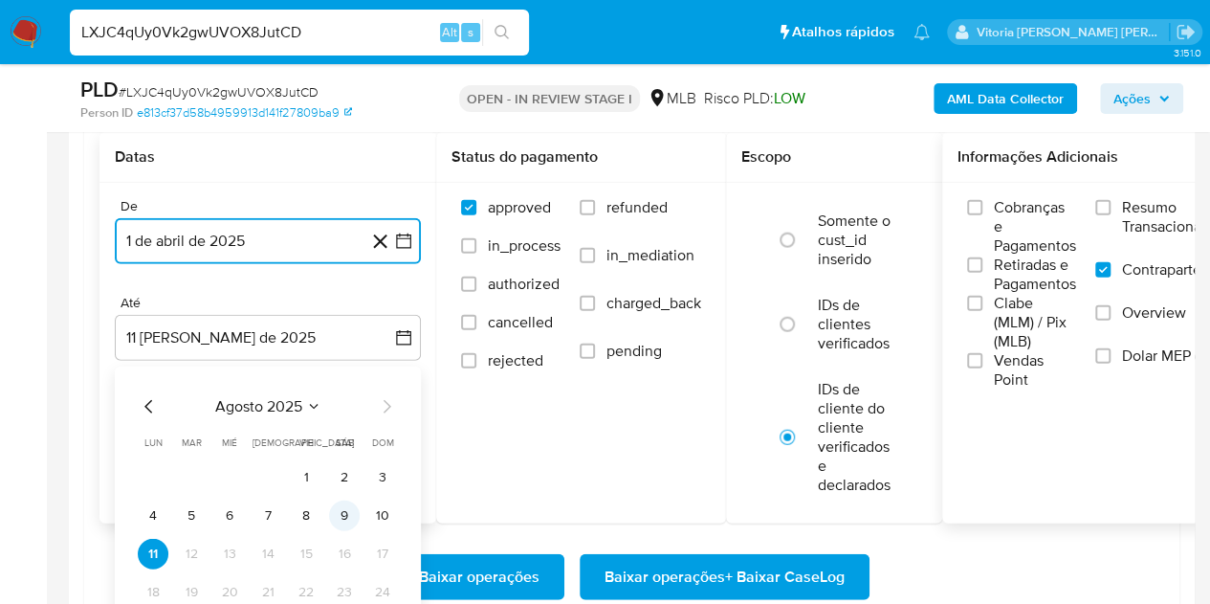
click at [350, 517] on button "9" at bounding box center [344, 515] width 31 height 31
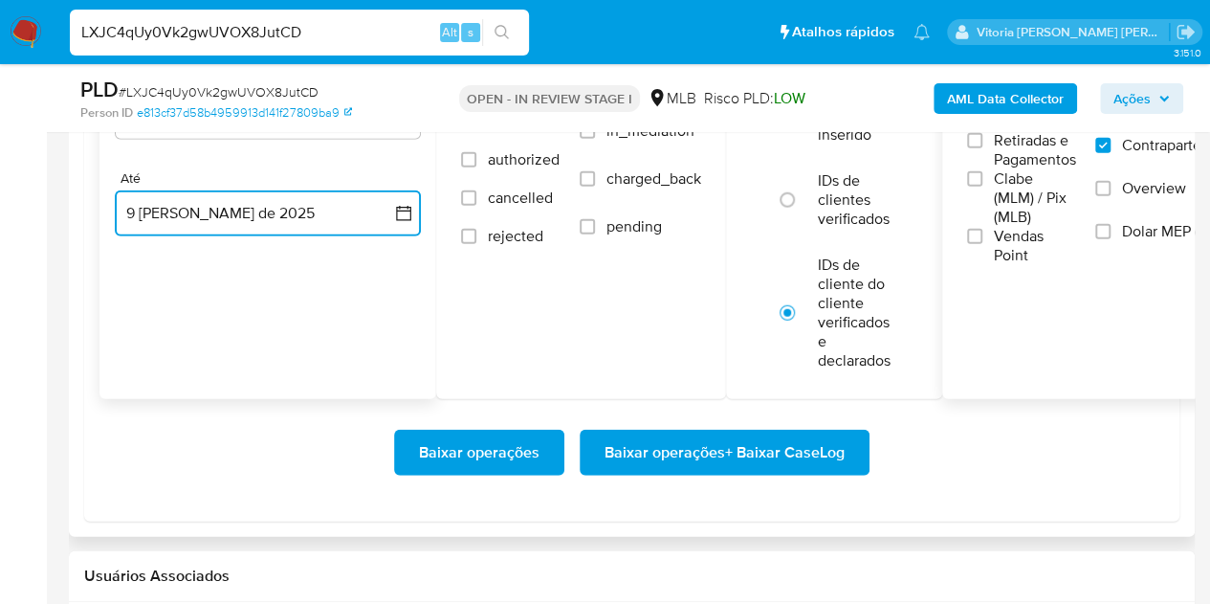
scroll to position [2297, 0]
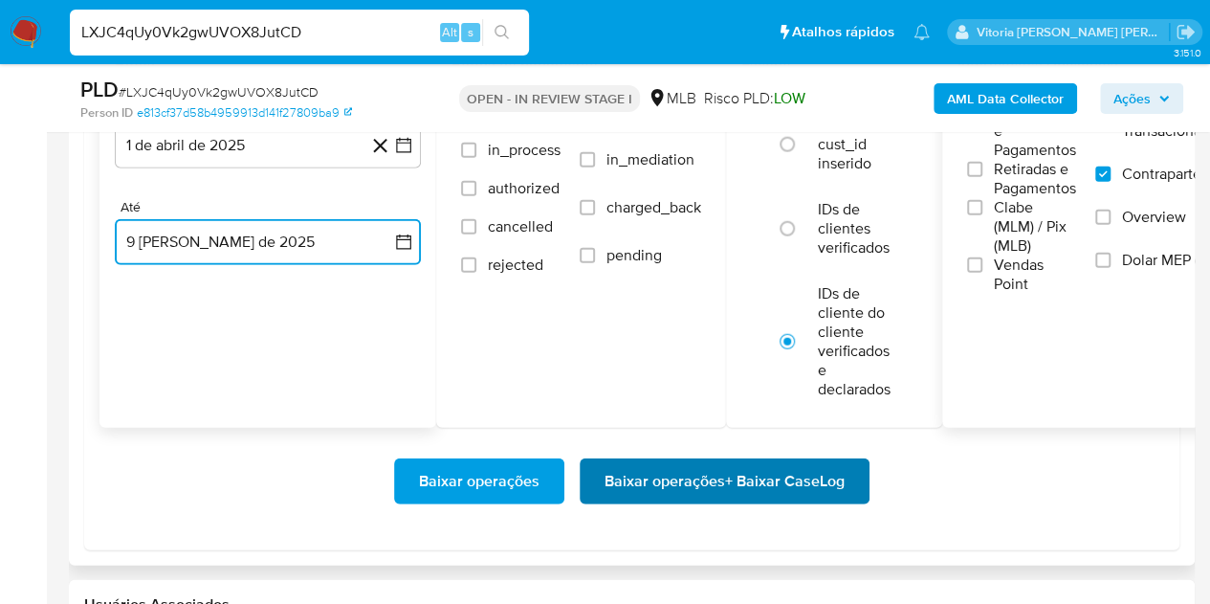
click at [652, 483] on span "Baixar operações + Baixar CaseLog" at bounding box center [725, 481] width 240 height 42
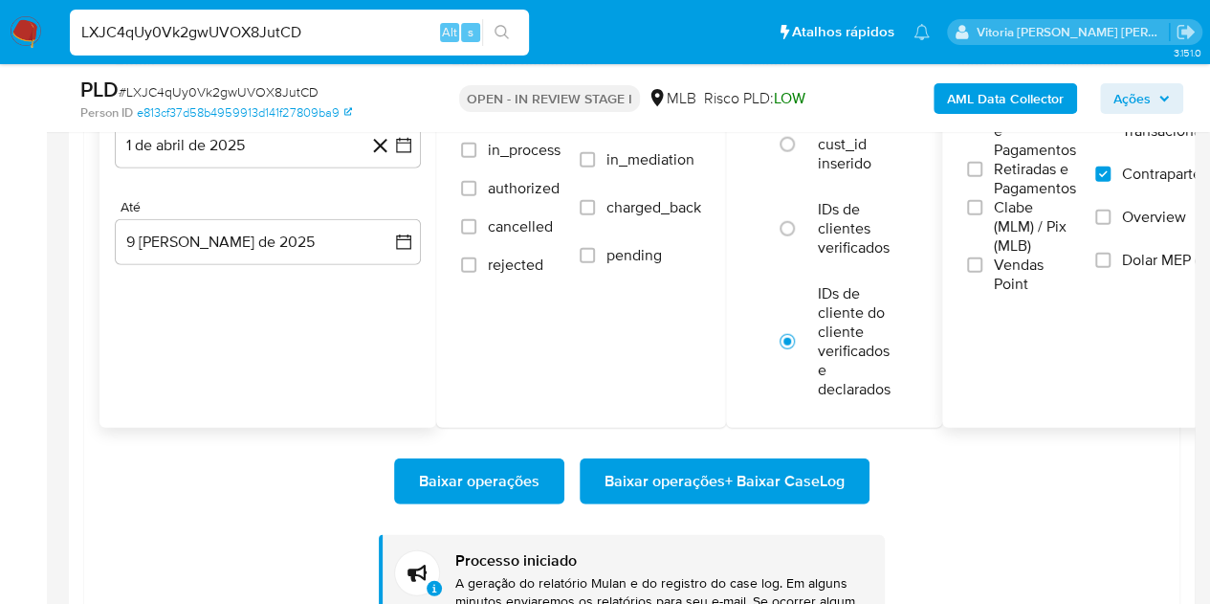
click at [251, 39] on input "LXJC4qUy0Vk2gwUVOX8JutCD" at bounding box center [299, 32] width 459 height 25
paste input "wYWmscSTNRwoUfpDr9FFdx0F"
type input "wYWmscSTNRwoUfpDr9FFdx0F"
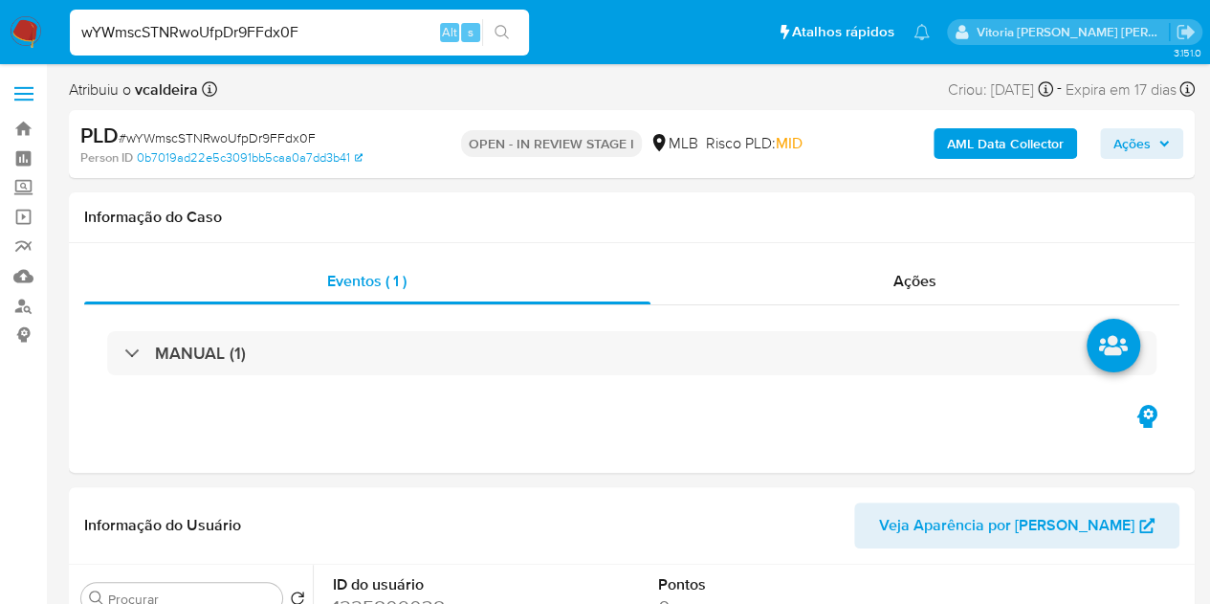
select select "10"
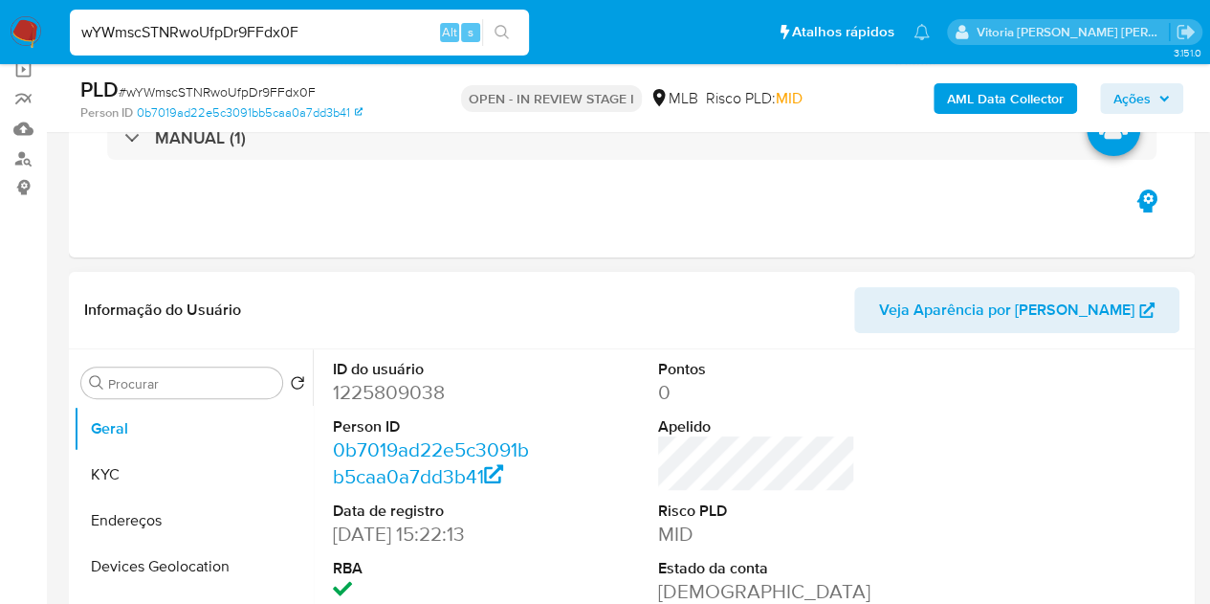
scroll to position [287, 0]
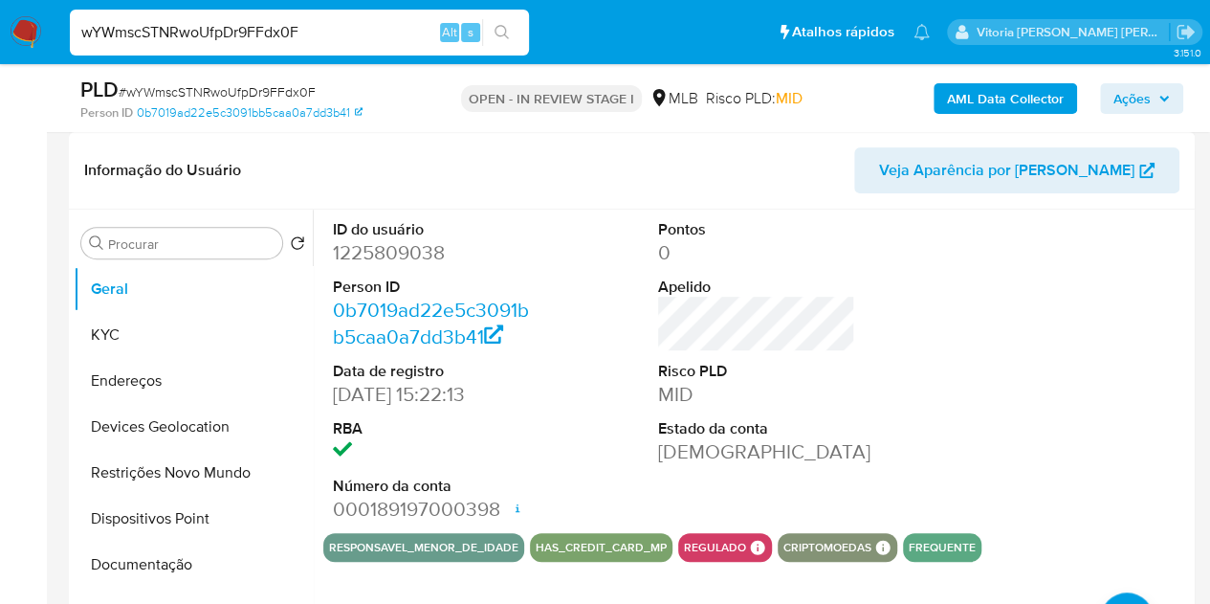
click at [413, 256] on dd "1225809038" at bounding box center [432, 252] width 198 height 27
copy dd "1225809038"
click at [249, 30] on input "wYWmscSTNRwoUfpDr9FFdx0F" at bounding box center [299, 32] width 459 height 25
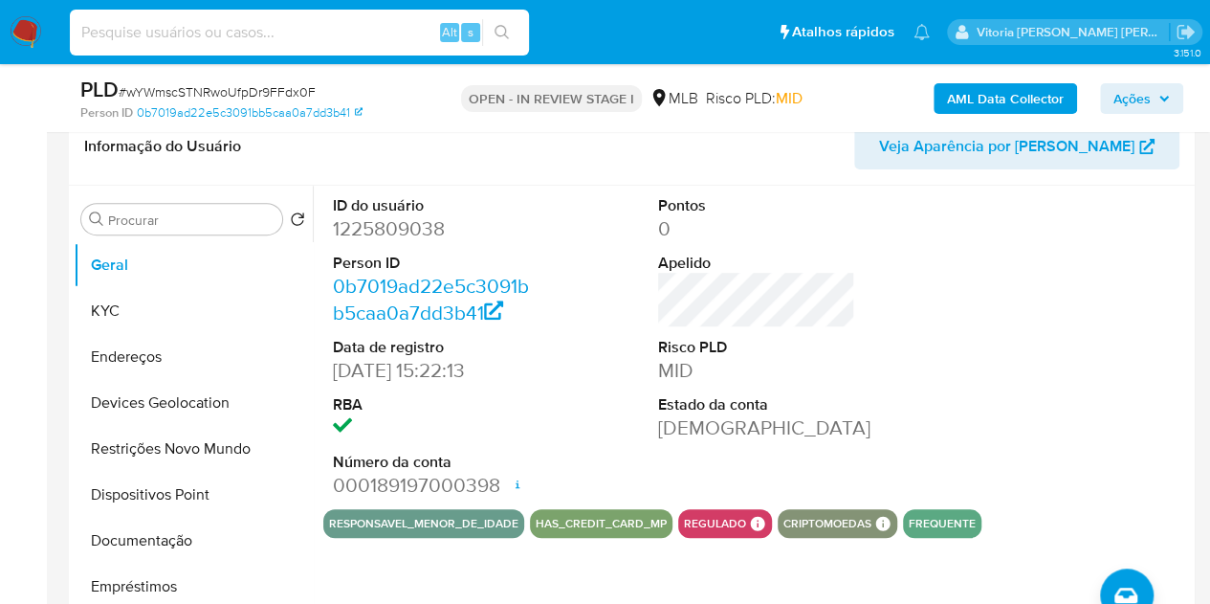
scroll to position [383, 0]
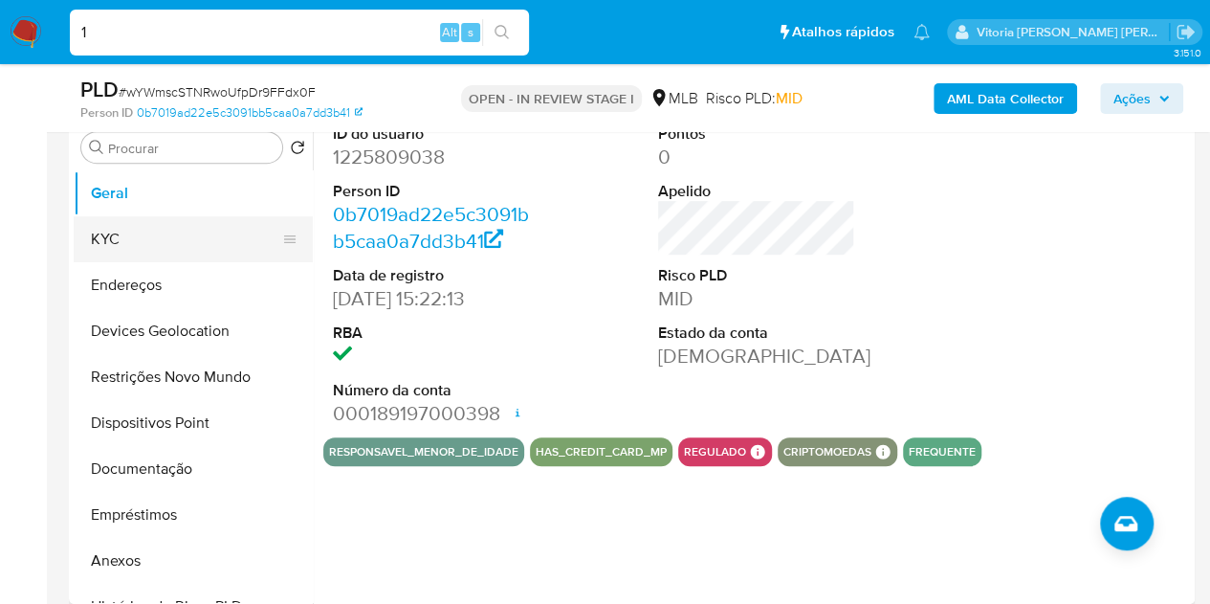
type input "1"
click at [119, 238] on button "KYC" at bounding box center [186, 239] width 224 height 46
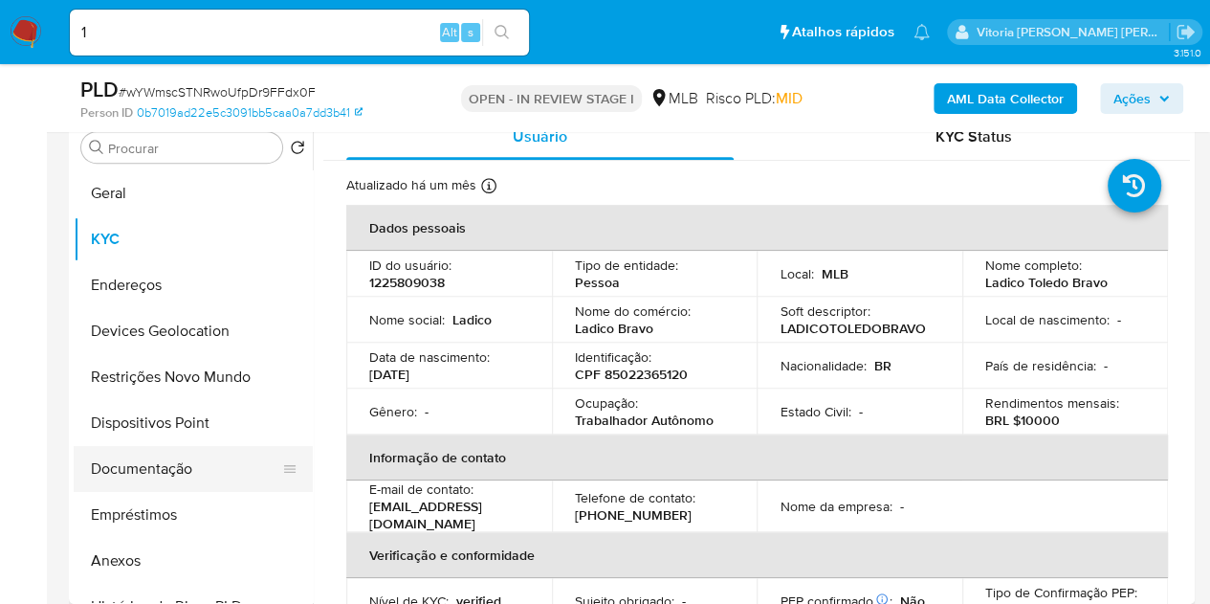
click at [167, 462] on button "Documentação" at bounding box center [186, 469] width 224 height 46
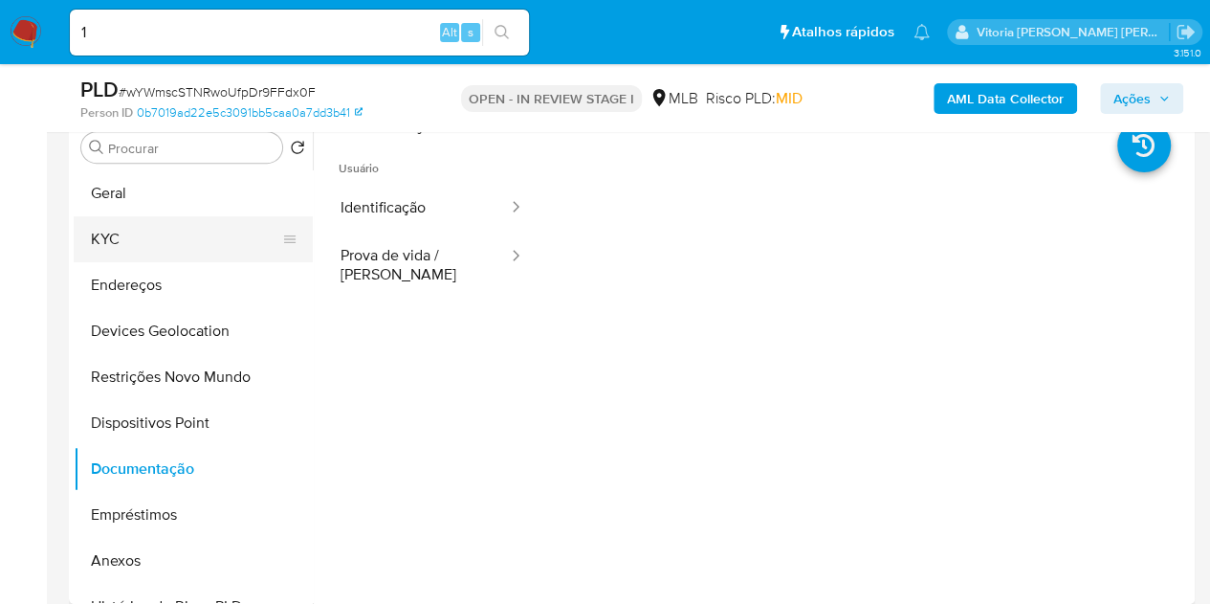
click at [134, 238] on button "KYC" at bounding box center [186, 239] width 224 height 46
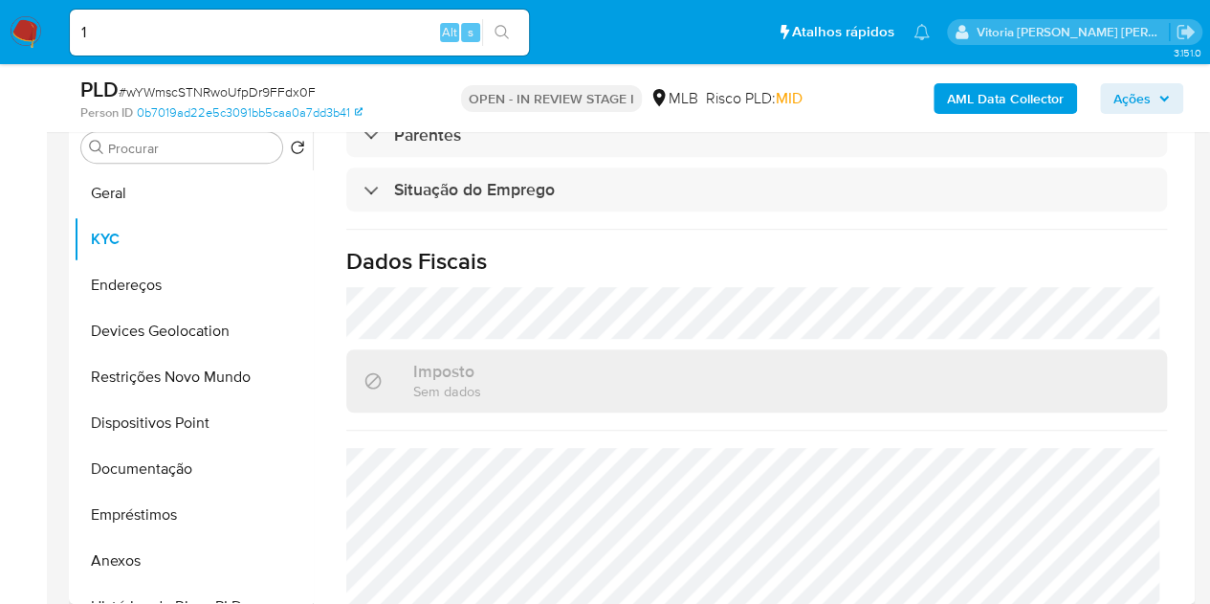
scroll to position [880, 0]
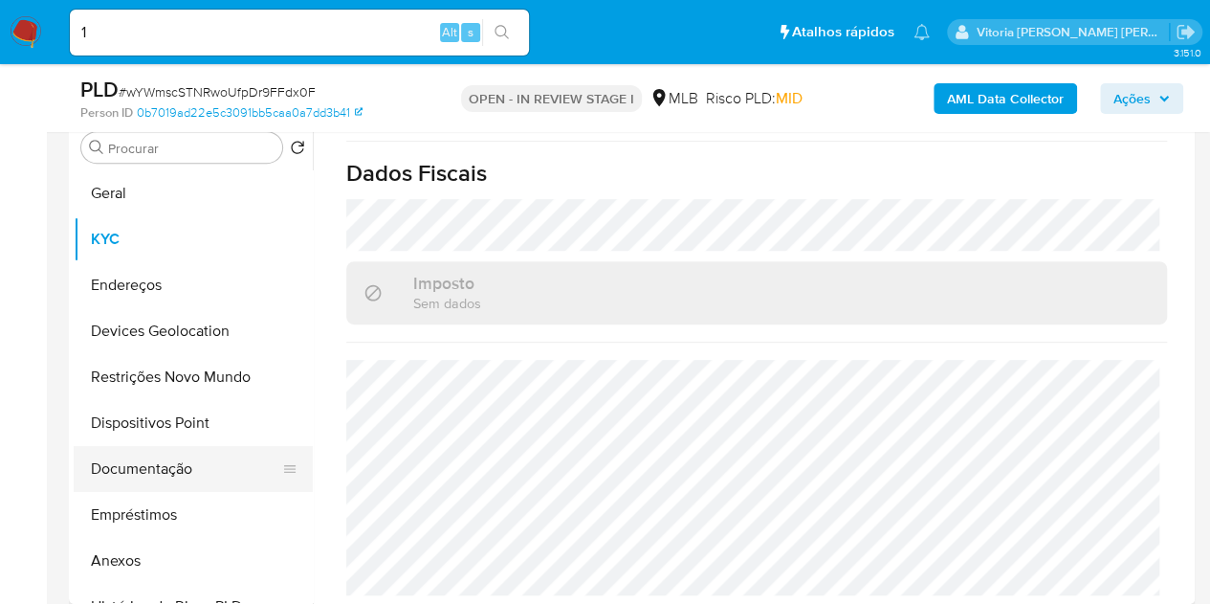
click at [122, 466] on button "Documentação" at bounding box center [186, 469] width 224 height 46
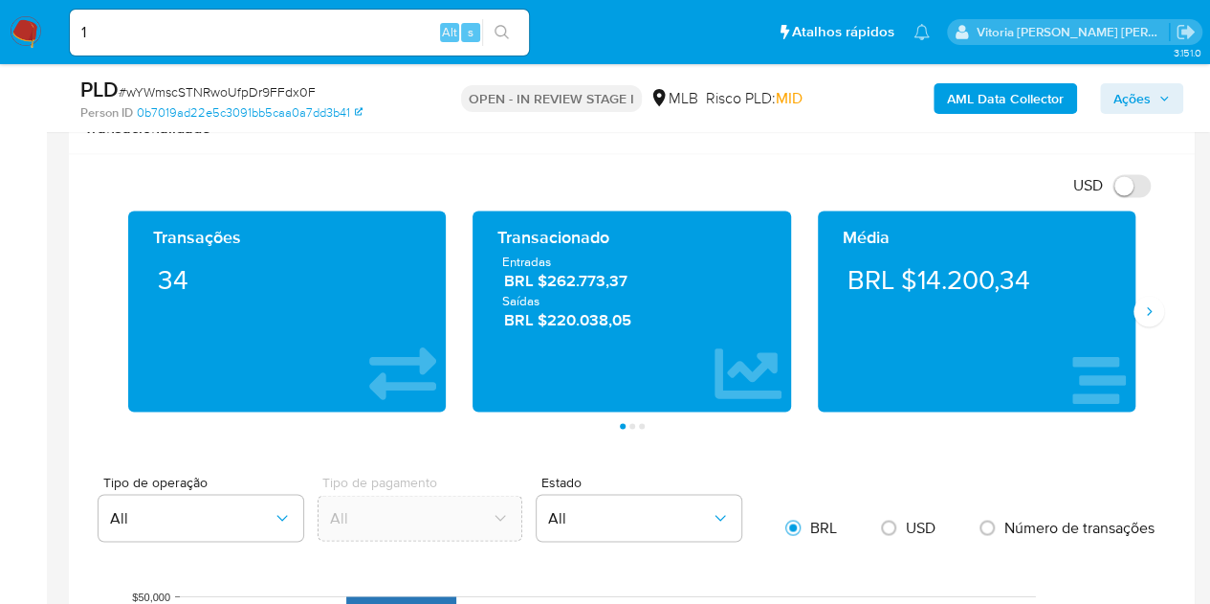
scroll to position [1340, 0]
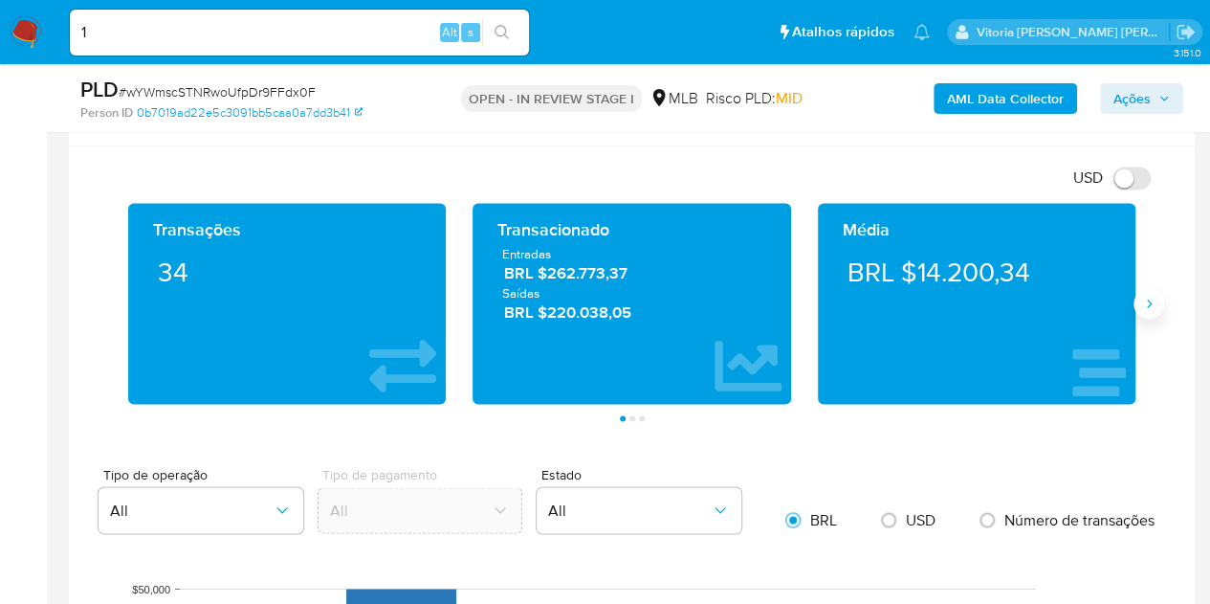
click at [1152, 298] on icon "Siguiente" at bounding box center [1149, 303] width 15 height 15
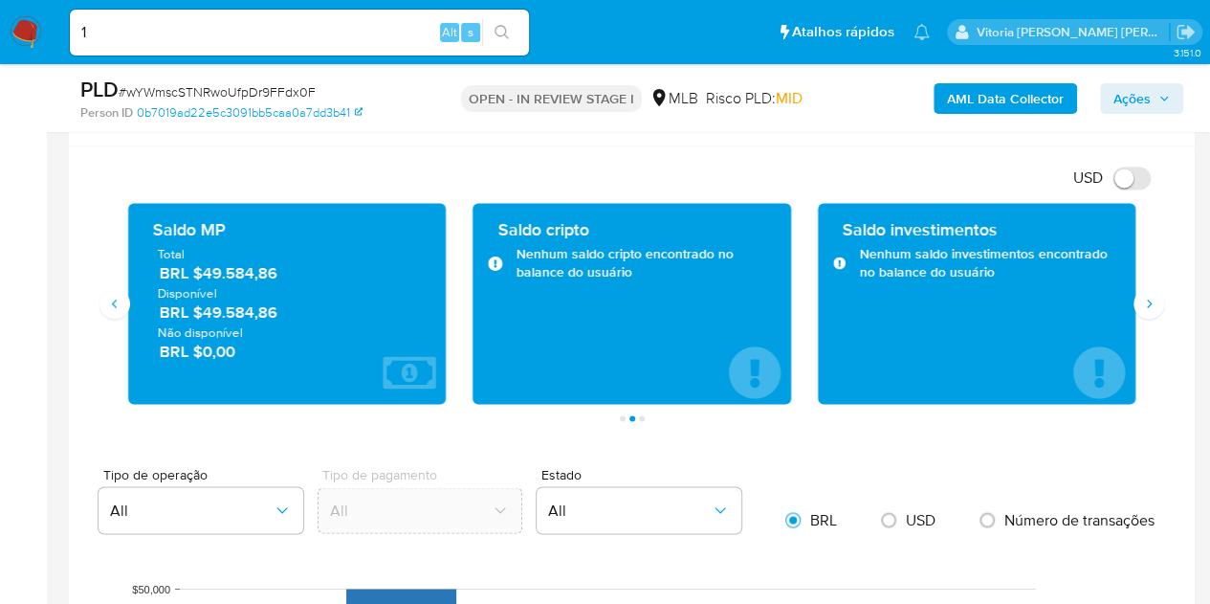
drag, startPoint x: 246, startPoint y: 314, endPoint x: 203, endPoint y: 314, distance: 43.1
click at [203, 314] on span "BRL $49.584,86" at bounding box center [288, 312] width 257 height 22
click at [1143, 289] on button "Siguiente" at bounding box center [1149, 303] width 31 height 31
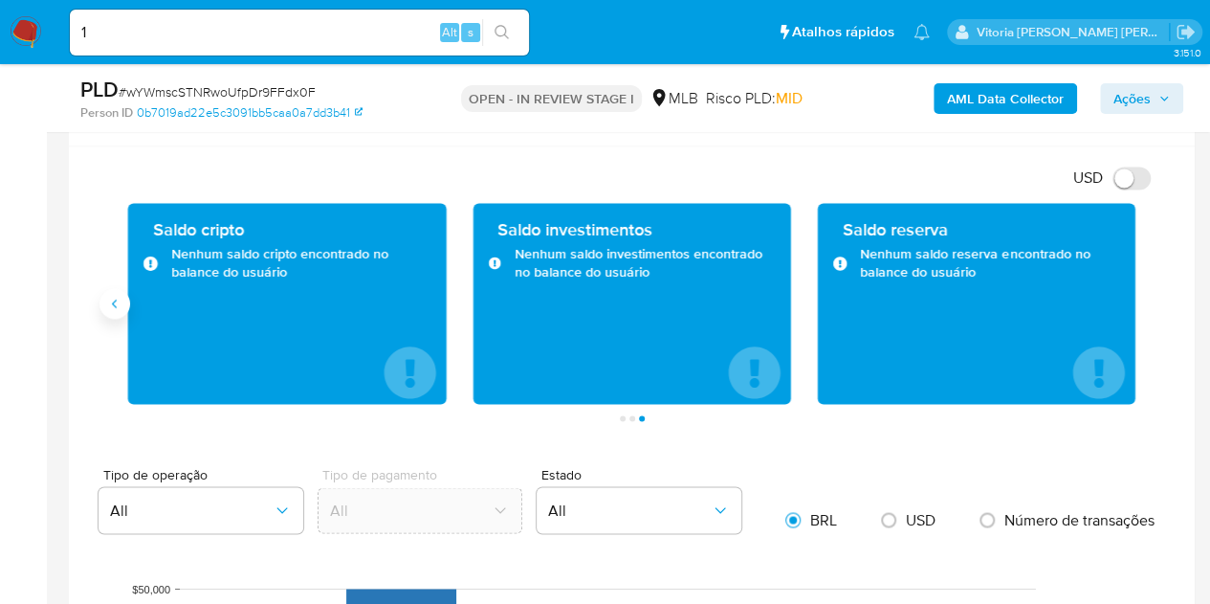
click at [111, 313] on button "Anterior" at bounding box center [115, 303] width 31 height 31
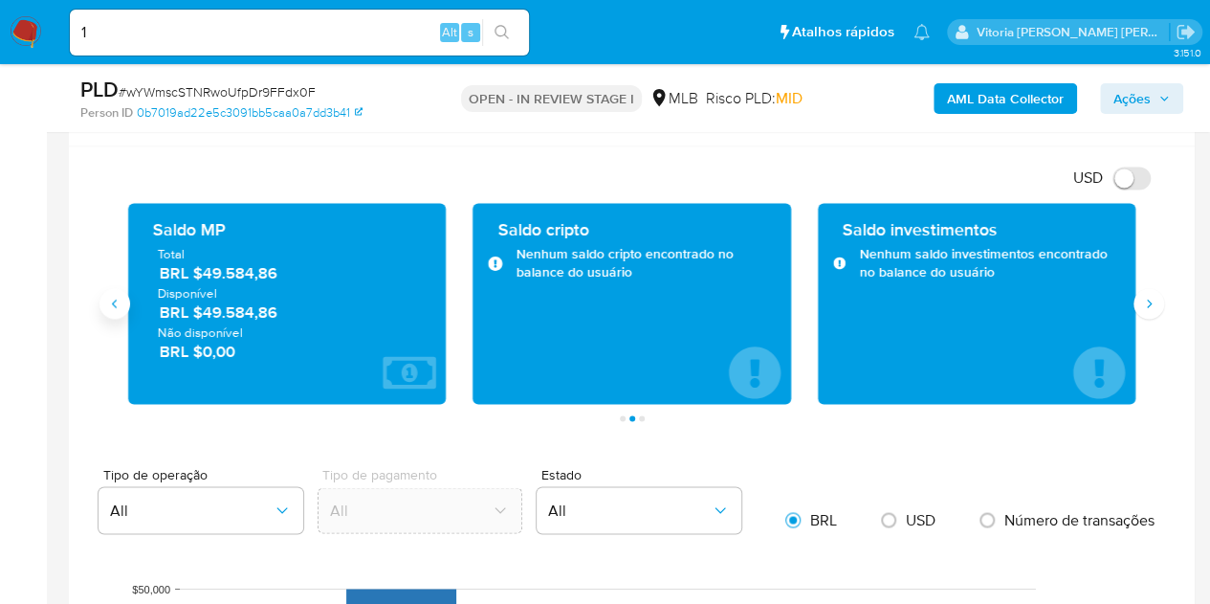
click at [113, 305] on icon "Anterior" at bounding box center [114, 303] width 15 height 15
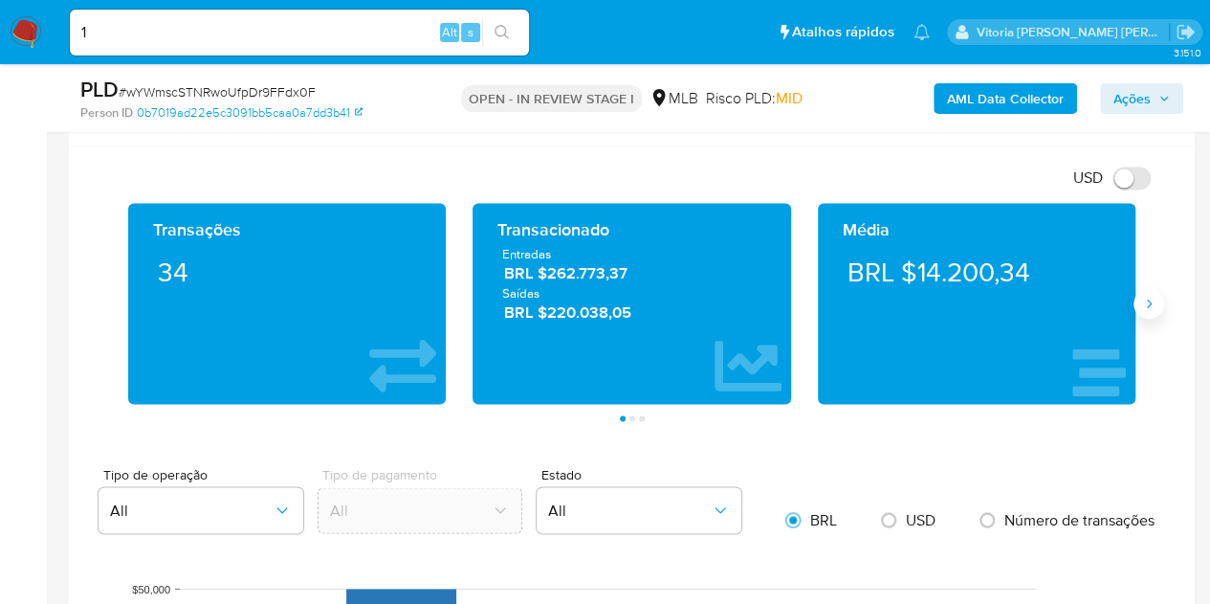
click at [1145, 288] on button "Siguiente" at bounding box center [1149, 303] width 31 height 31
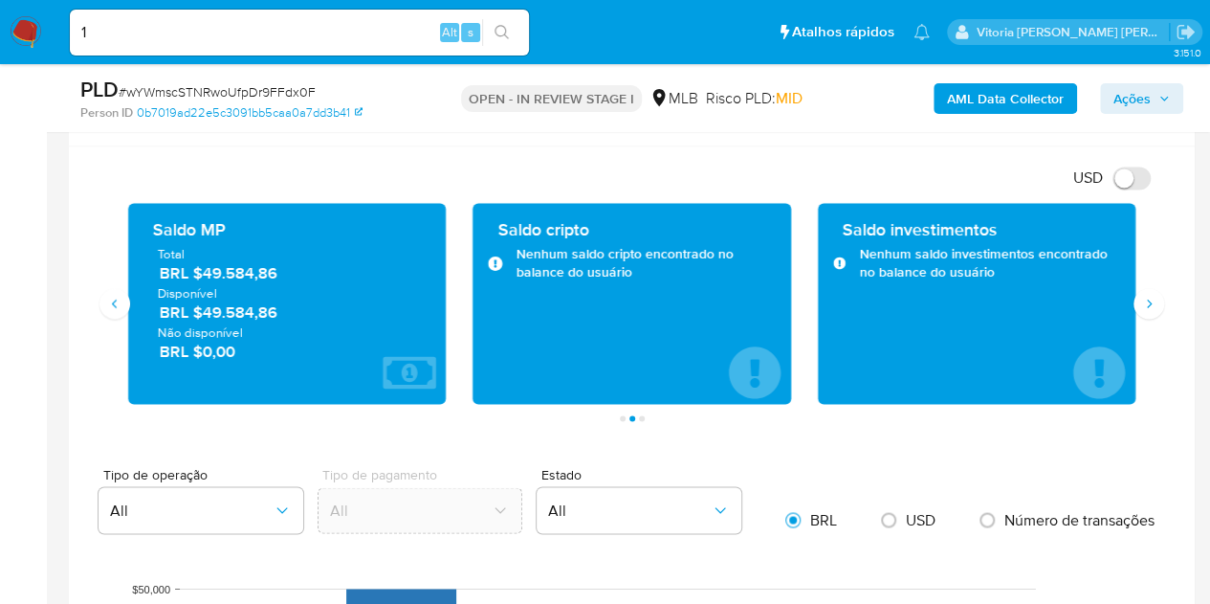
click at [929, 472] on div "Tipo de operação All Tipo de pagamento All Estado All BRL USD Número de transaç…" at bounding box center [632, 504] width 1096 height 74
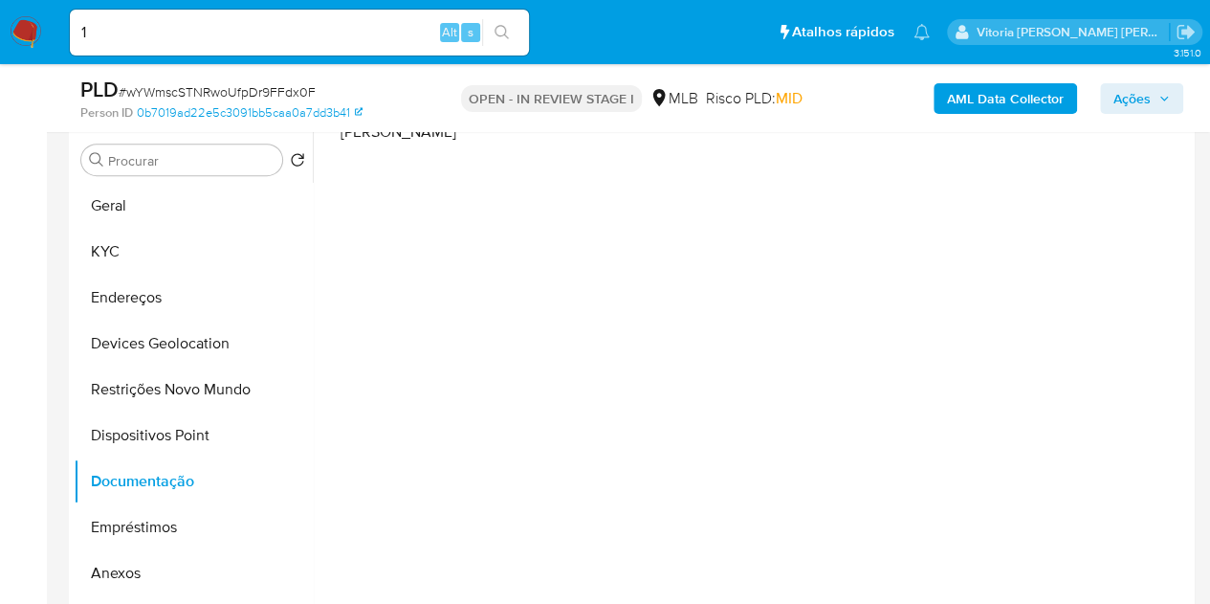
scroll to position [287, 0]
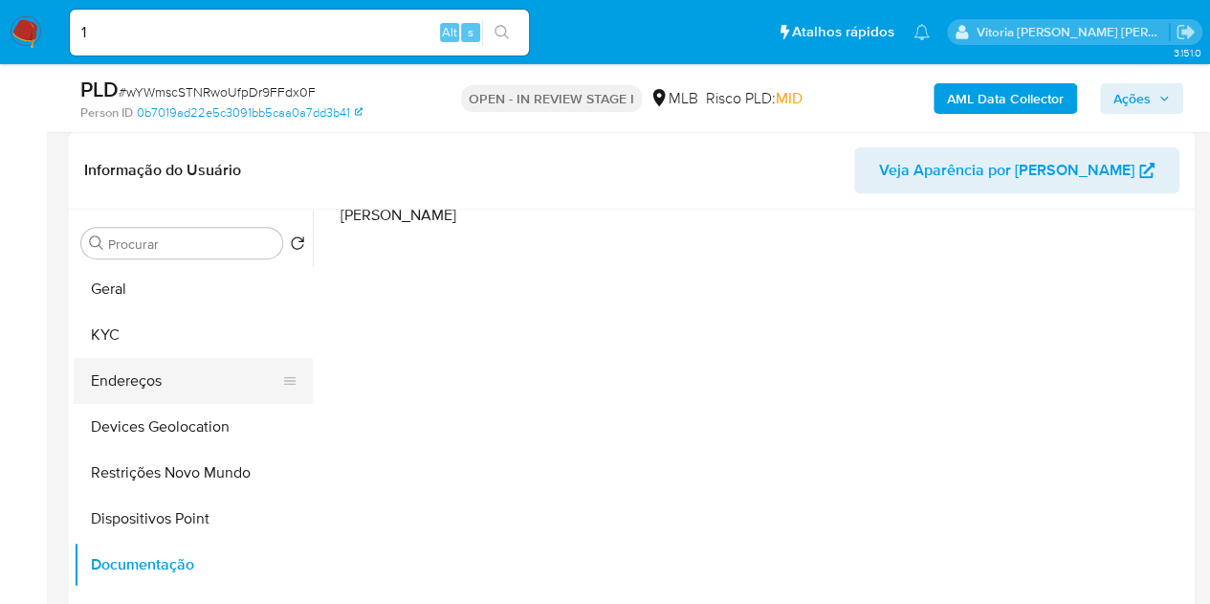
click at [150, 387] on button "Endereços" at bounding box center [186, 381] width 224 height 46
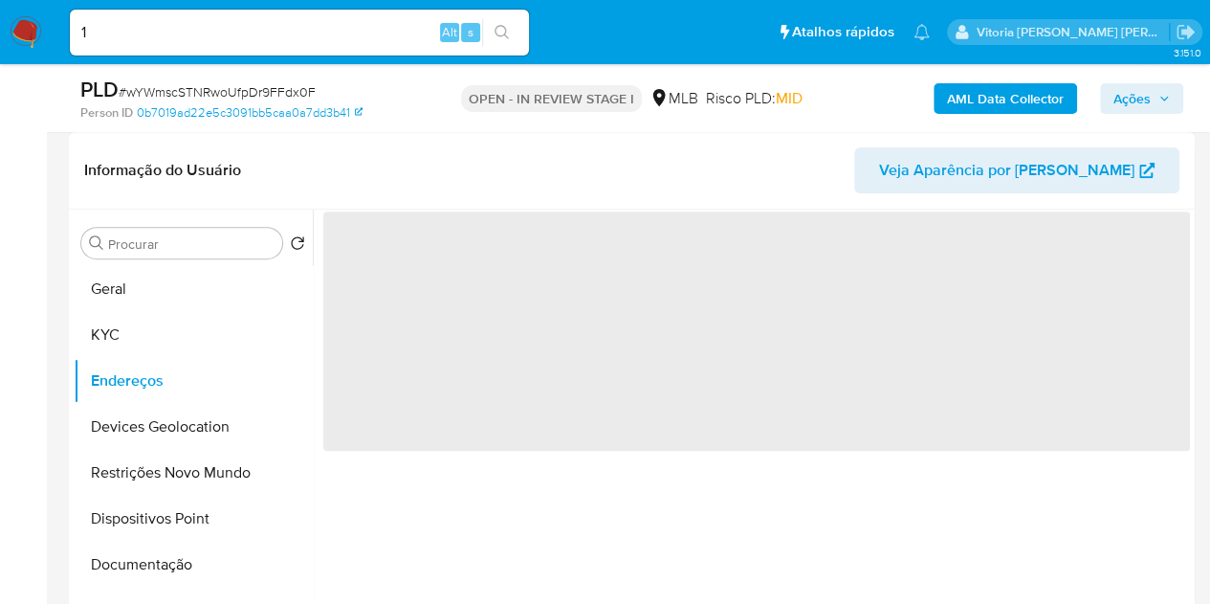
scroll to position [0, 0]
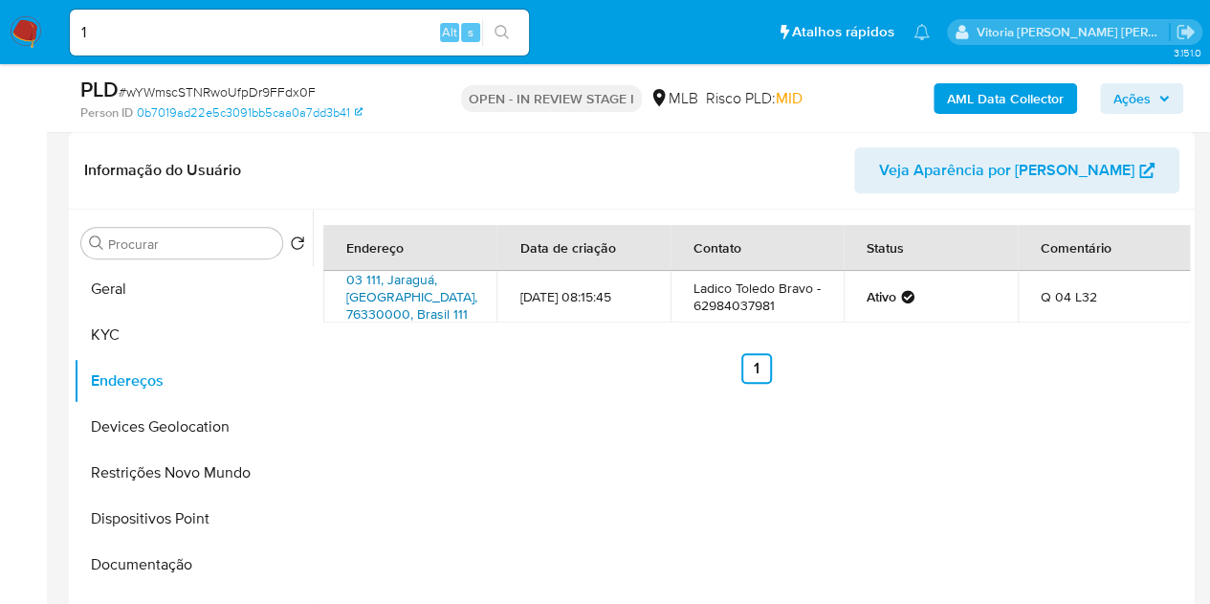
click at [393, 287] on link "03 111, Jaraguá, Goiás, 76330000, Brasil 111" at bounding box center [411, 297] width 131 height 54
click at [366, 291] on link "03 111, Jaraguá, Goiás, 76330000, Brasil 111" at bounding box center [411, 297] width 131 height 54
click at [185, 332] on button "KYC" at bounding box center [186, 335] width 224 height 46
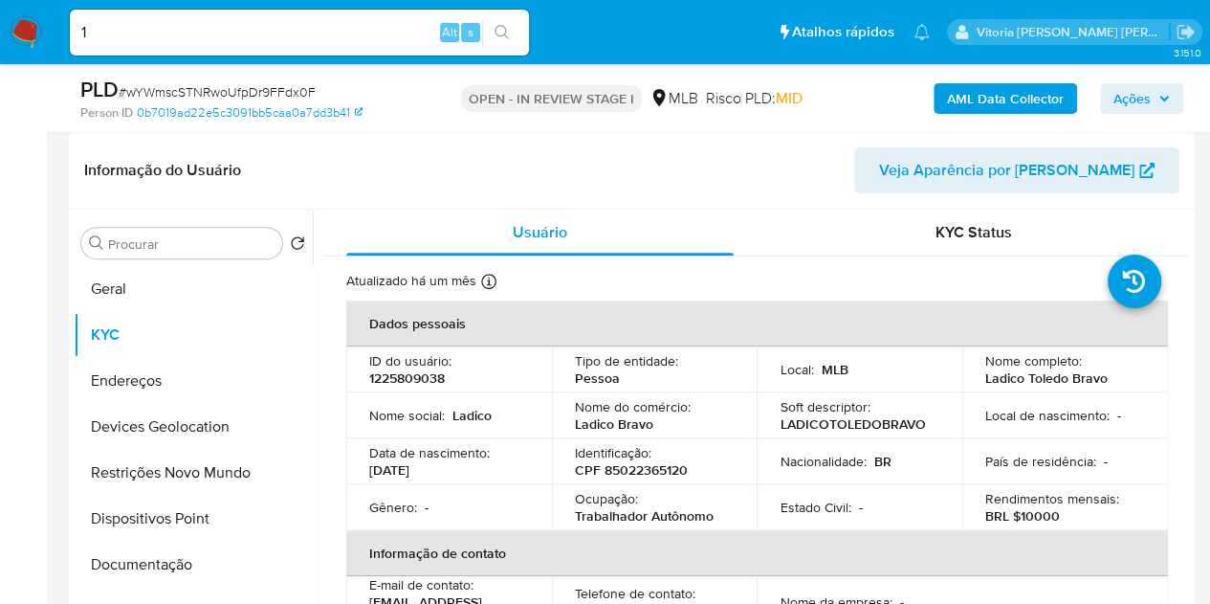
click at [644, 467] on p "CPF 85022365120" at bounding box center [631, 469] width 113 height 17
drag, startPoint x: 1053, startPoint y: 382, endPoint x: 971, endPoint y: 384, distance: 81.4
click at [971, 384] on td "Nome completo : Ladico Toledo Bravo" at bounding box center [1066, 369] width 206 height 46
copy p "Ladico Toledo Bravo"
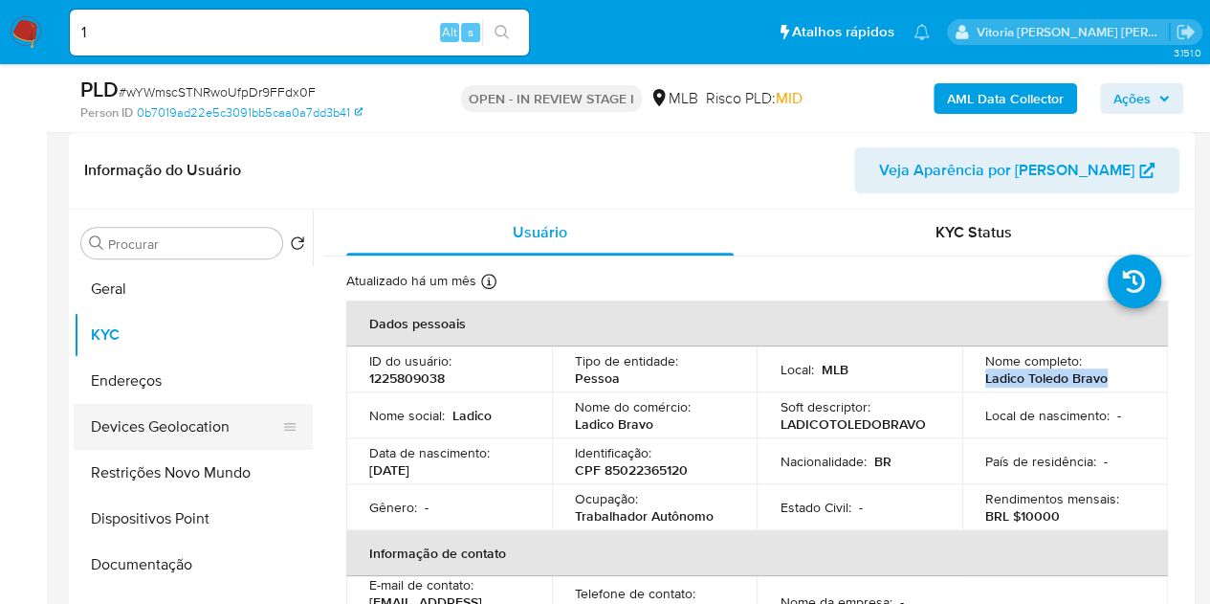
drag, startPoint x: 203, startPoint y: 474, endPoint x: 244, endPoint y: 411, distance: 74.6
click at [203, 474] on button "Restrições Novo Mundo" at bounding box center [193, 473] width 239 height 46
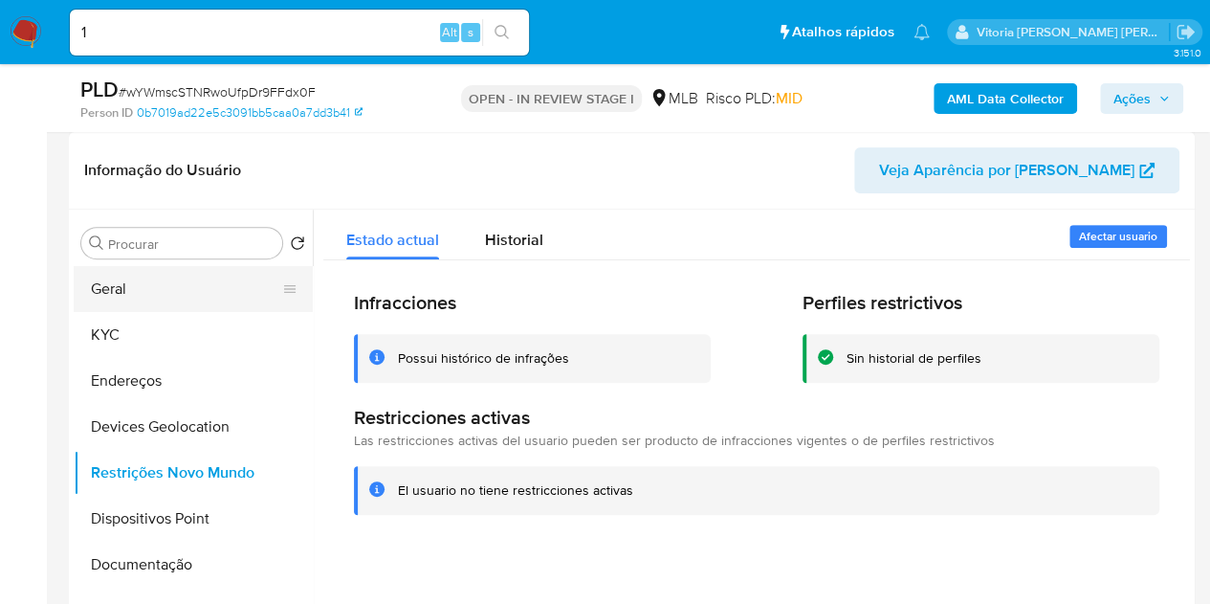
click at [104, 290] on button "Geral" at bounding box center [186, 289] width 224 height 46
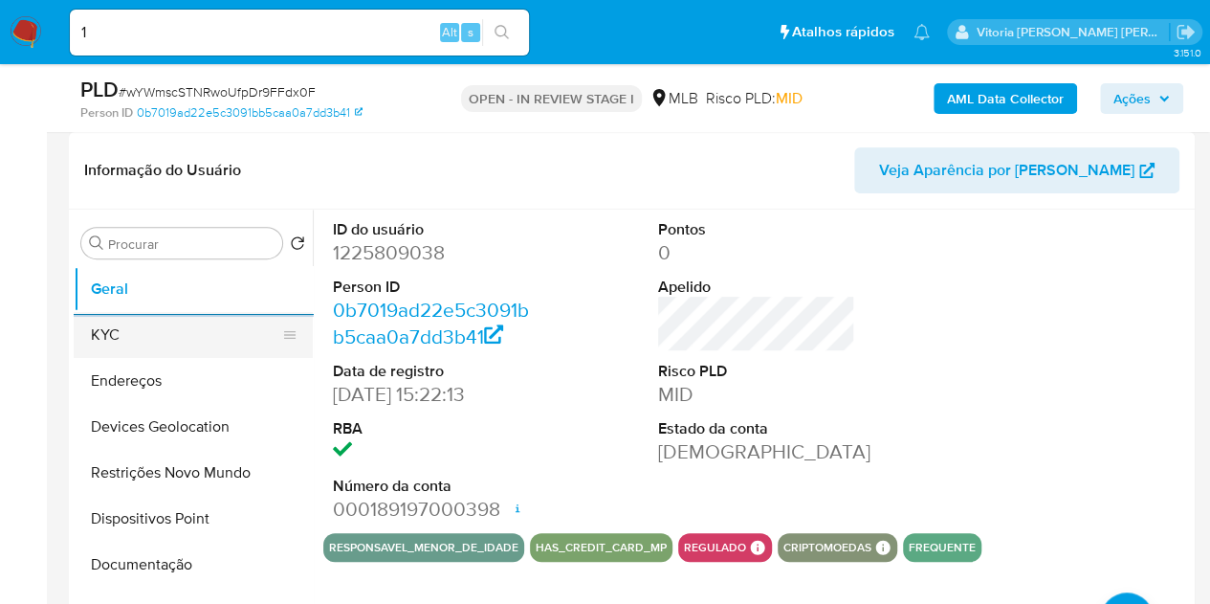
click at [157, 342] on button "KYC" at bounding box center [186, 335] width 224 height 46
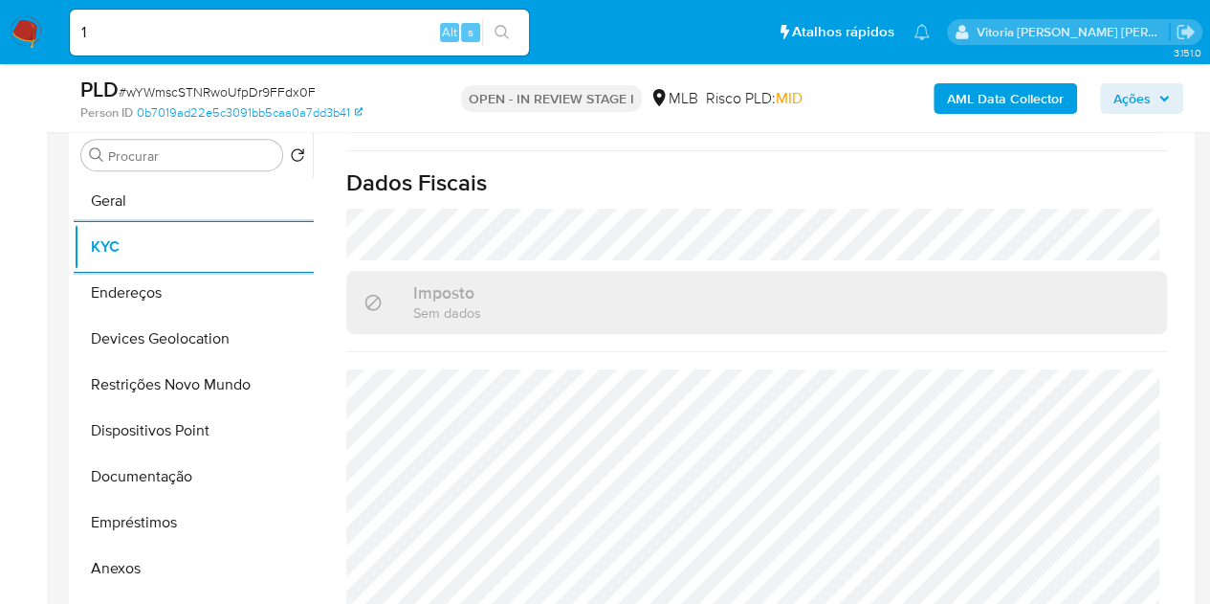
scroll to position [880, 0]
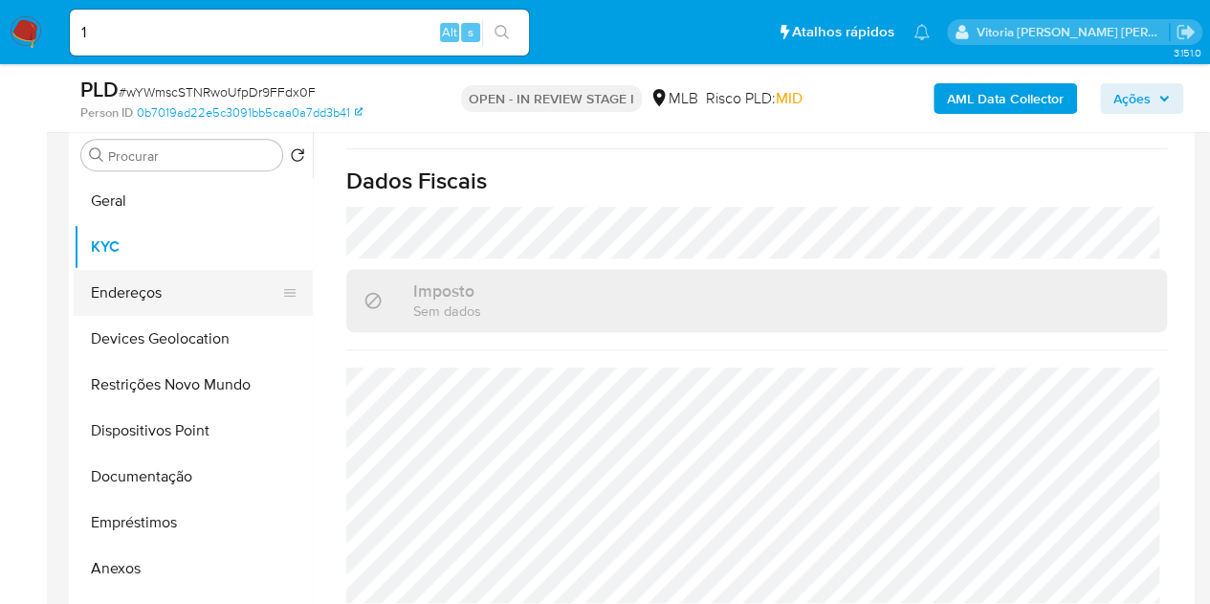
click at [159, 298] on button "Endereços" at bounding box center [186, 293] width 224 height 46
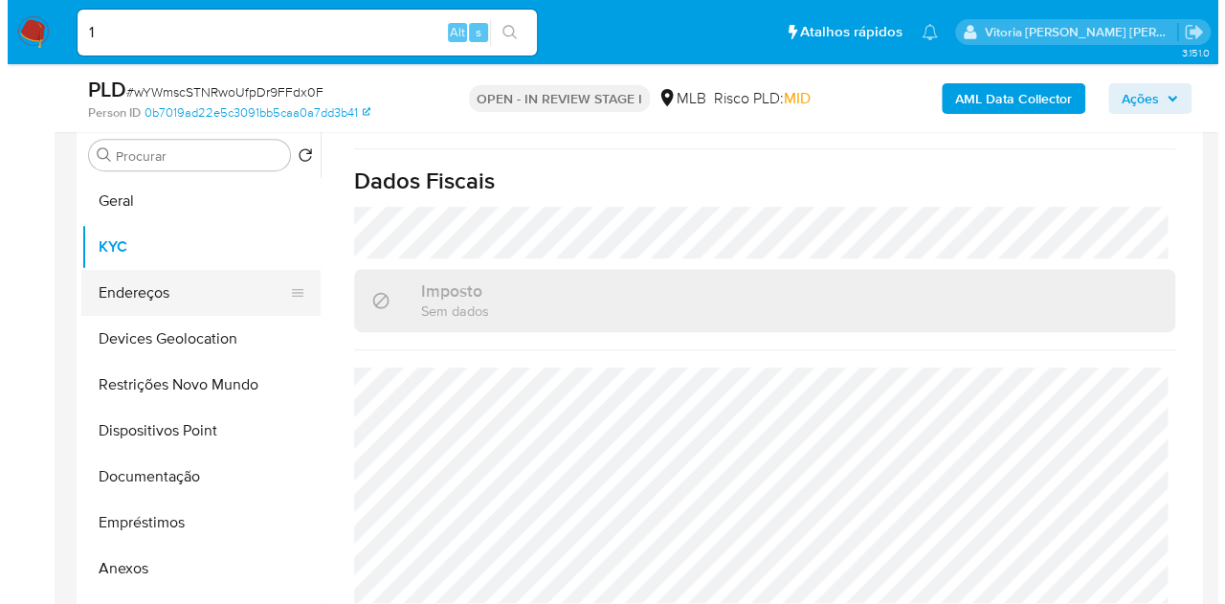
scroll to position [0, 0]
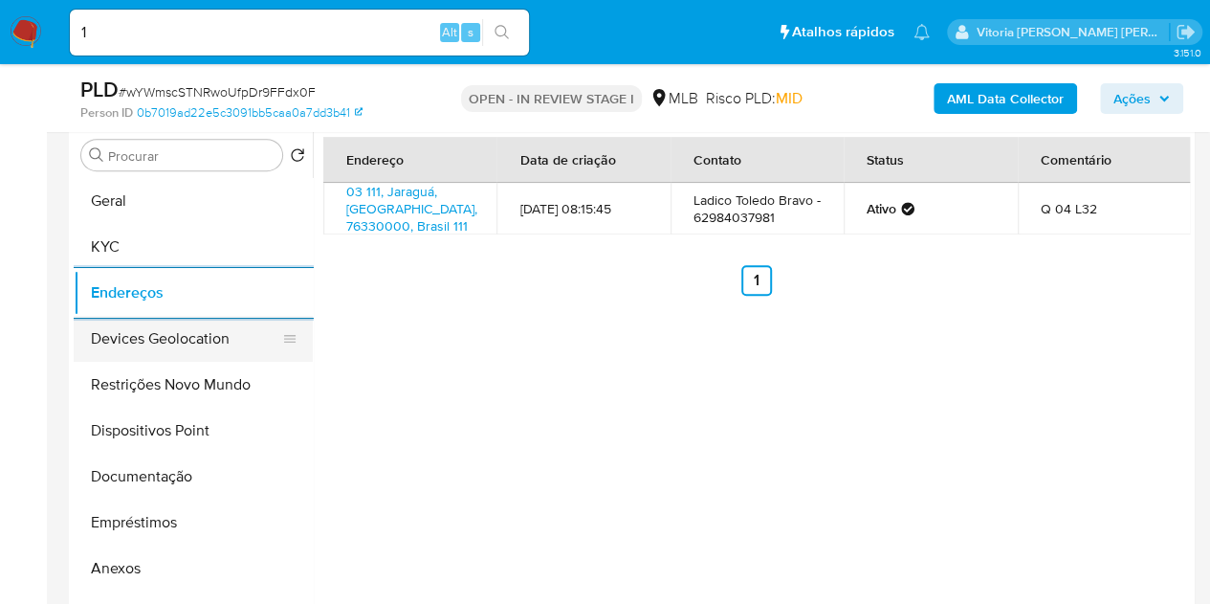
click at [157, 342] on button "Devices Geolocation" at bounding box center [186, 339] width 224 height 46
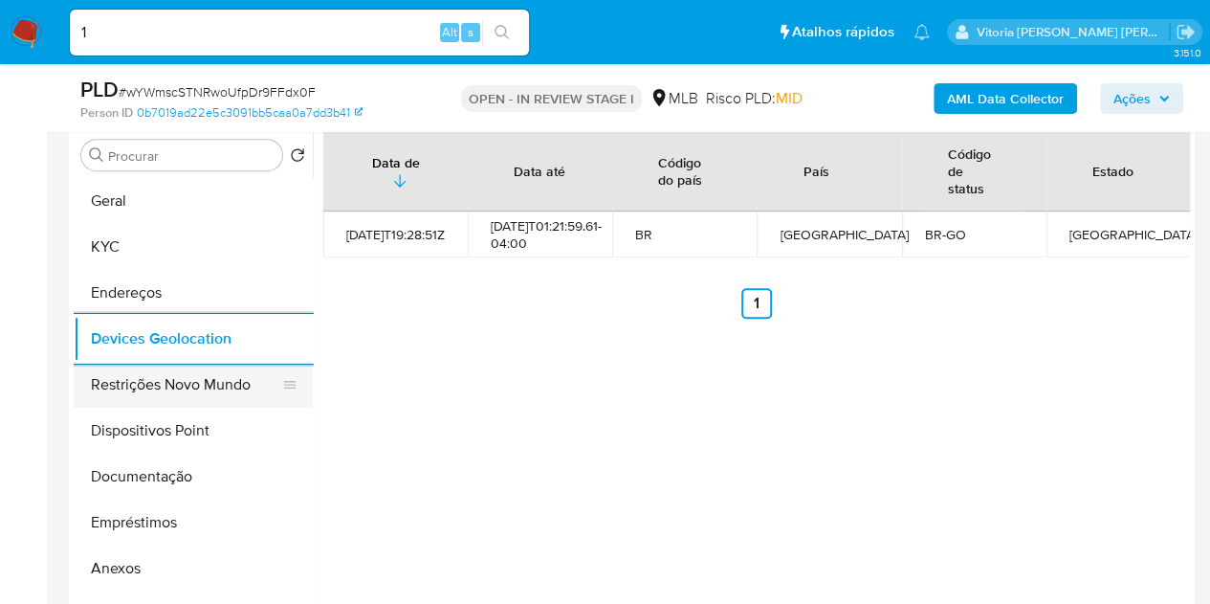
click at [140, 386] on button "Restrições Novo Mundo" at bounding box center [186, 385] width 224 height 46
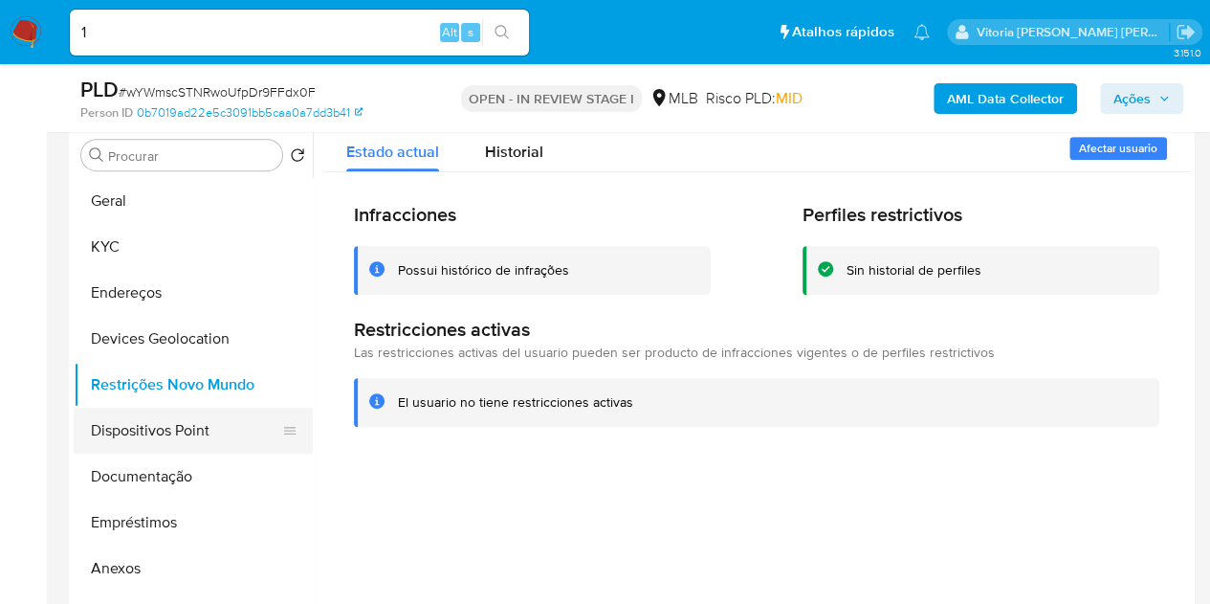
click at [120, 429] on button "Dispositivos Point" at bounding box center [186, 431] width 224 height 46
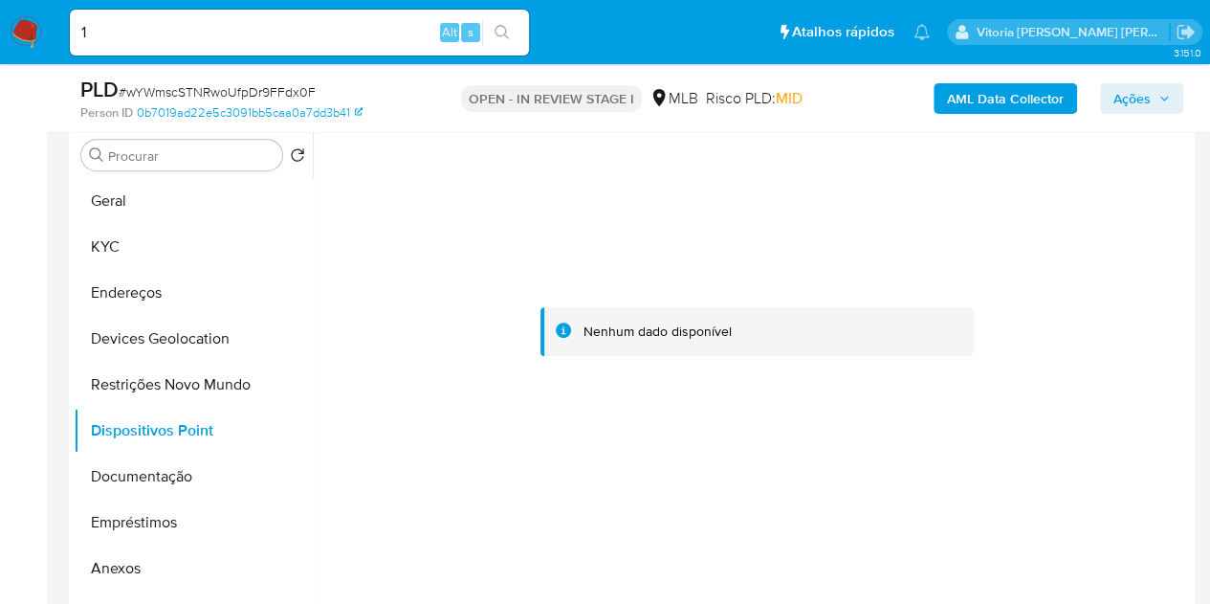
click at [1001, 100] on b "AML Data Collector" at bounding box center [1005, 98] width 117 height 31
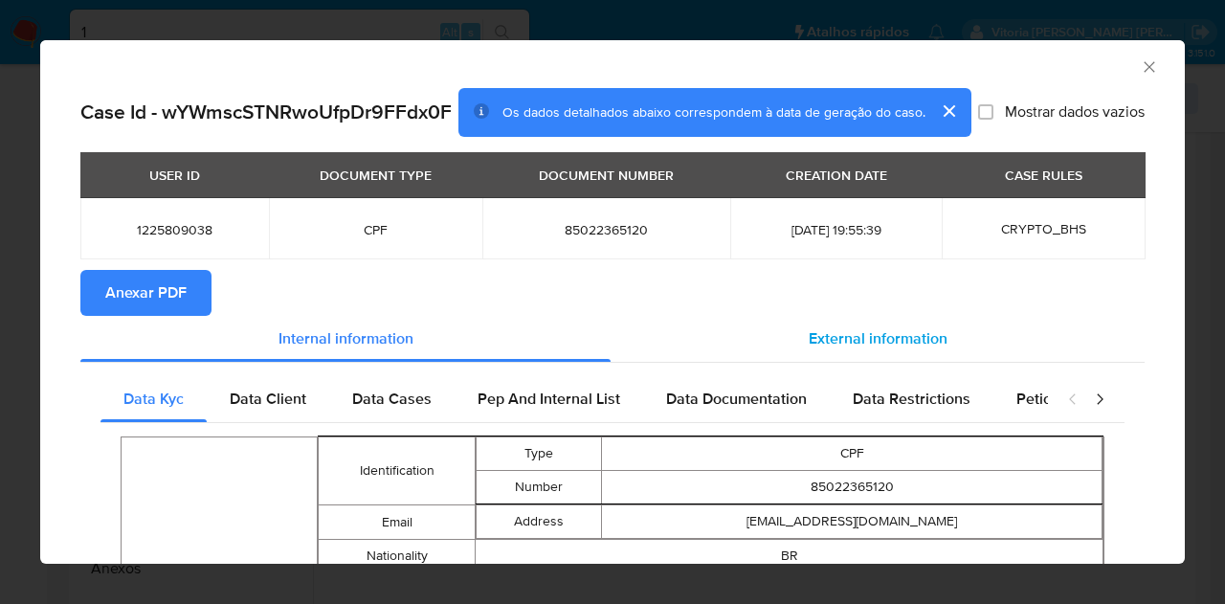
click at [932, 349] on span "External information" at bounding box center [878, 338] width 139 height 22
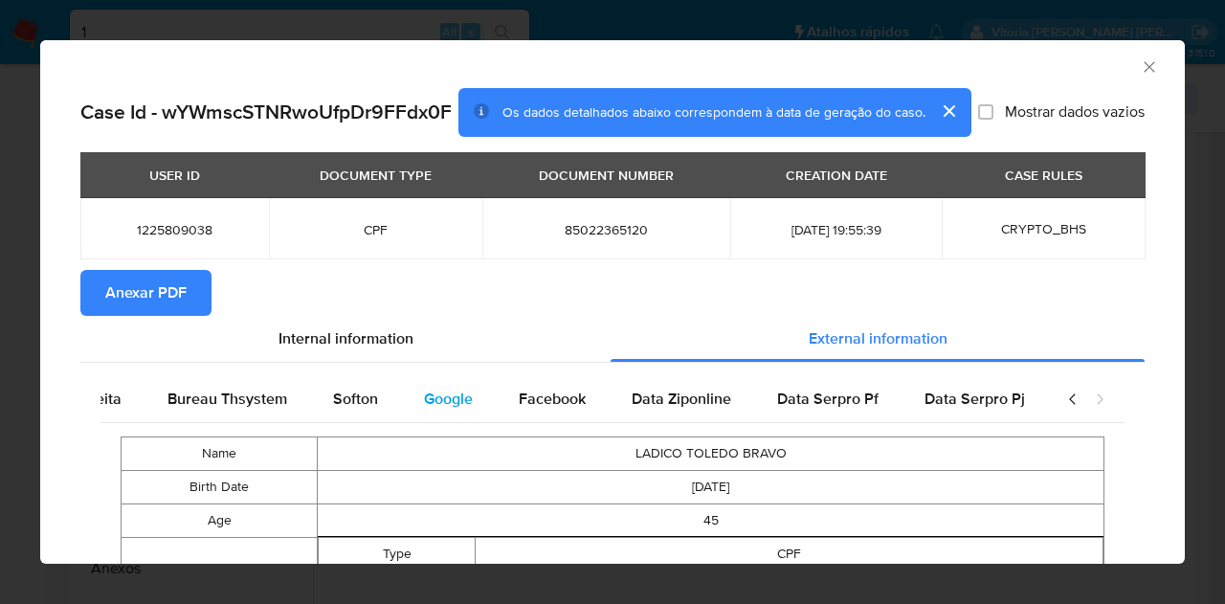
click at [435, 410] on span "Google" at bounding box center [448, 399] width 49 height 22
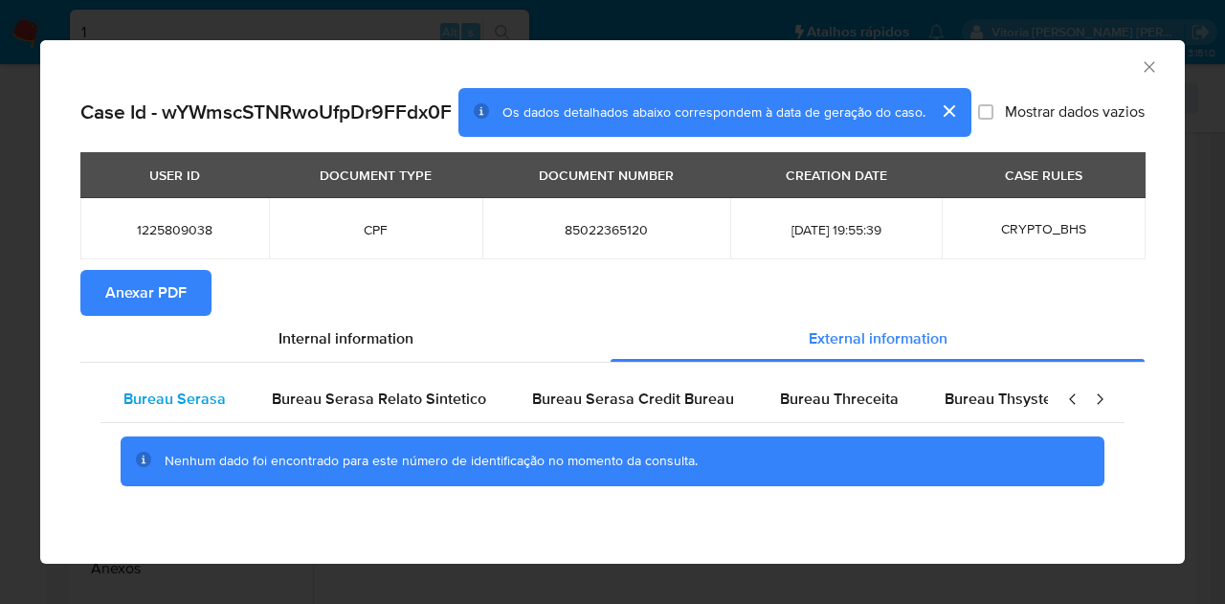
click at [186, 409] on span "Bureau Serasa" at bounding box center [174, 399] width 102 height 22
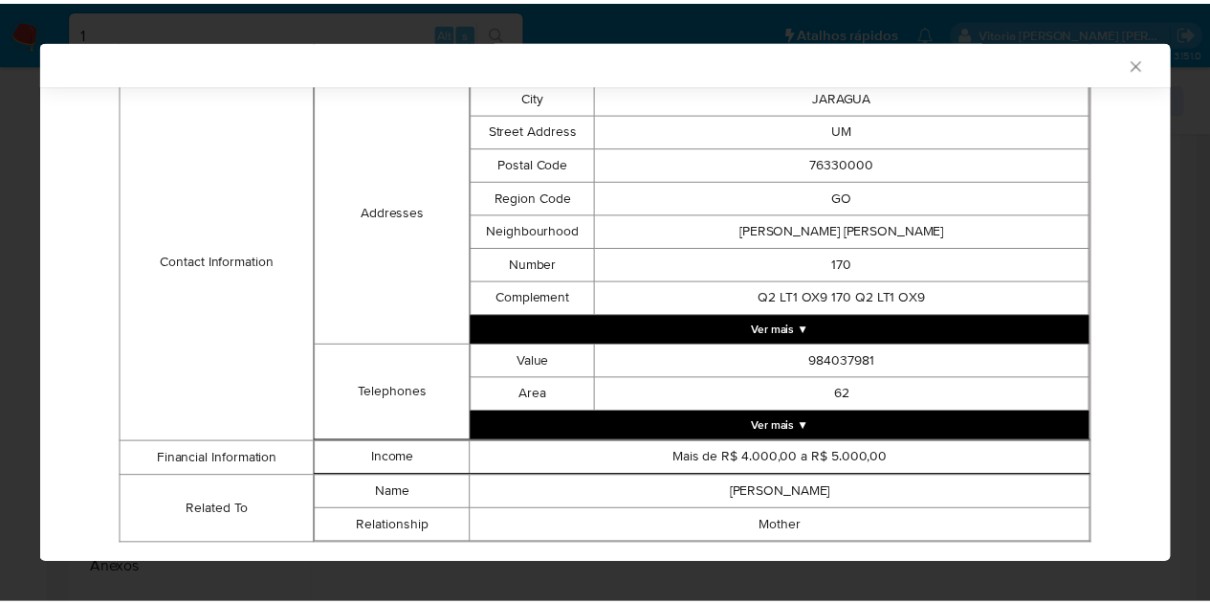
scroll to position [555, 0]
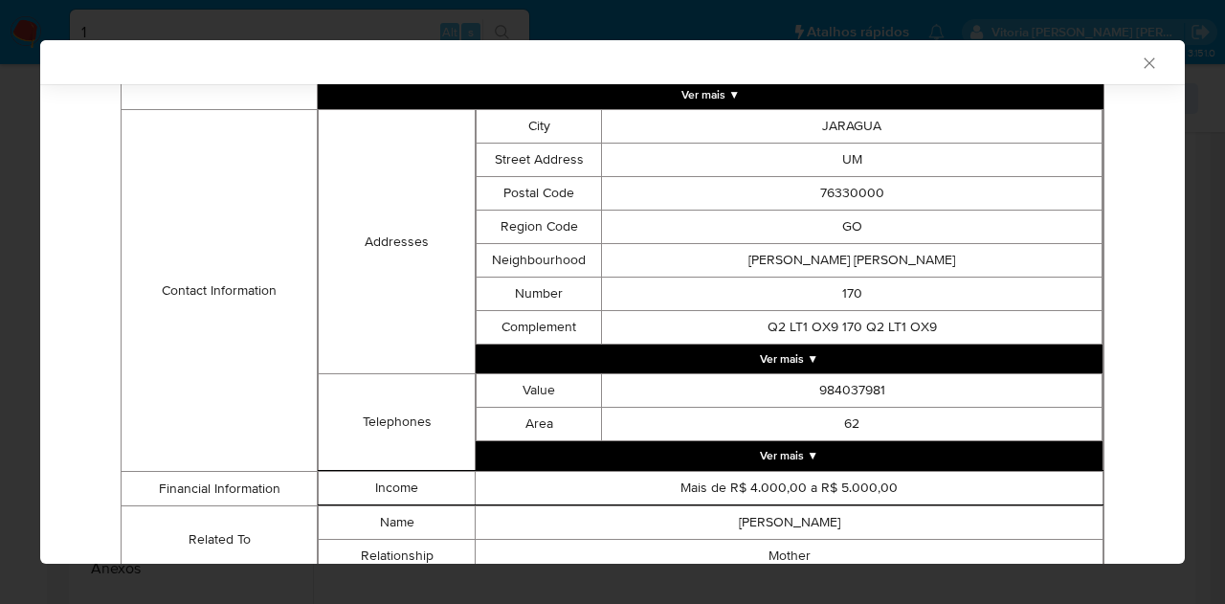
click at [1140, 66] on icon "Fechar a janela" at bounding box center [1149, 63] width 19 height 19
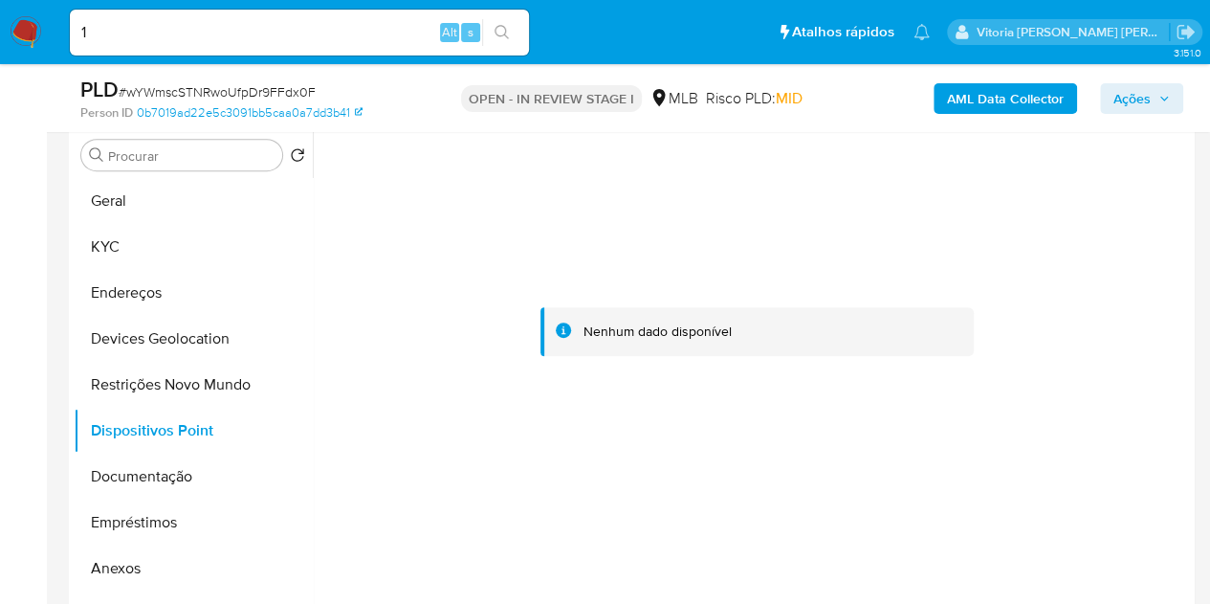
click at [1144, 97] on span "Ações" at bounding box center [1132, 98] width 37 height 31
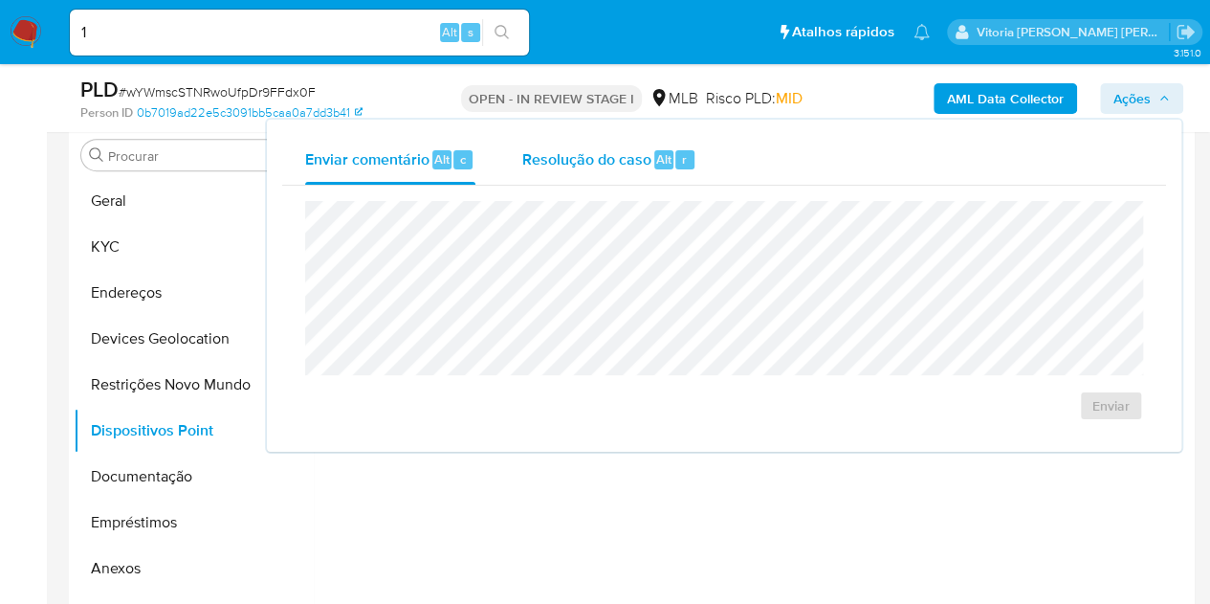
click at [632, 151] on span "Resolução do caso" at bounding box center [586, 158] width 129 height 22
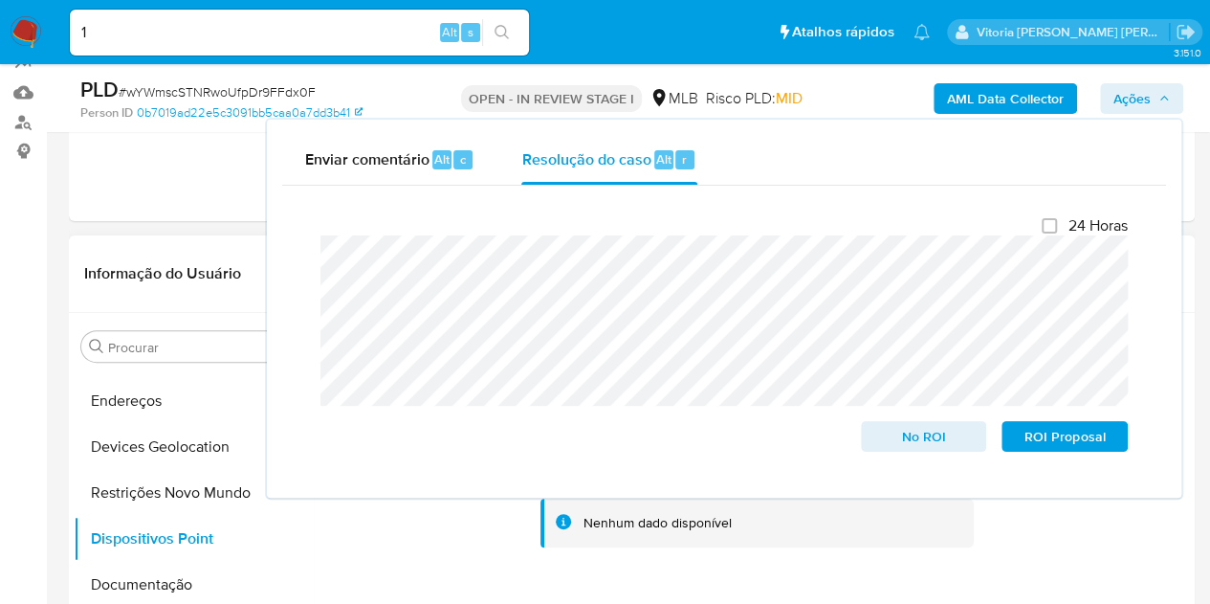
scroll to position [287, 0]
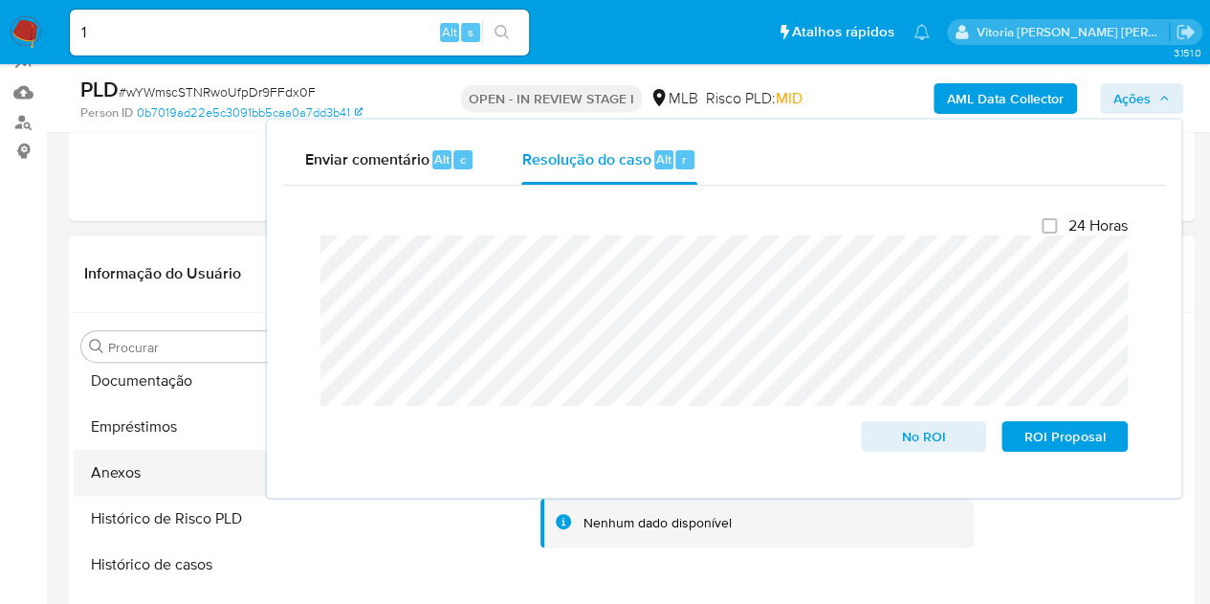
click at [146, 468] on button "Anexos" at bounding box center [186, 473] width 224 height 46
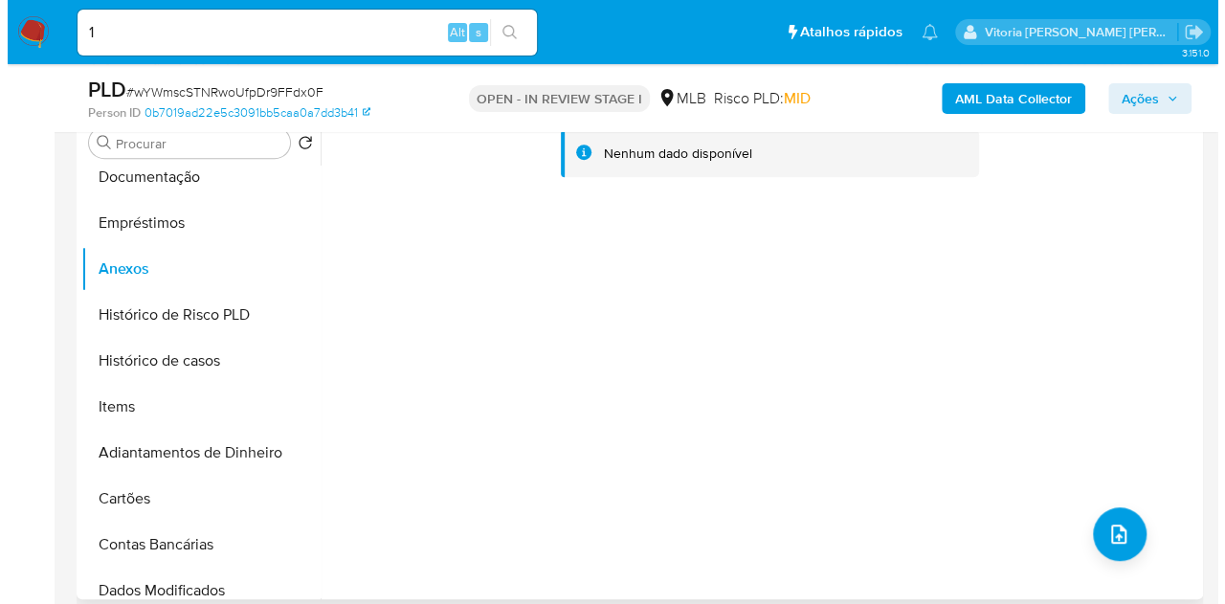
scroll to position [471, 0]
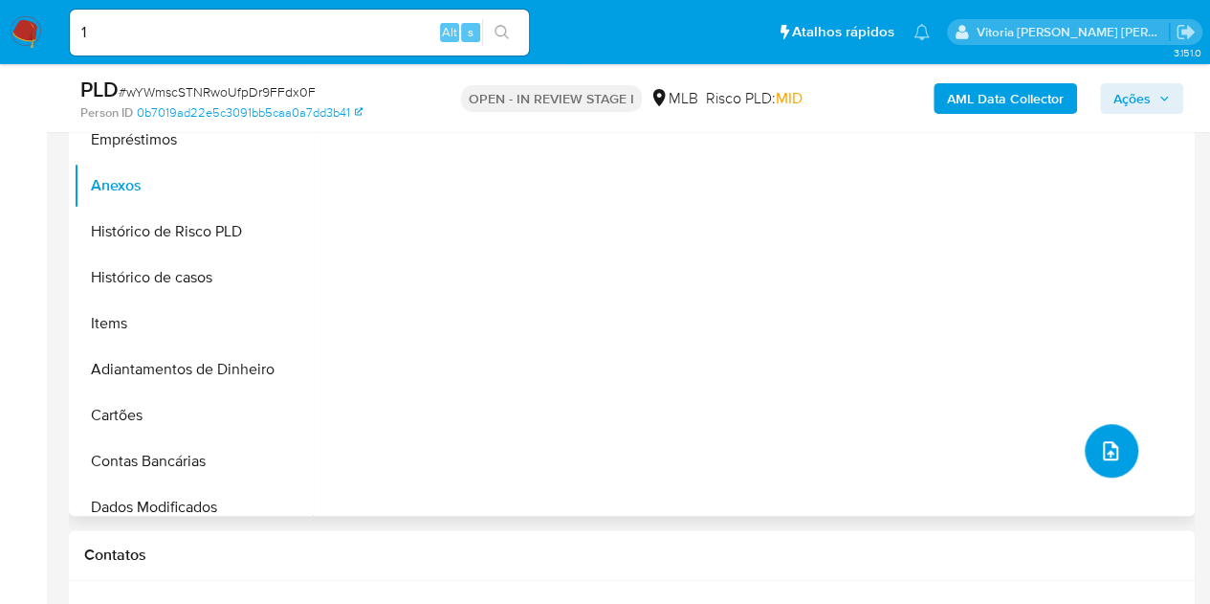
click at [1099, 445] on icon "upload-file" at bounding box center [1110, 450] width 23 height 23
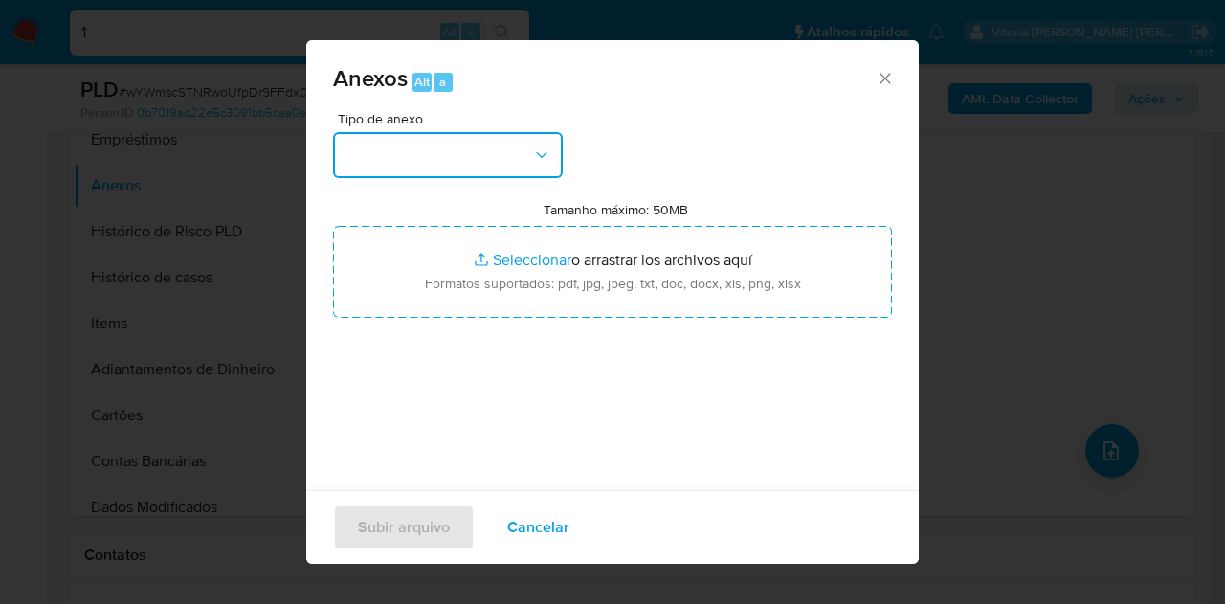
drag, startPoint x: 522, startPoint y: 148, endPoint x: 520, endPoint y: 171, distance: 23.0
click at [518, 152] on button "button" at bounding box center [448, 155] width 230 height 46
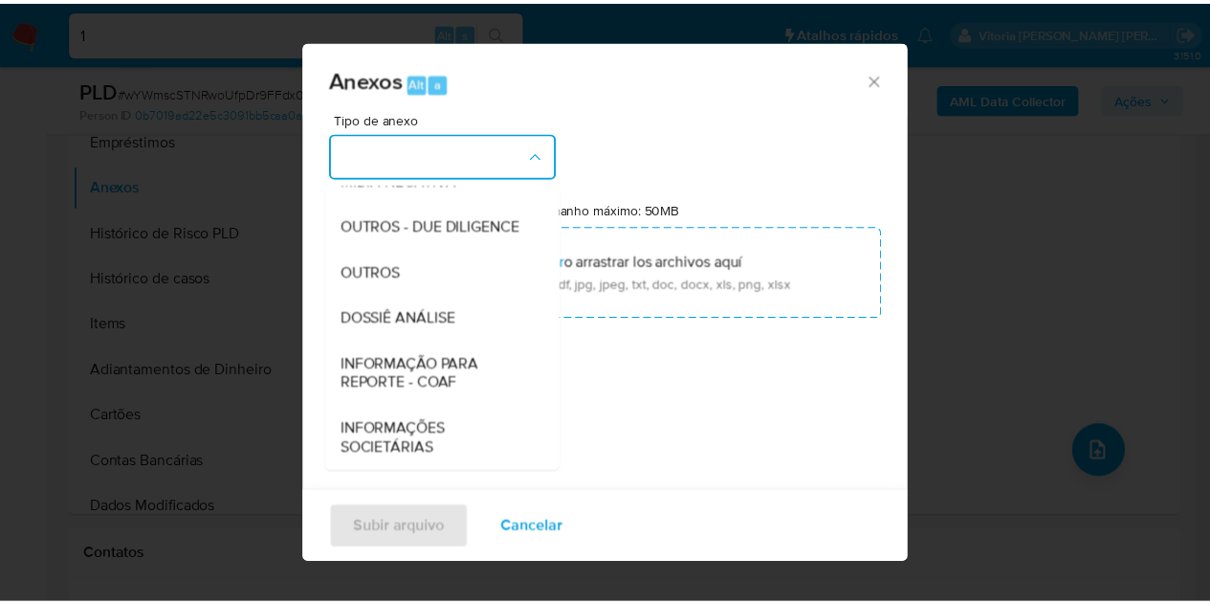
scroll to position [287, 0]
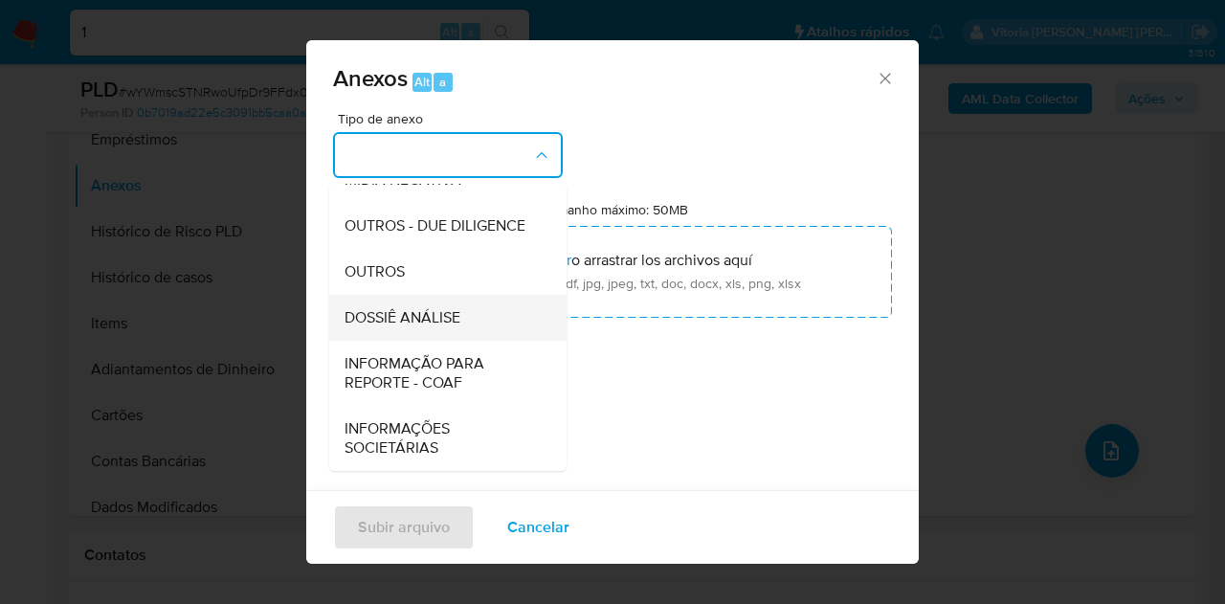
click at [434, 327] on span "DOSSIÊ ANÁLISE" at bounding box center [402, 317] width 116 height 19
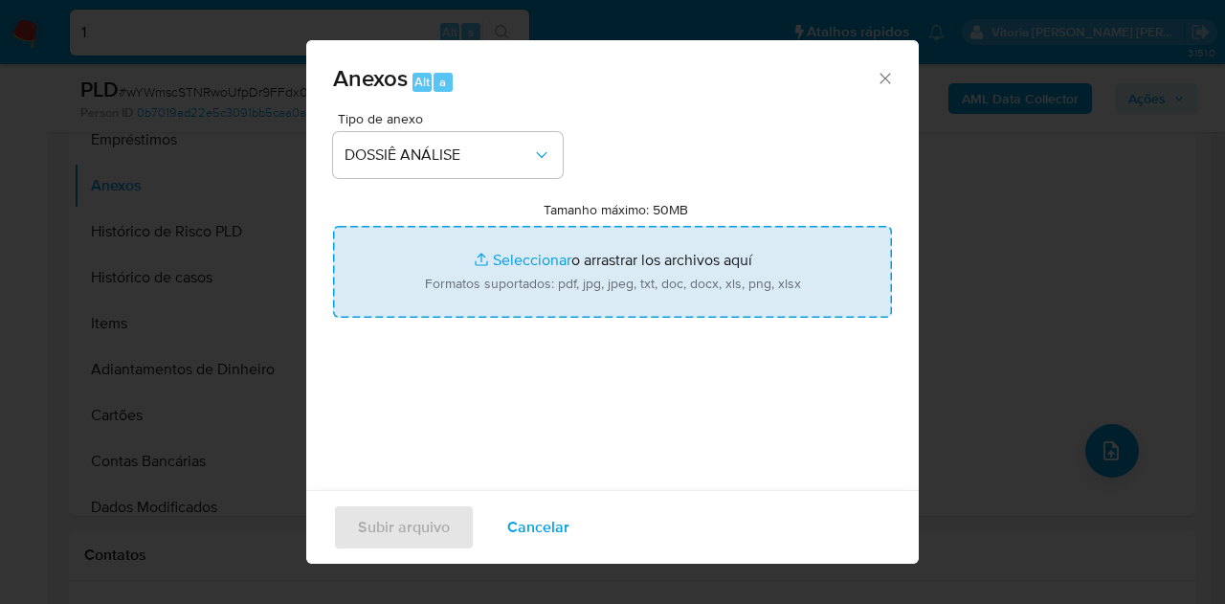
type input "C:\fakepath\Mulan 1225809038_2025_08_11_07_54_20.pdf"
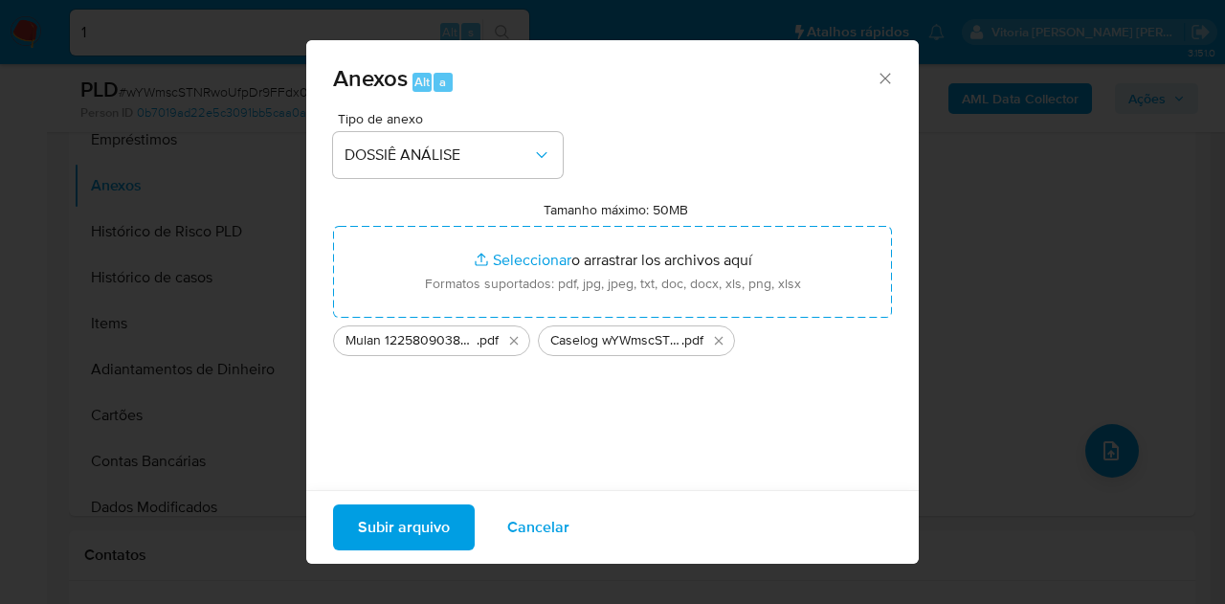
click at [401, 531] on span "Subir arquivo" at bounding box center [404, 527] width 92 height 42
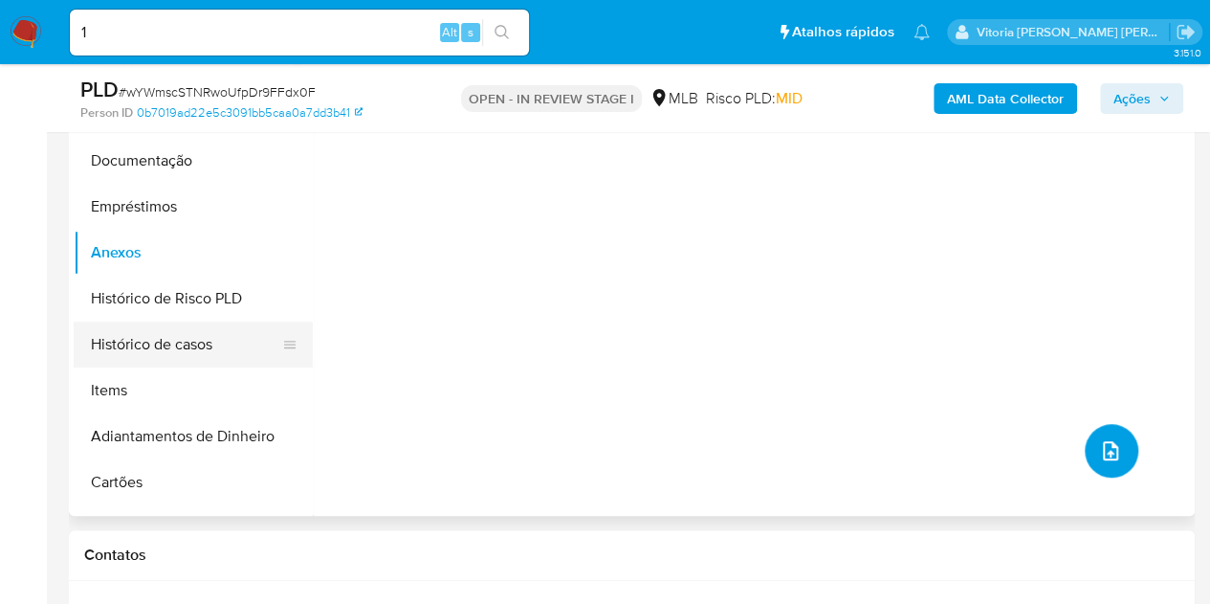
scroll to position [191, 0]
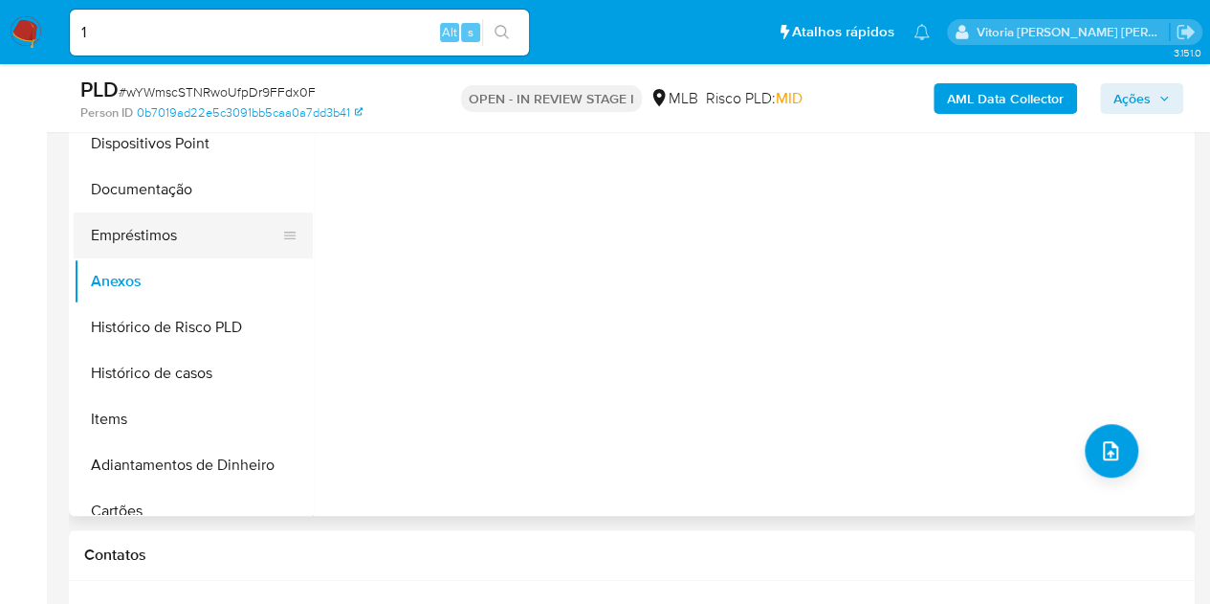
click at [141, 245] on button "Empréstimos" at bounding box center [186, 235] width 224 height 46
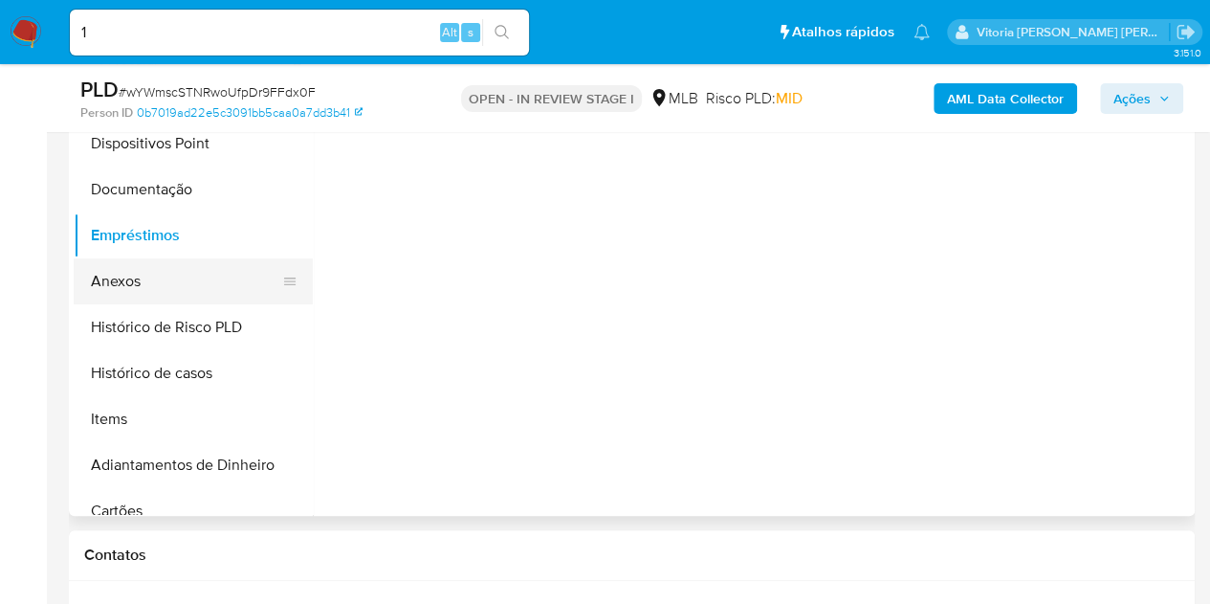
click at [135, 278] on button "Anexos" at bounding box center [186, 281] width 224 height 46
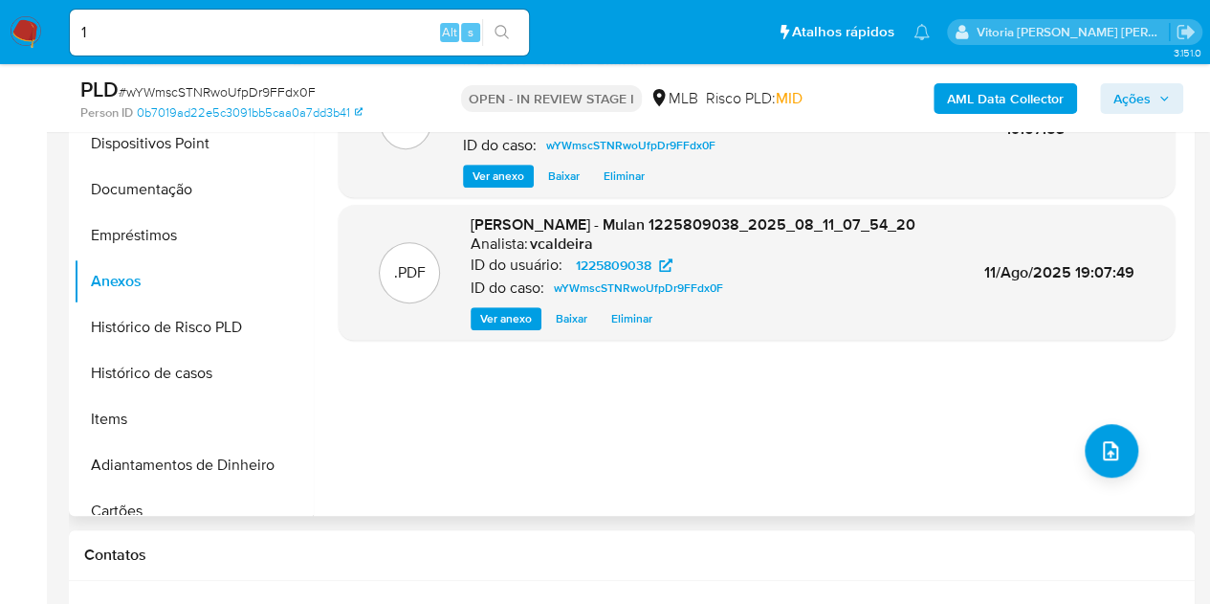
scroll to position [279, 0]
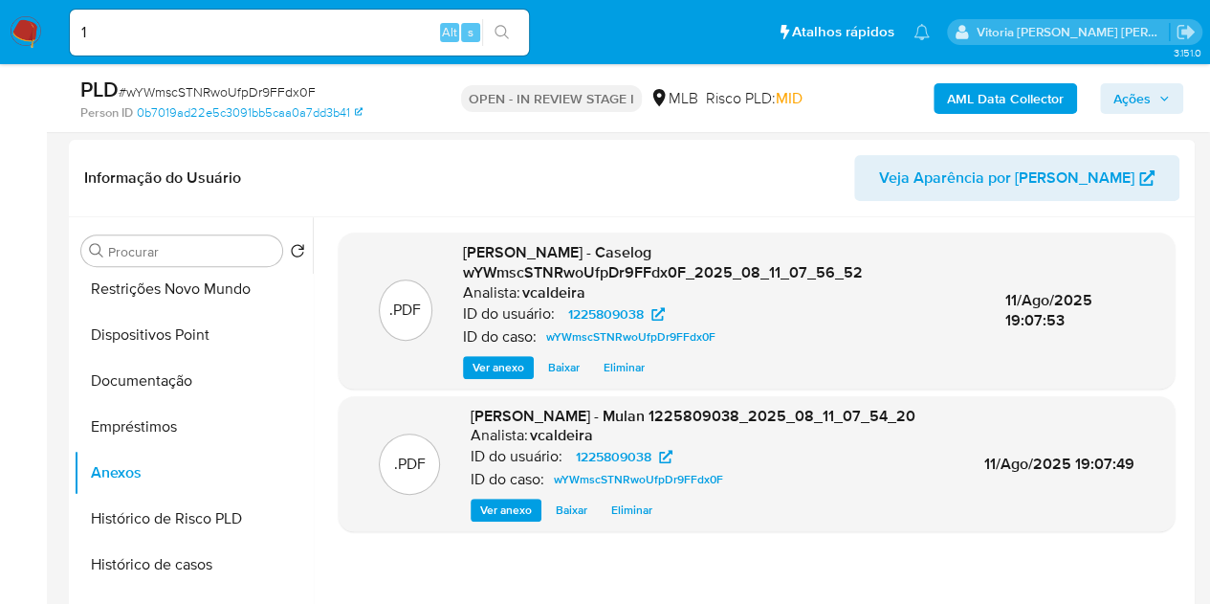
click at [1128, 99] on span "Ações" at bounding box center [1132, 98] width 37 height 31
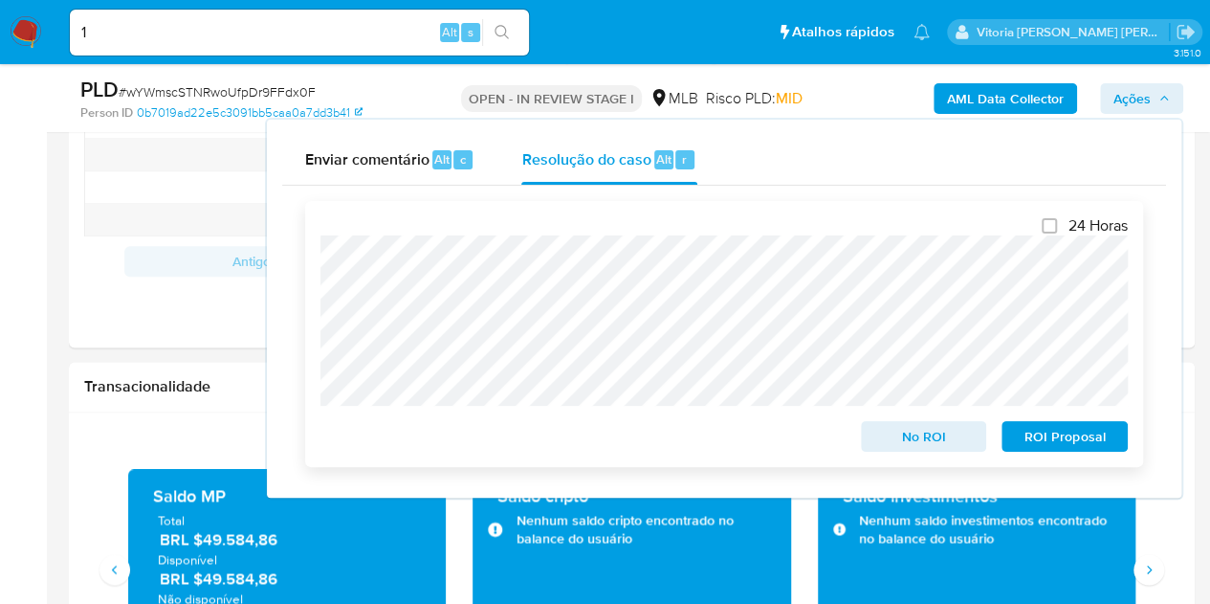
scroll to position [1141, 0]
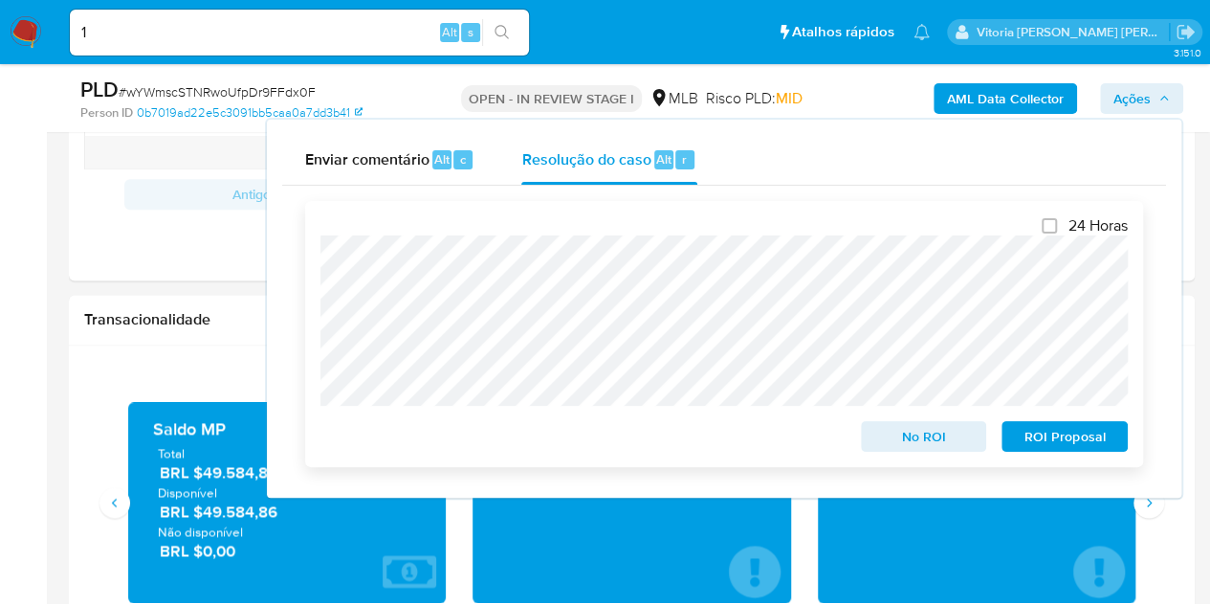
click at [917, 447] on span "No ROI" at bounding box center [925, 436] width 100 height 27
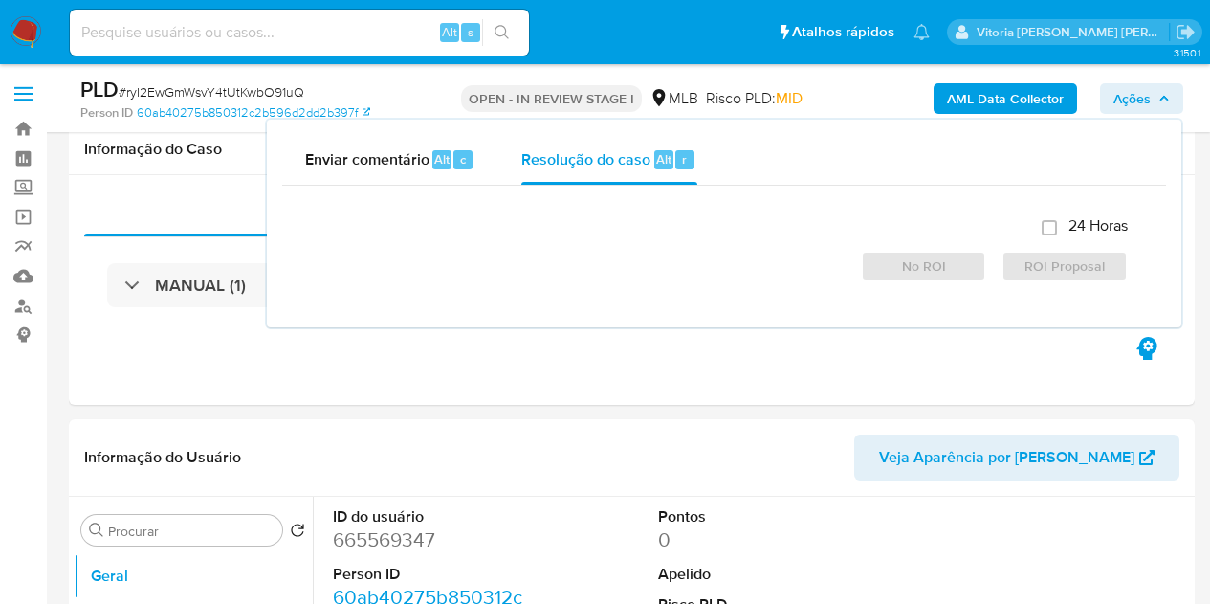
select select "10"
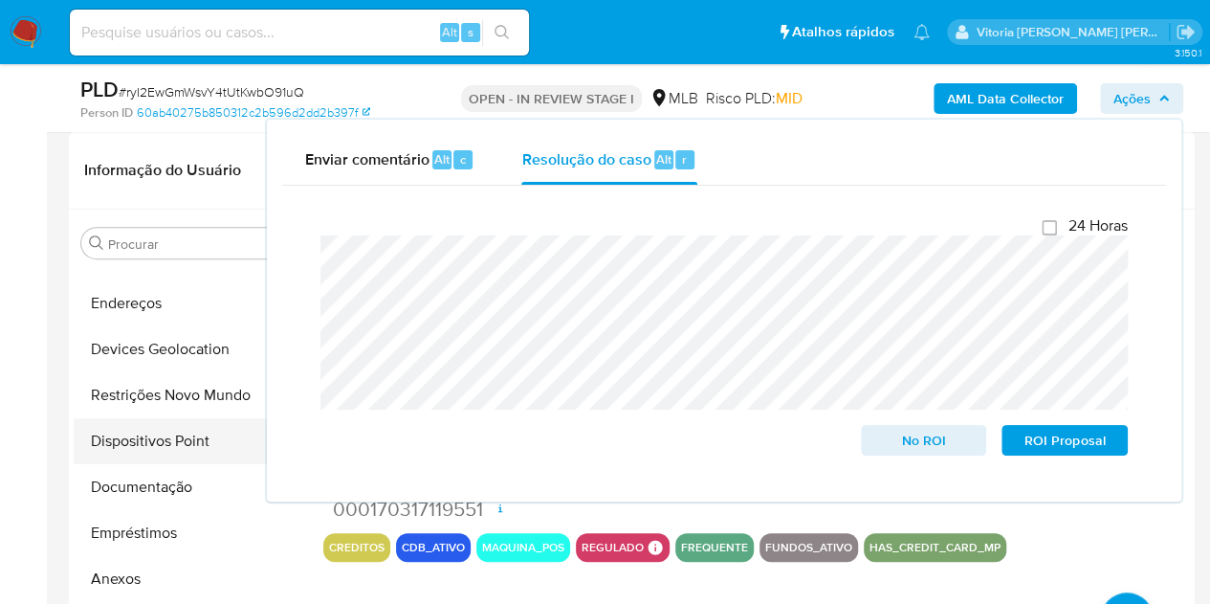
scroll to position [96, 0]
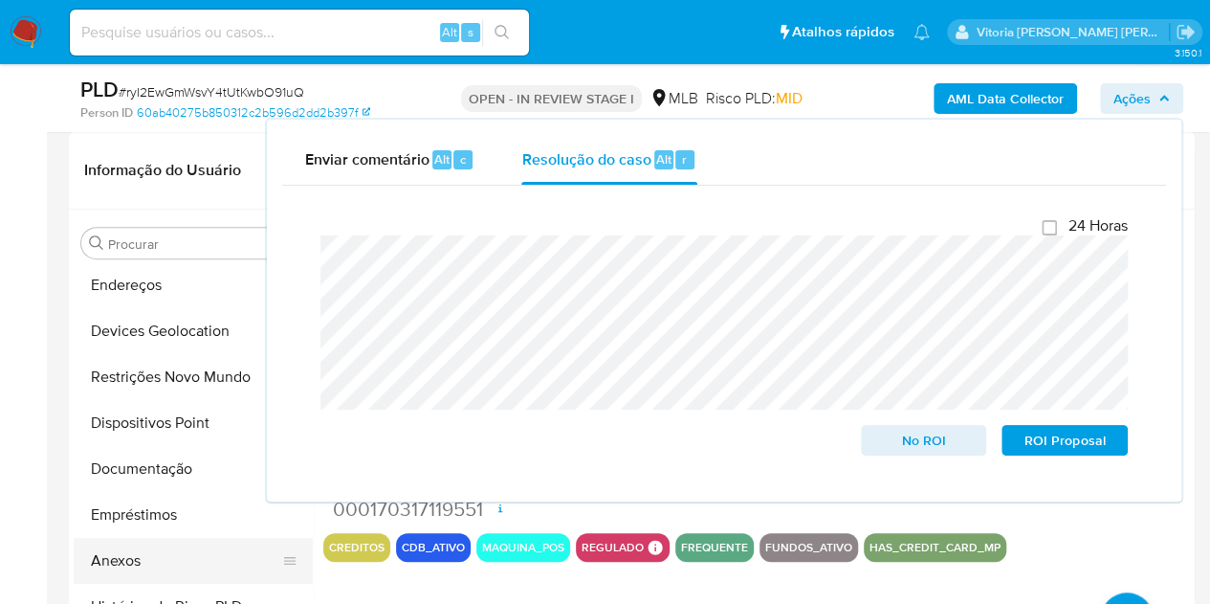
click at [137, 548] on button "Anexos" at bounding box center [186, 561] width 224 height 46
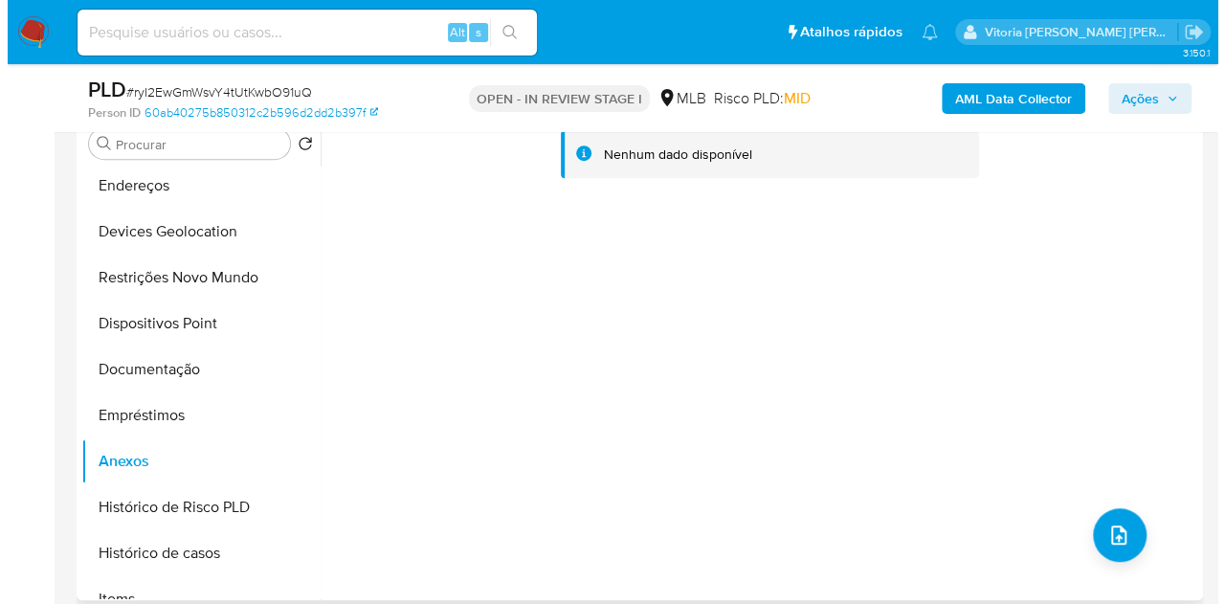
scroll to position [478, 0]
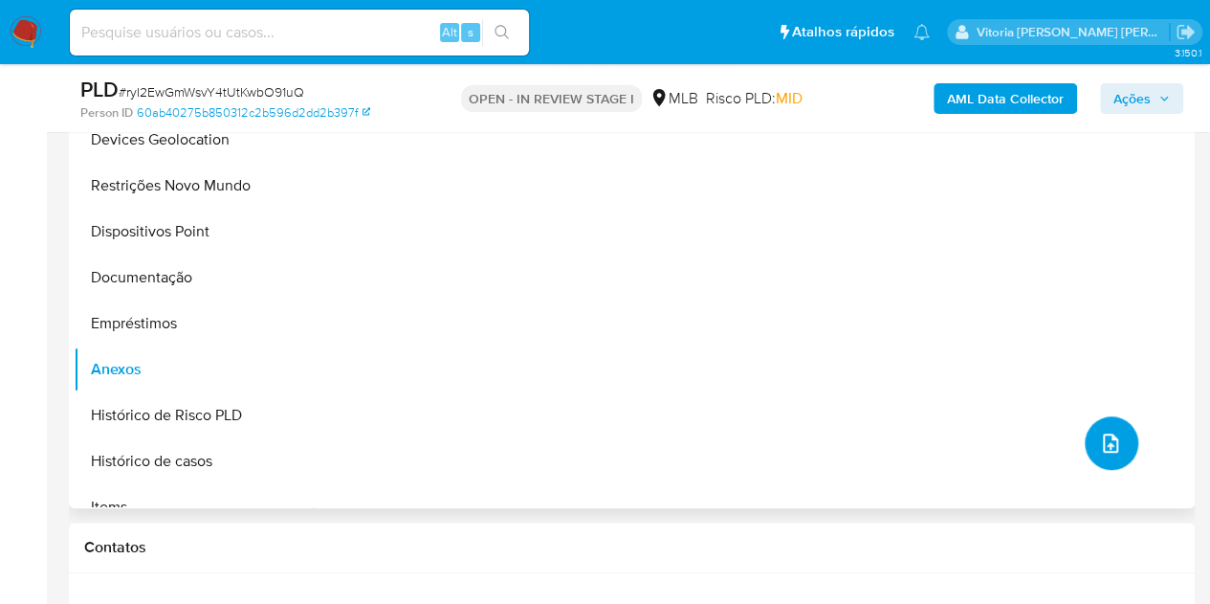
click at [1113, 457] on button "upload-file" at bounding box center [1112, 443] width 54 height 54
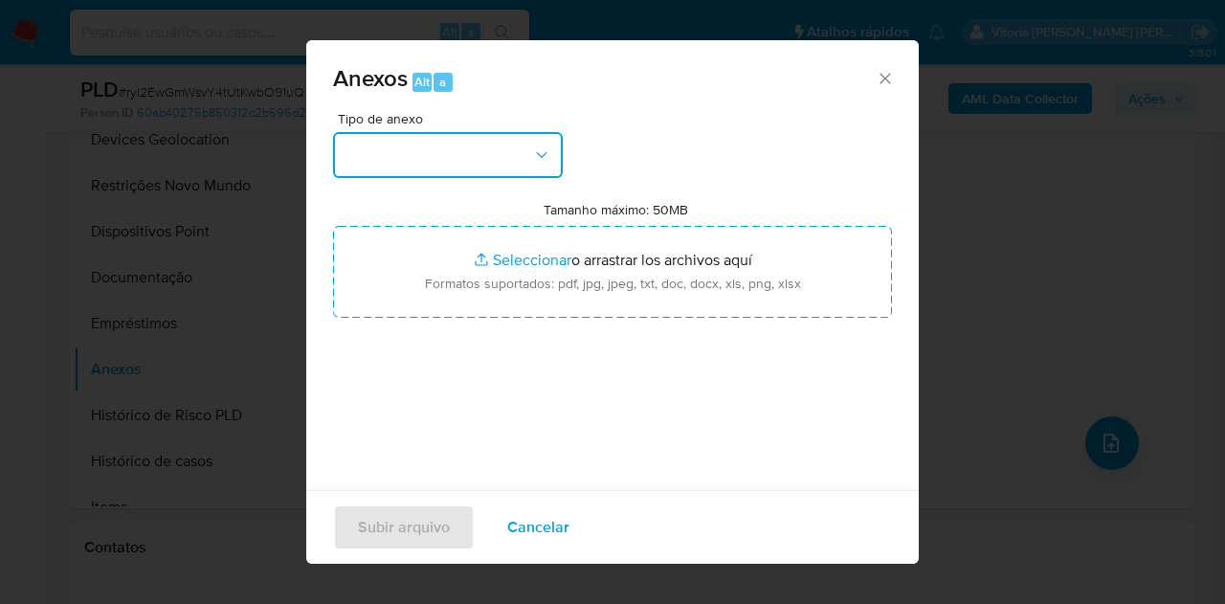
click at [505, 163] on button "button" at bounding box center [448, 155] width 230 height 46
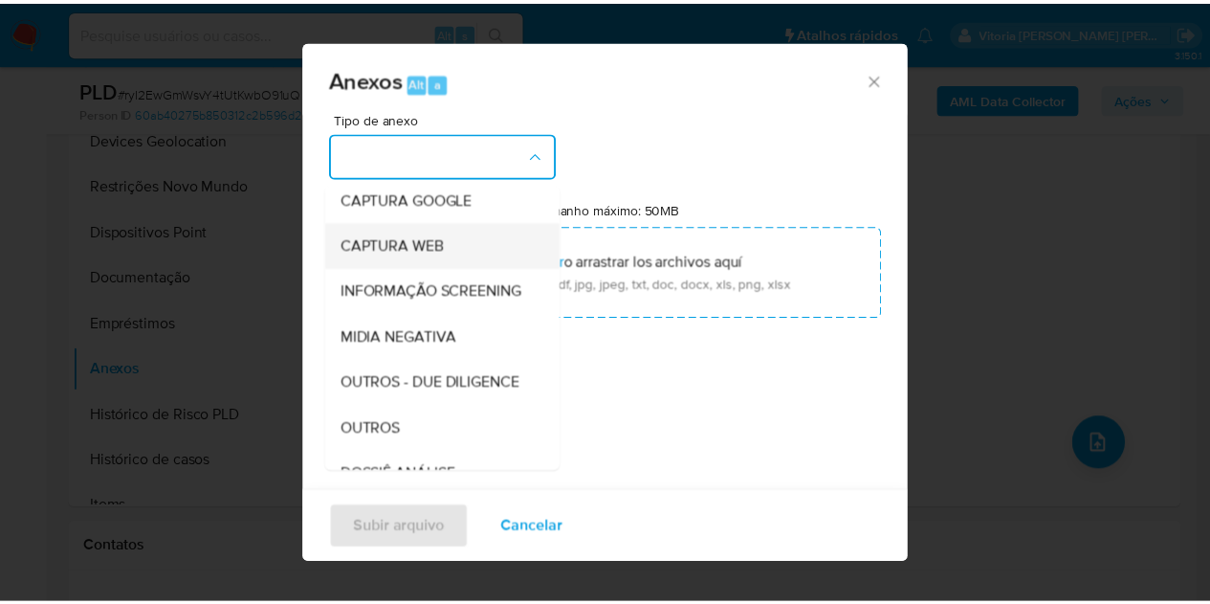
scroll to position [191, 0]
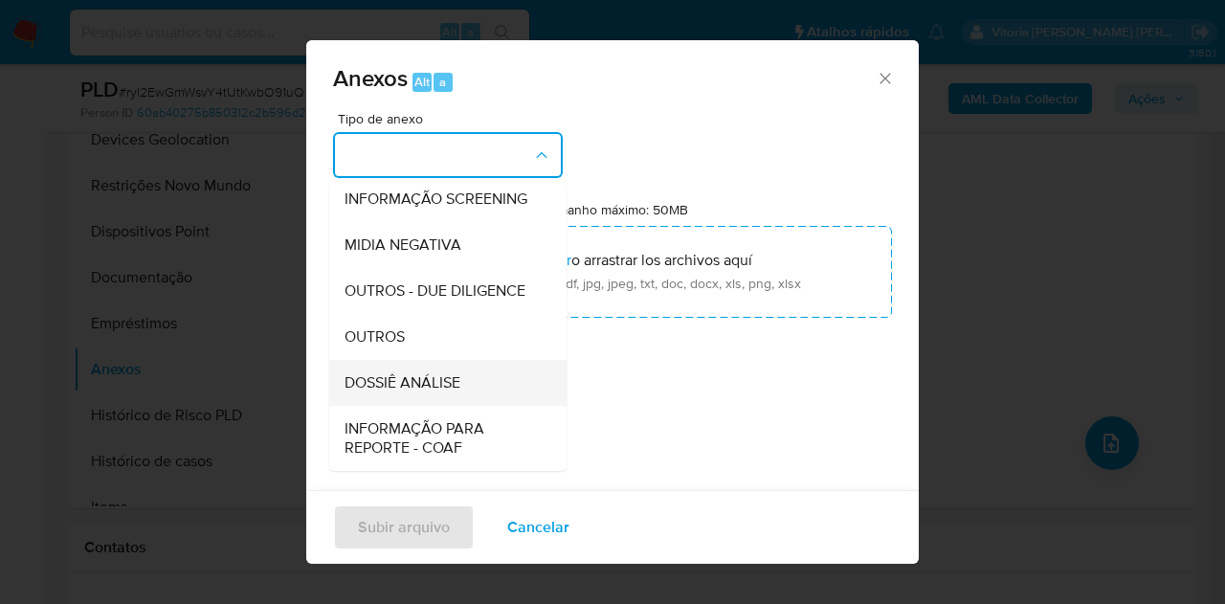
click at [406, 392] on span "DOSSIÊ ANÁLISE" at bounding box center [402, 382] width 116 height 19
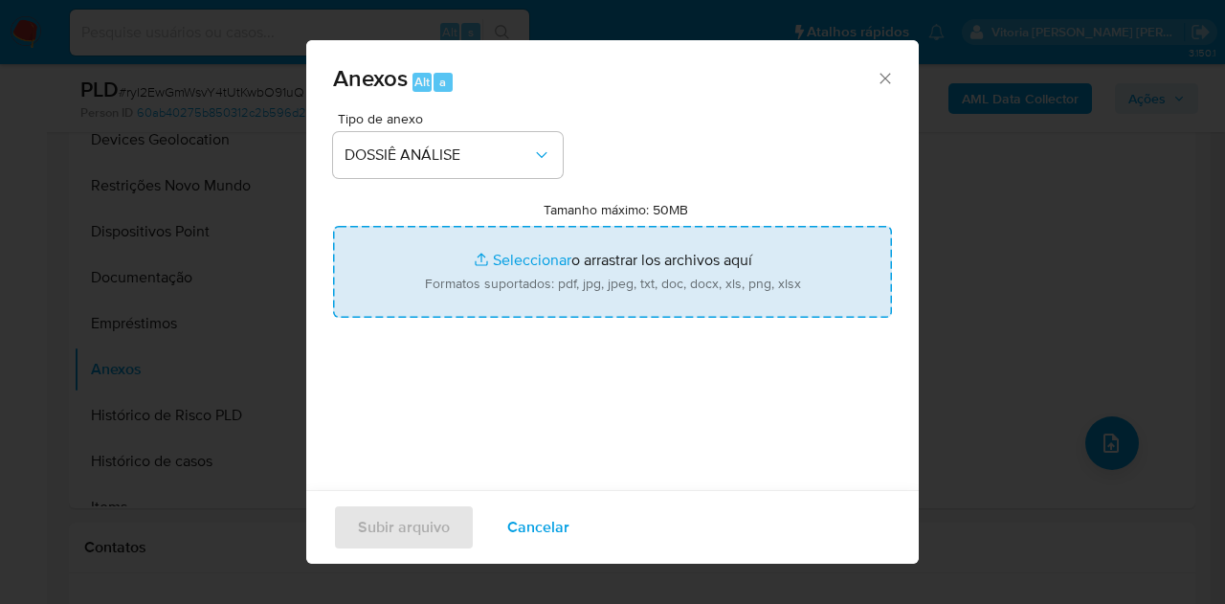
type input "C:\fakepath\Mulan 665569347_2025_08_06_08_43_30.pdf"
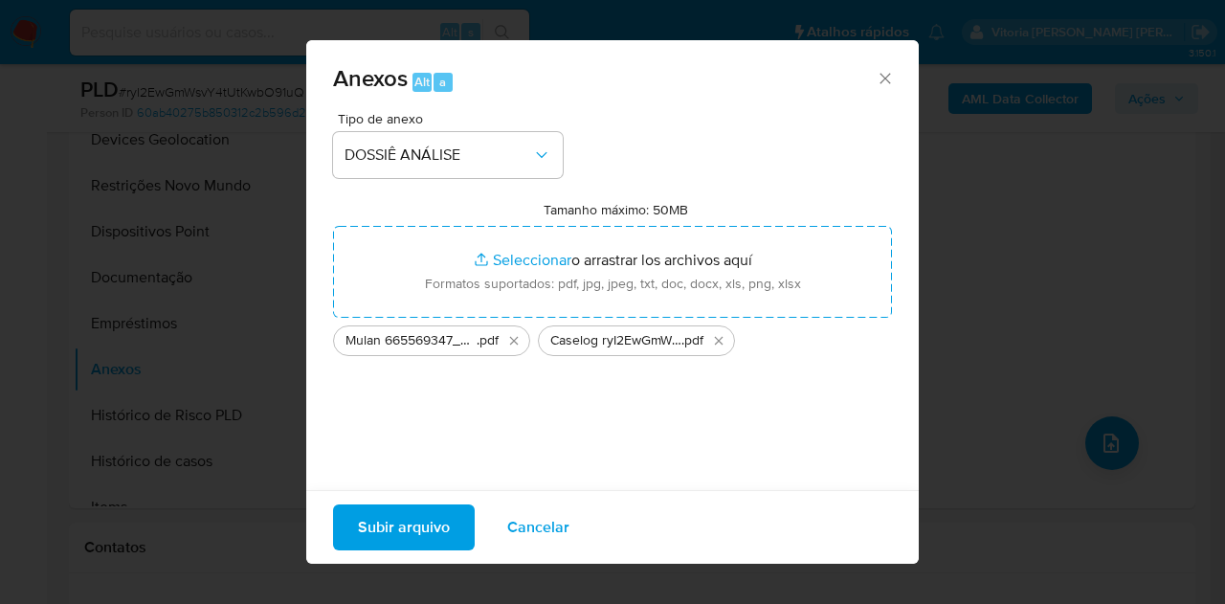
click at [423, 533] on span "Subir arquivo" at bounding box center [404, 527] width 92 height 42
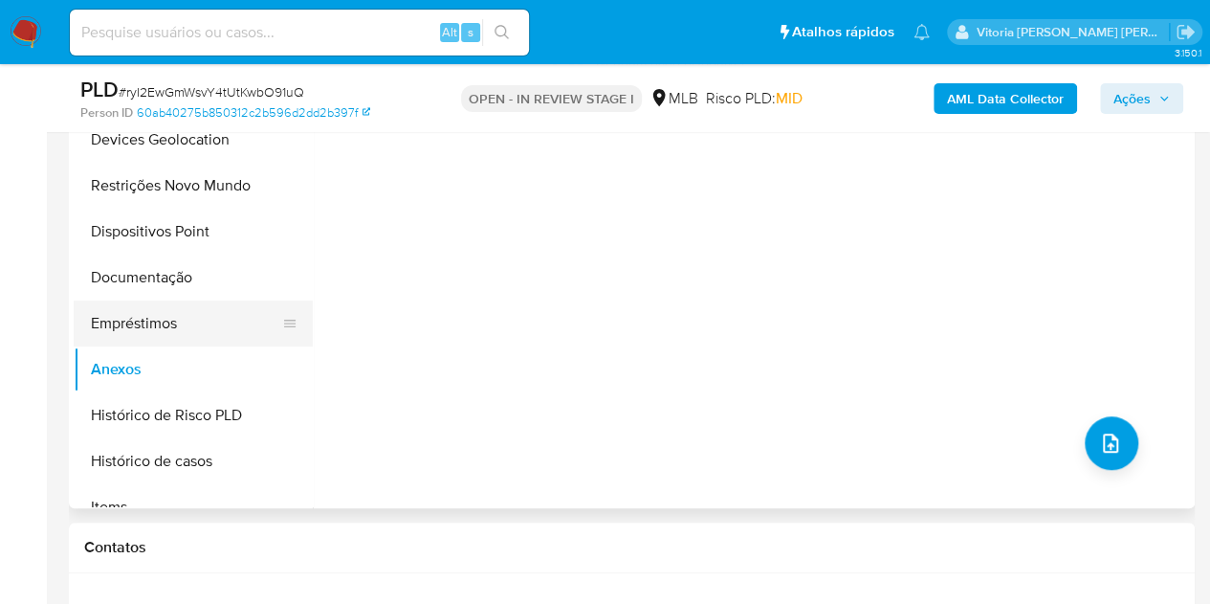
click at [132, 323] on button "Empréstimos" at bounding box center [186, 323] width 224 height 46
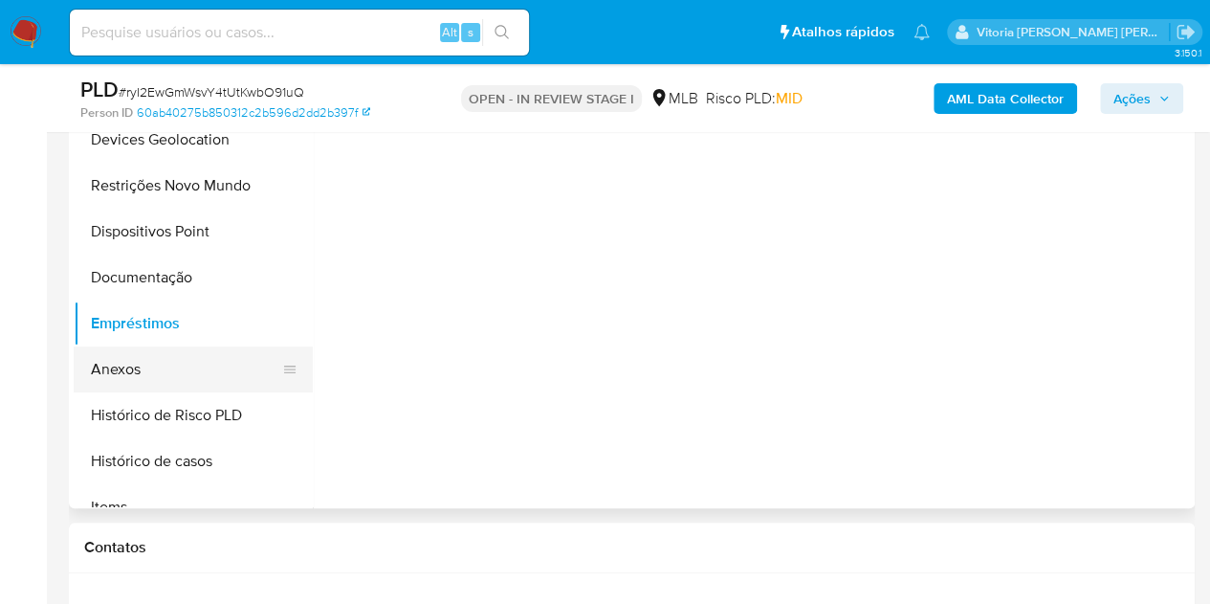
click at [132, 365] on button "Anexos" at bounding box center [186, 369] width 224 height 46
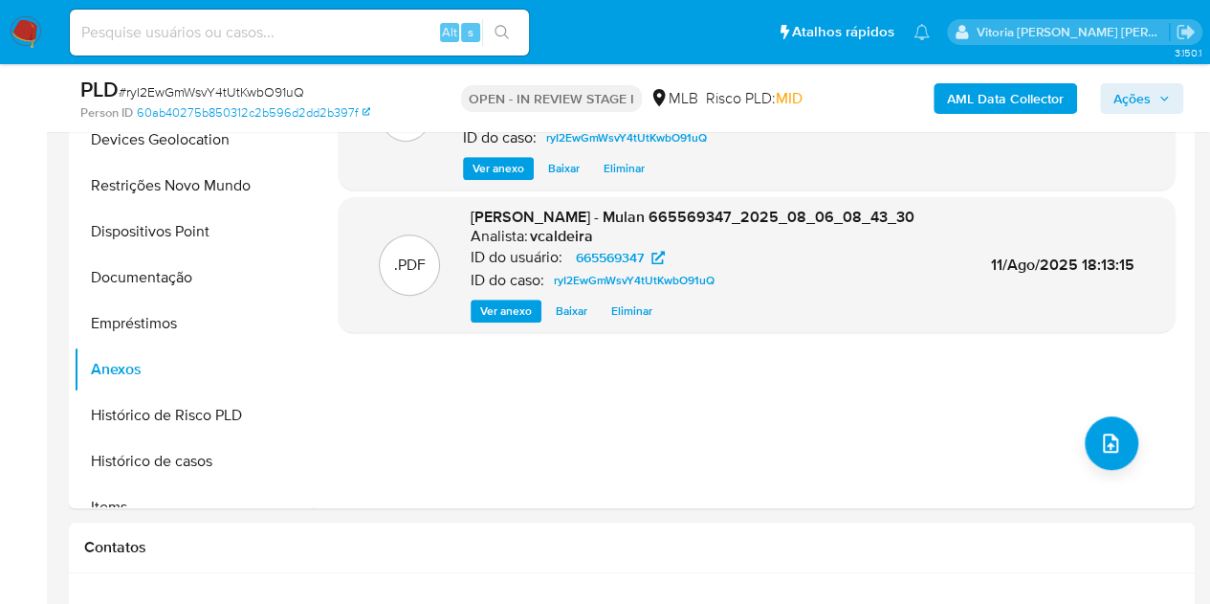
click at [1135, 103] on span "Ações" at bounding box center [1132, 98] width 37 height 31
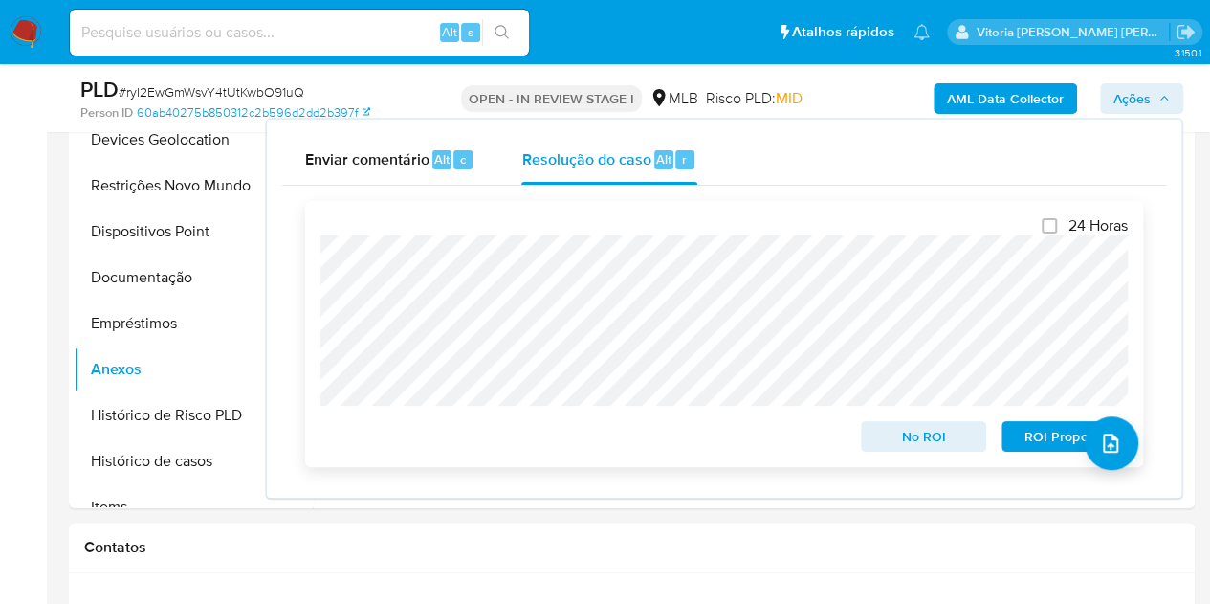
click at [918, 450] on span "No ROI" at bounding box center [925, 436] width 100 height 27
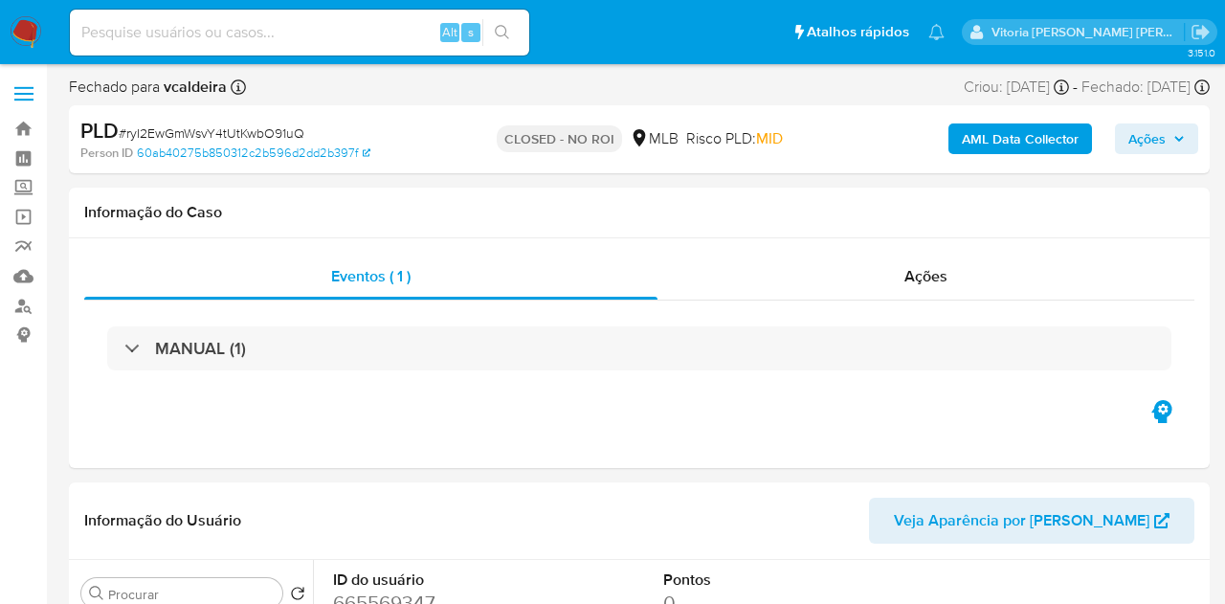
select select "10"
